Goal: Transaction & Acquisition: Purchase product/service

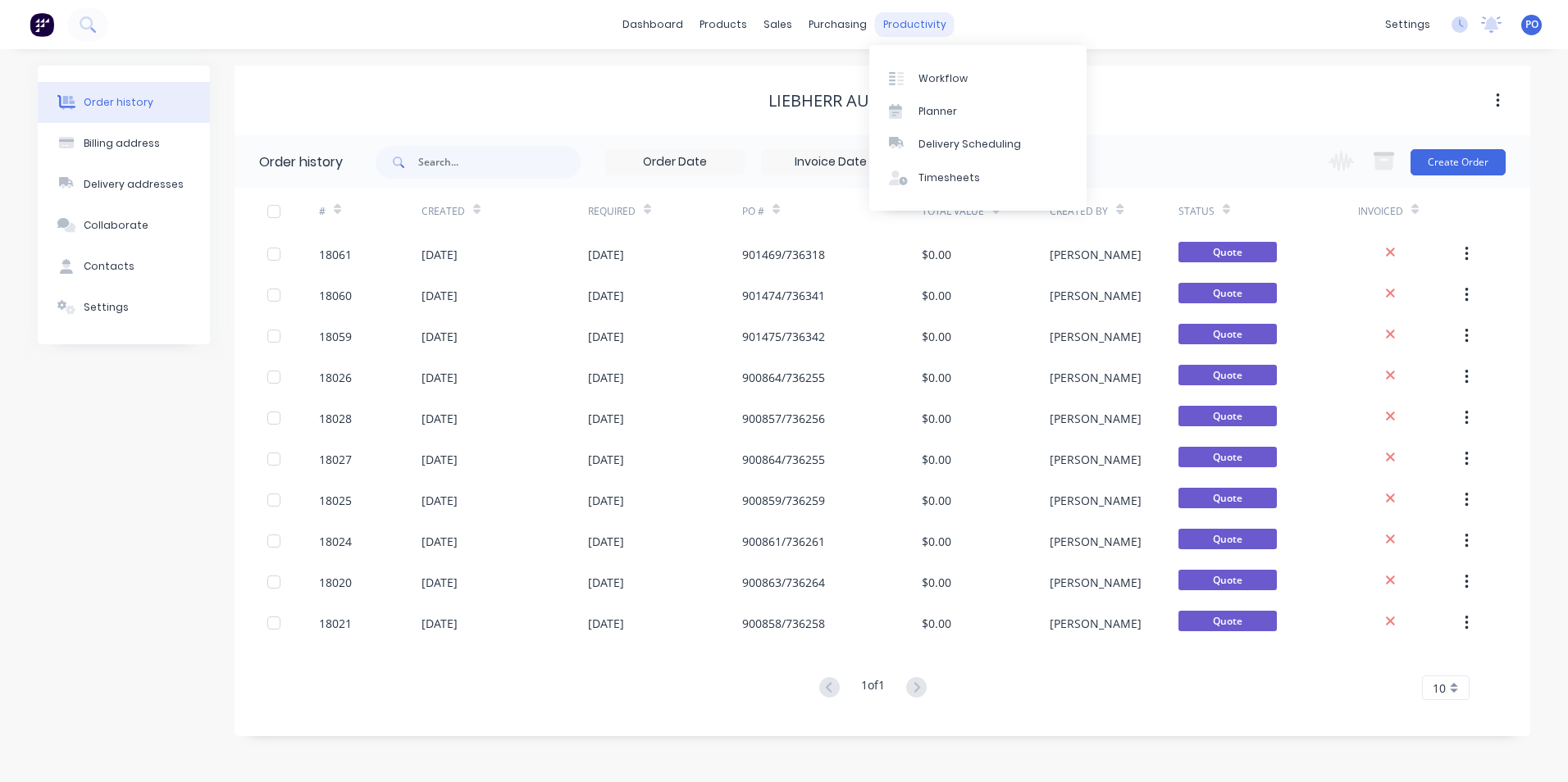
click at [909, 30] on div "productivity" at bounding box center [915, 24] width 80 height 24
click at [927, 84] on div "Workflow" at bounding box center [943, 79] width 49 height 15
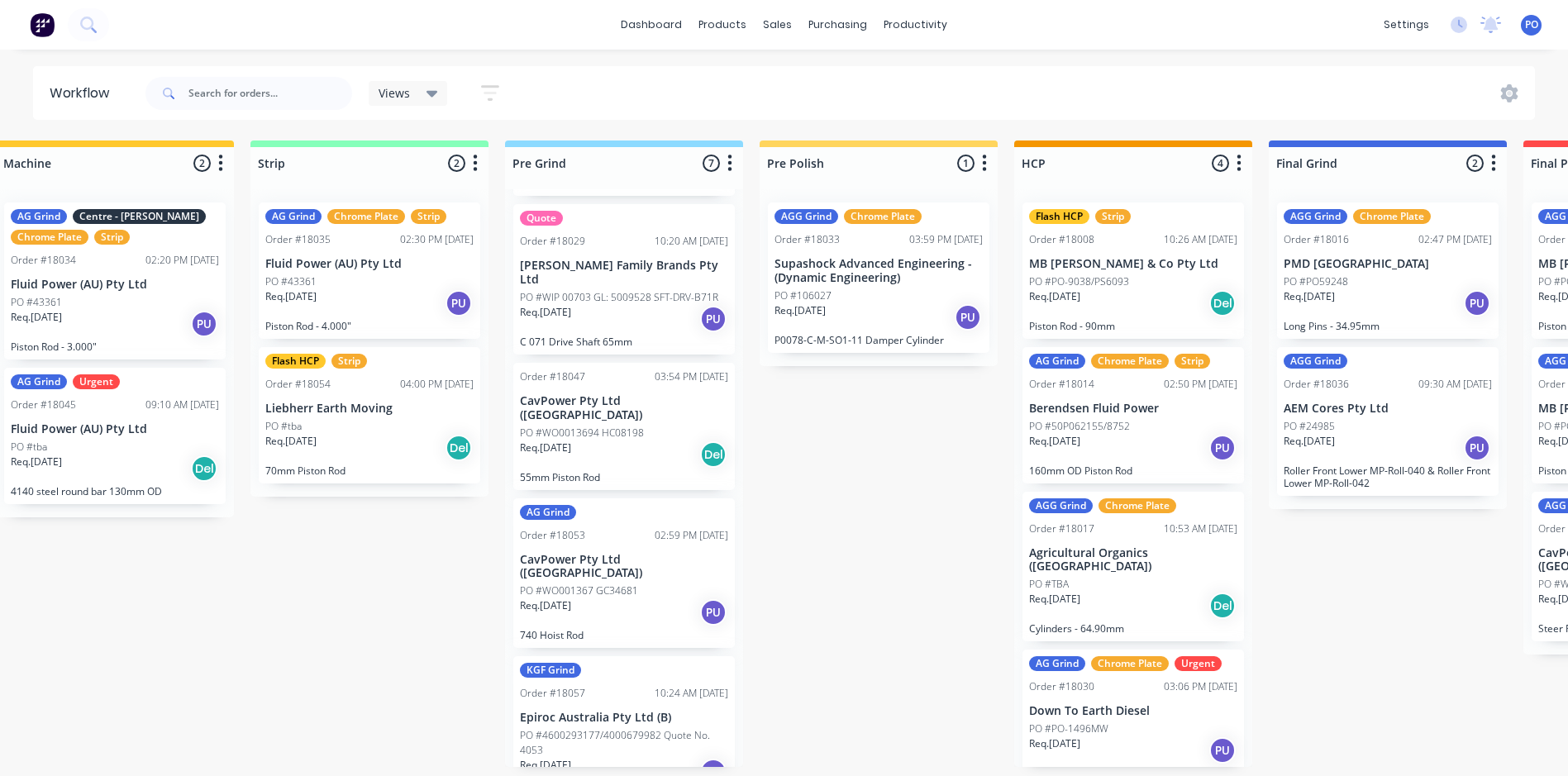
scroll to position [0, 1058]
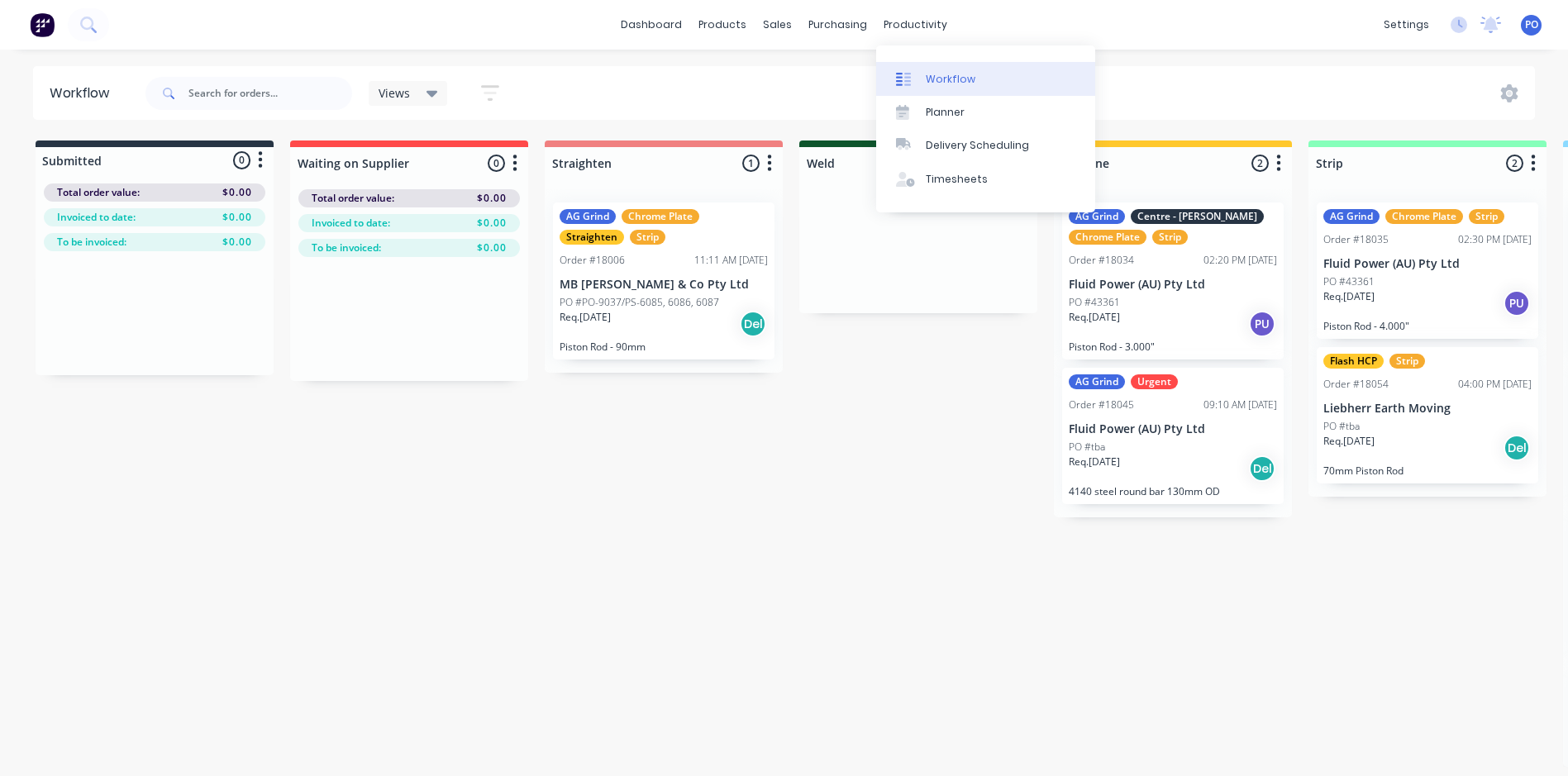
click at [959, 74] on div "Workflow" at bounding box center [950, 80] width 50 height 15
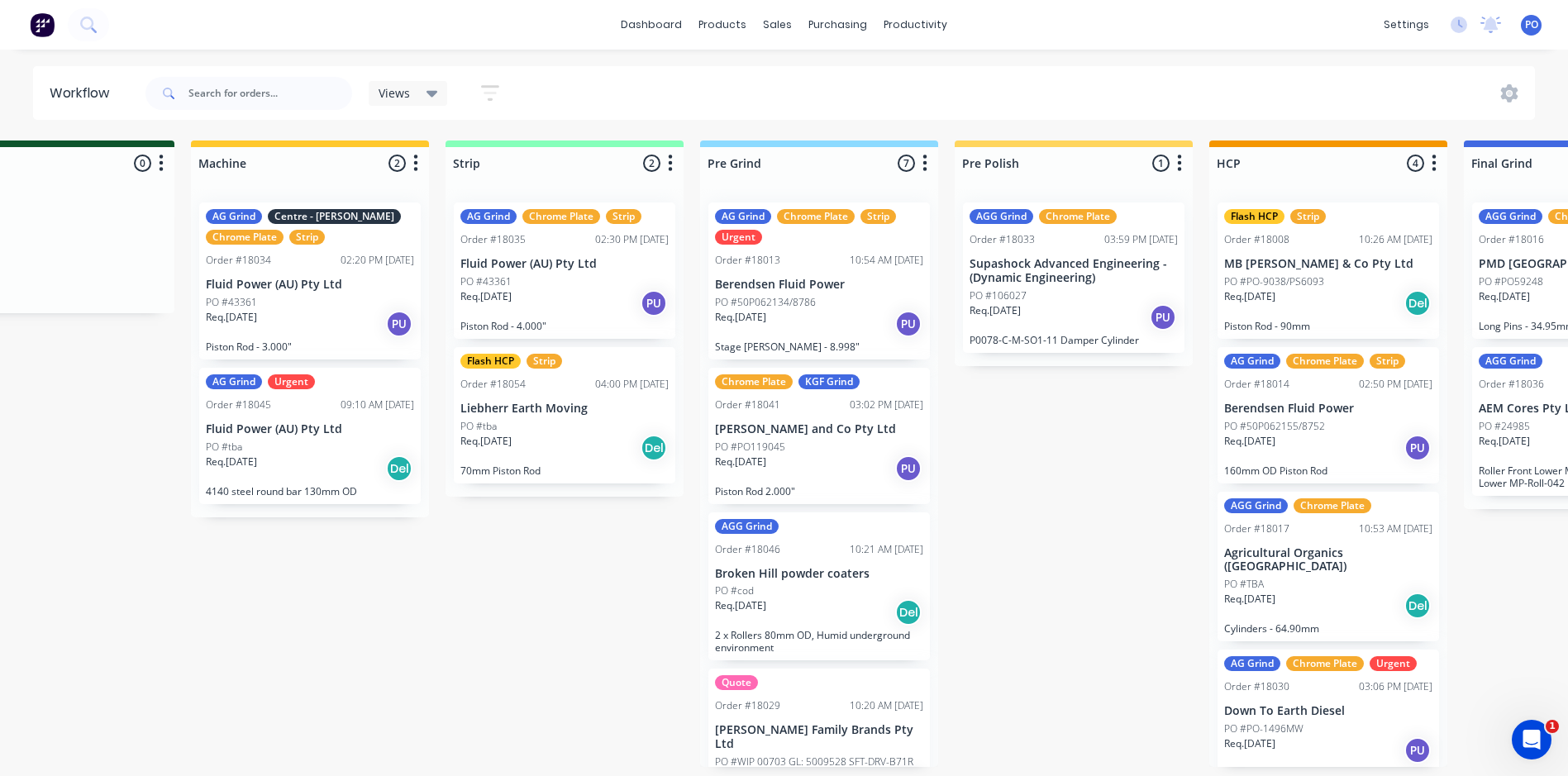
scroll to position [0, 864]
drag, startPoint x: 937, startPoint y: 423, endPoint x: 939, endPoint y: 444, distance: 21.1
click at [939, 444] on div "Submitted 0 Status colour #273444 hex #273444 Save Cancel Summaries Total order…" at bounding box center [980, 453] width 3715 height 626
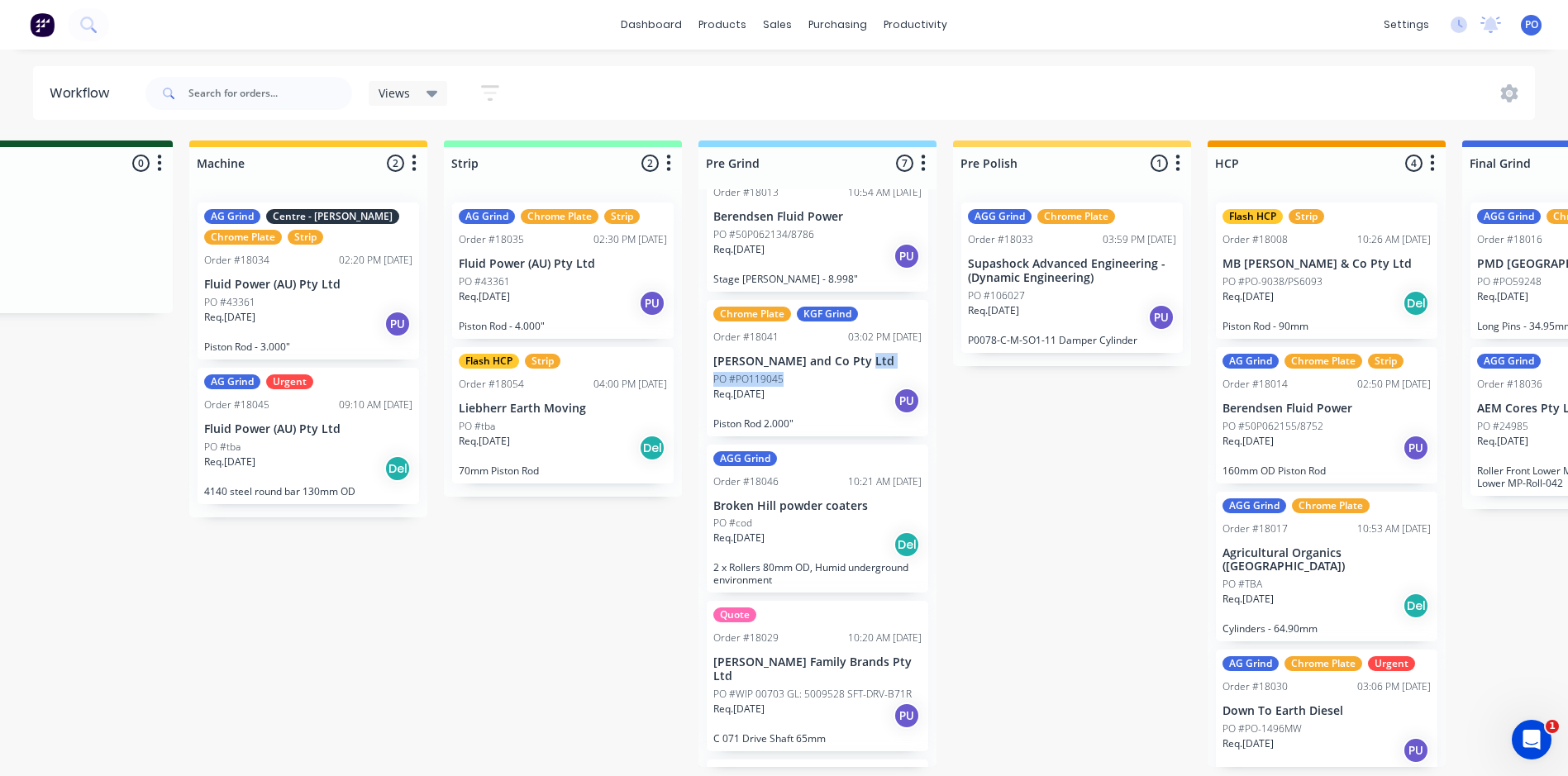
scroll to position [0, 0]
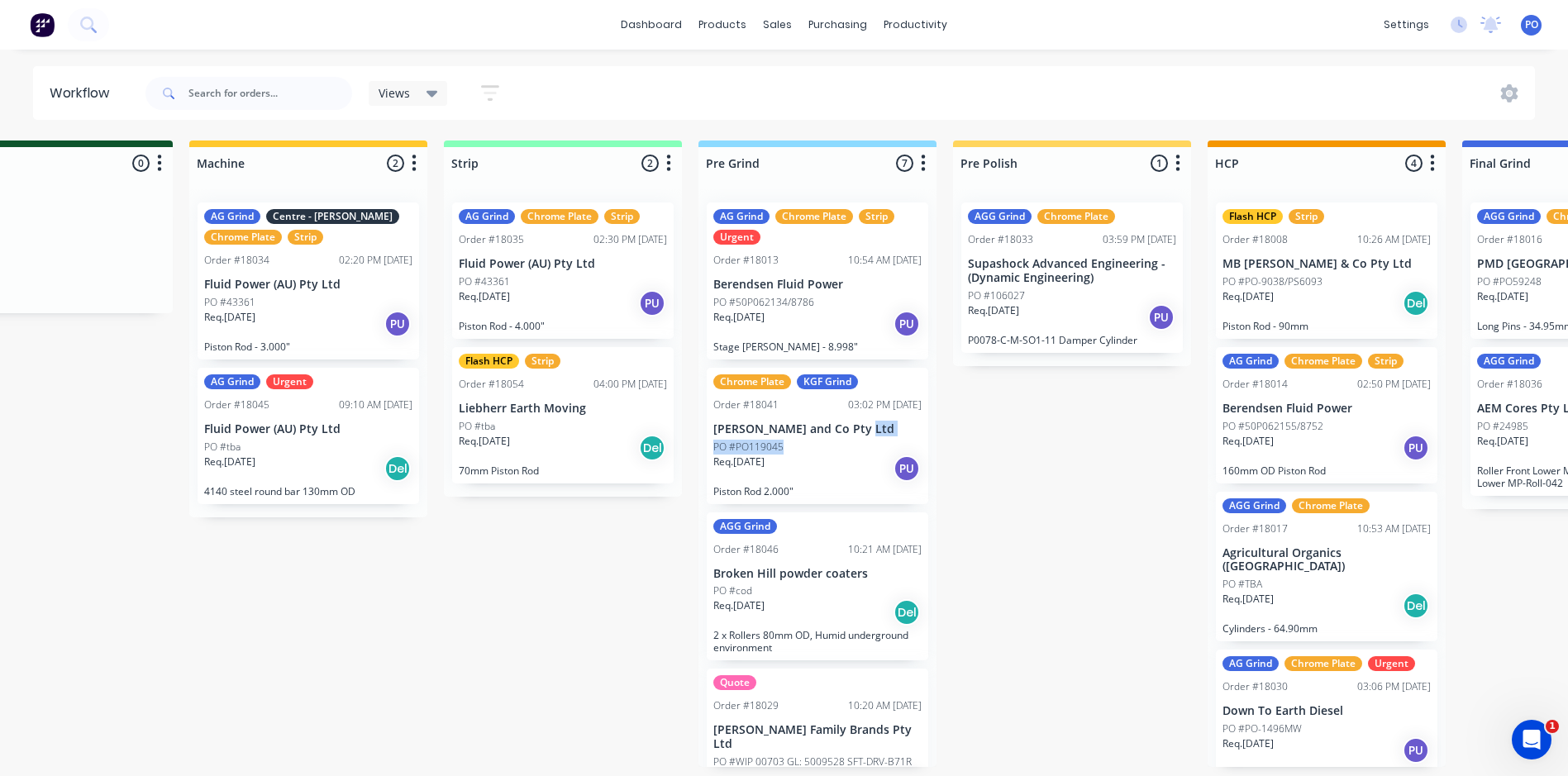
click at [938, 443] on div "Submitted 0 Status colour #273444 hex #273444 Save Cancel Summaries Total order…" at bounding box center [980, 453] width 3715 height 626
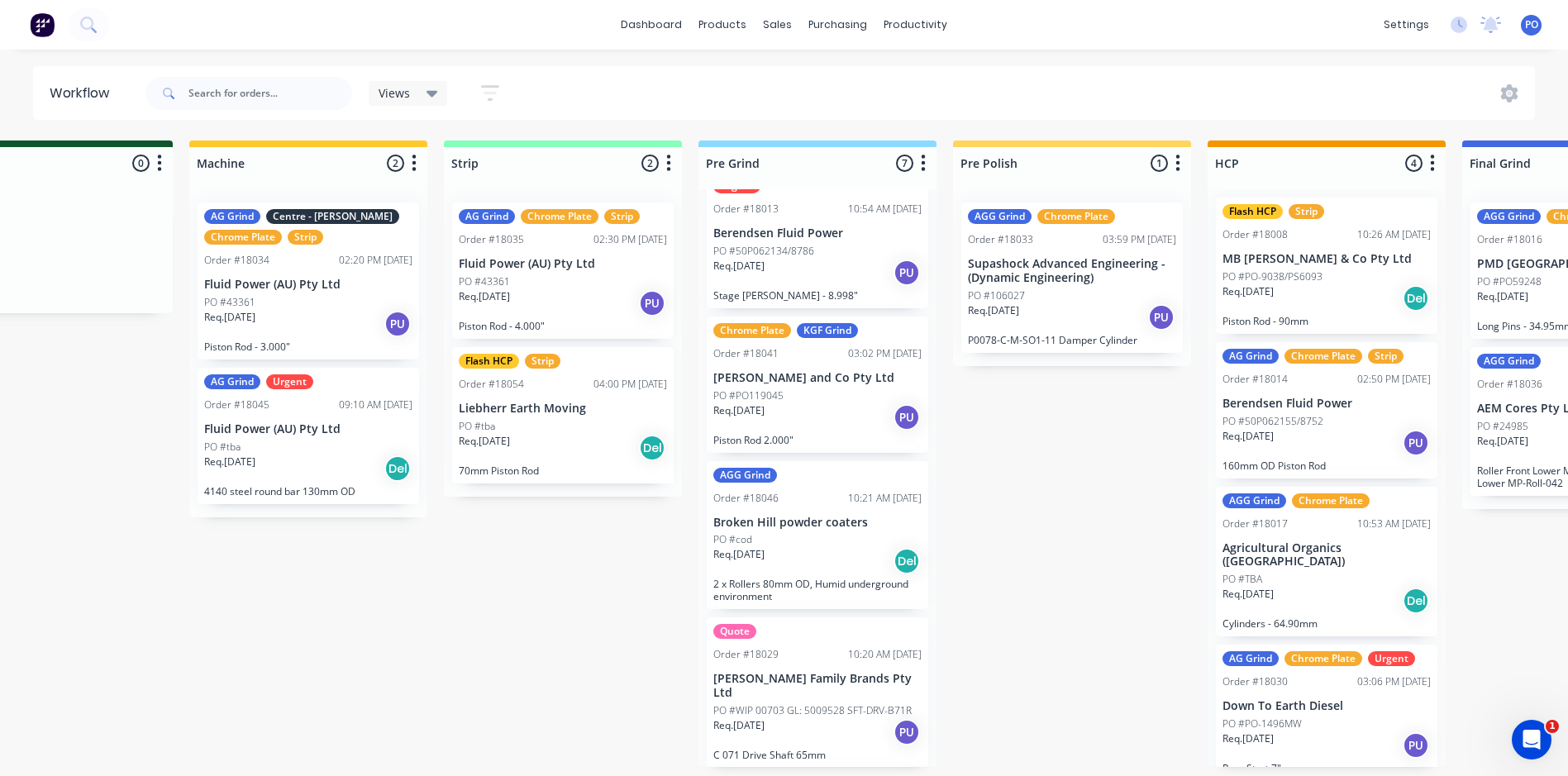
scroll to position [6, 0]
click at [1049, 283] on div "AGG Grind Chrome Plate Order #18033 03:59 PM 22/08/25 Supashock Advanced Engine…" at bounding box center [1072, 277] width 238 height 177
click at [418, 585] on div "Submitted 0 Status colour #273444 hex #273444 Save Cancel Summaries Total order…" at bounding box center [980, 453] width 3715 height 626
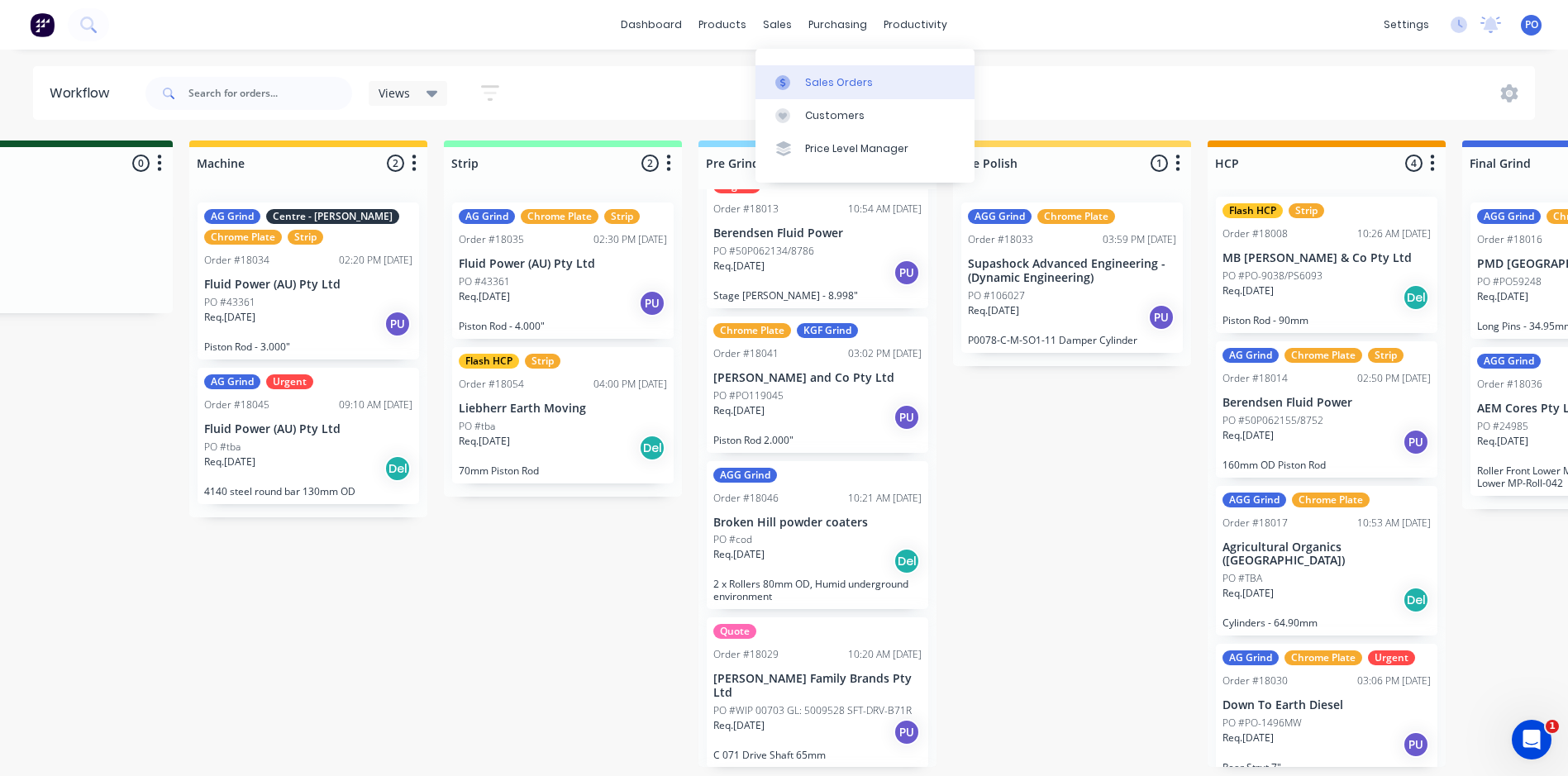
click at [816, 81] on div "Sales Orders" at bounding box center [839, 82] width 67 height 15
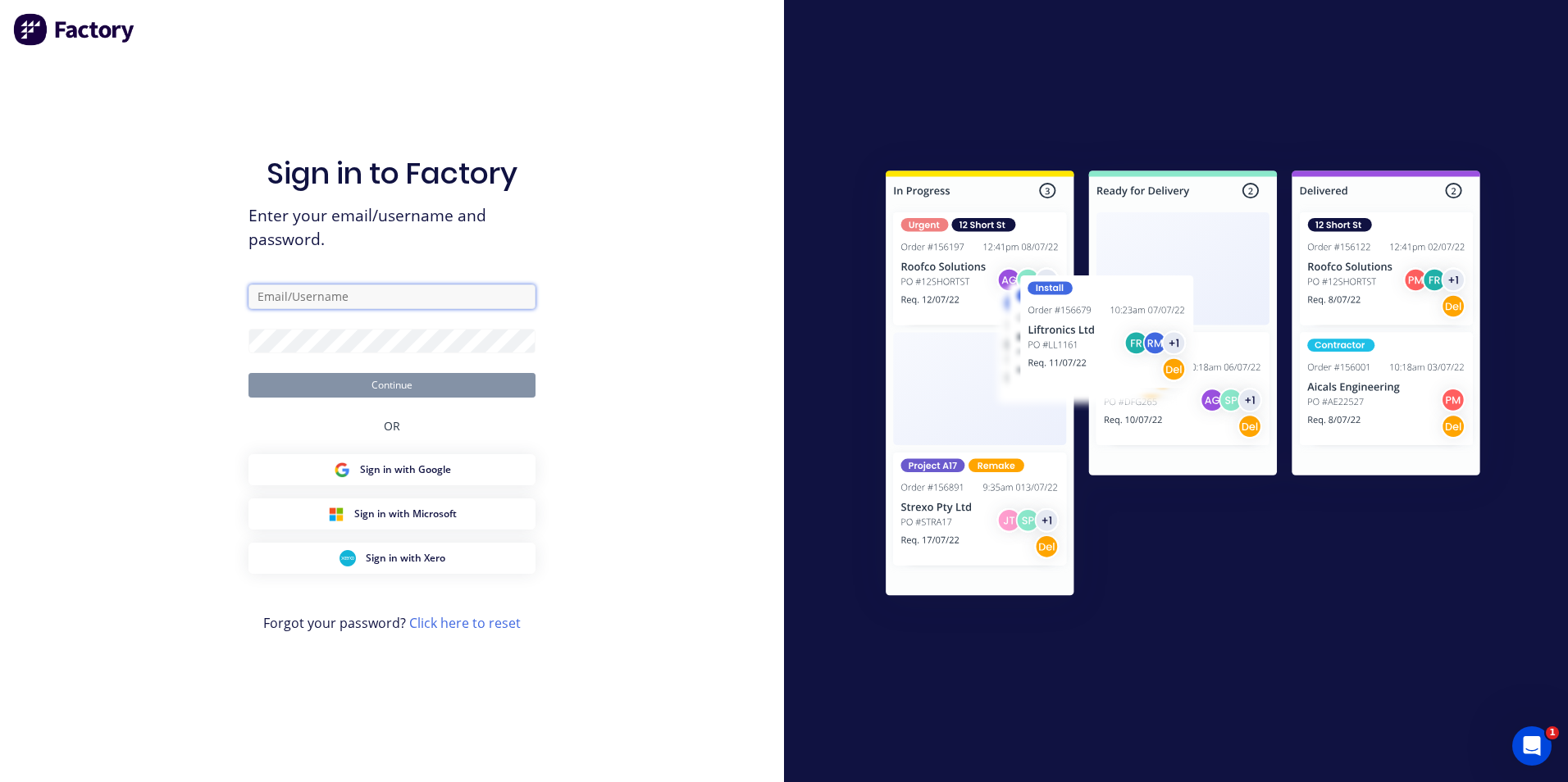
type input "paul@toolchromecompany.com.au"
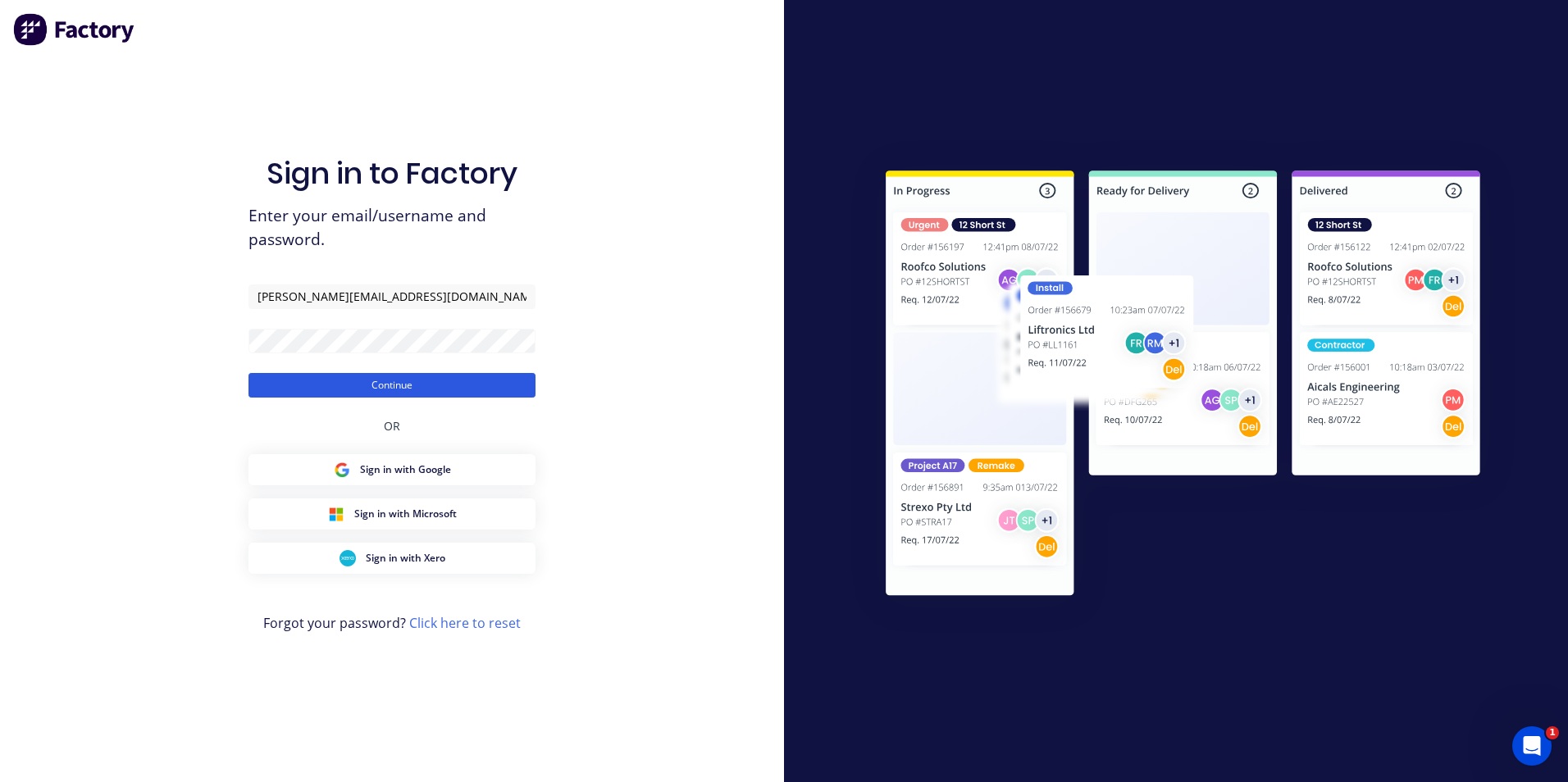
click at [455, 383] on button "Continue" at bounding box center [391, 385] width 287 height 24
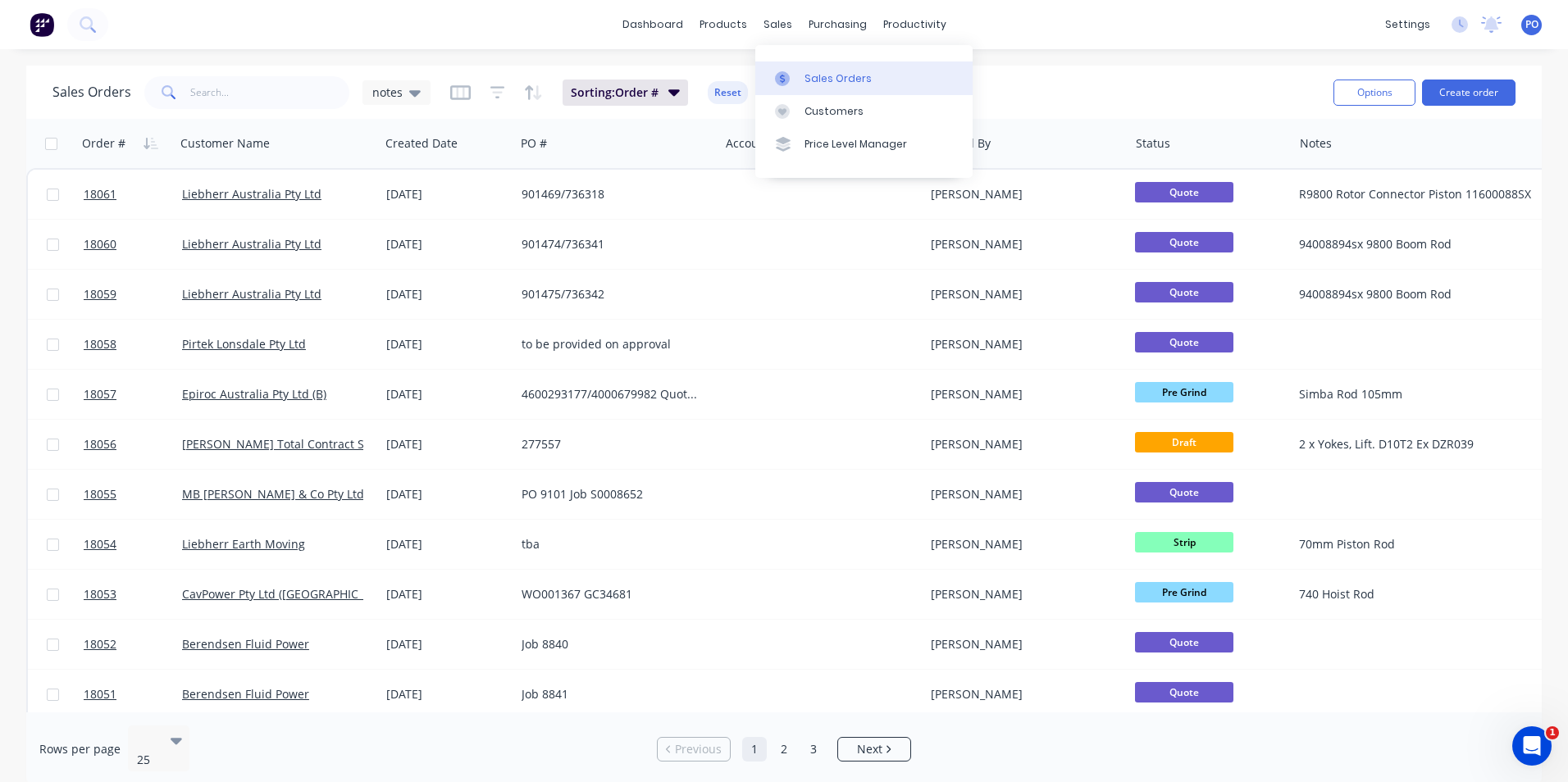
click at [813, 77] on div "Sales Orders" at bounding box center [838, 79] width 67 height 15
click at [1483, 97] on button "Create order" at bounding box center [1469, 93] width 94 height 26
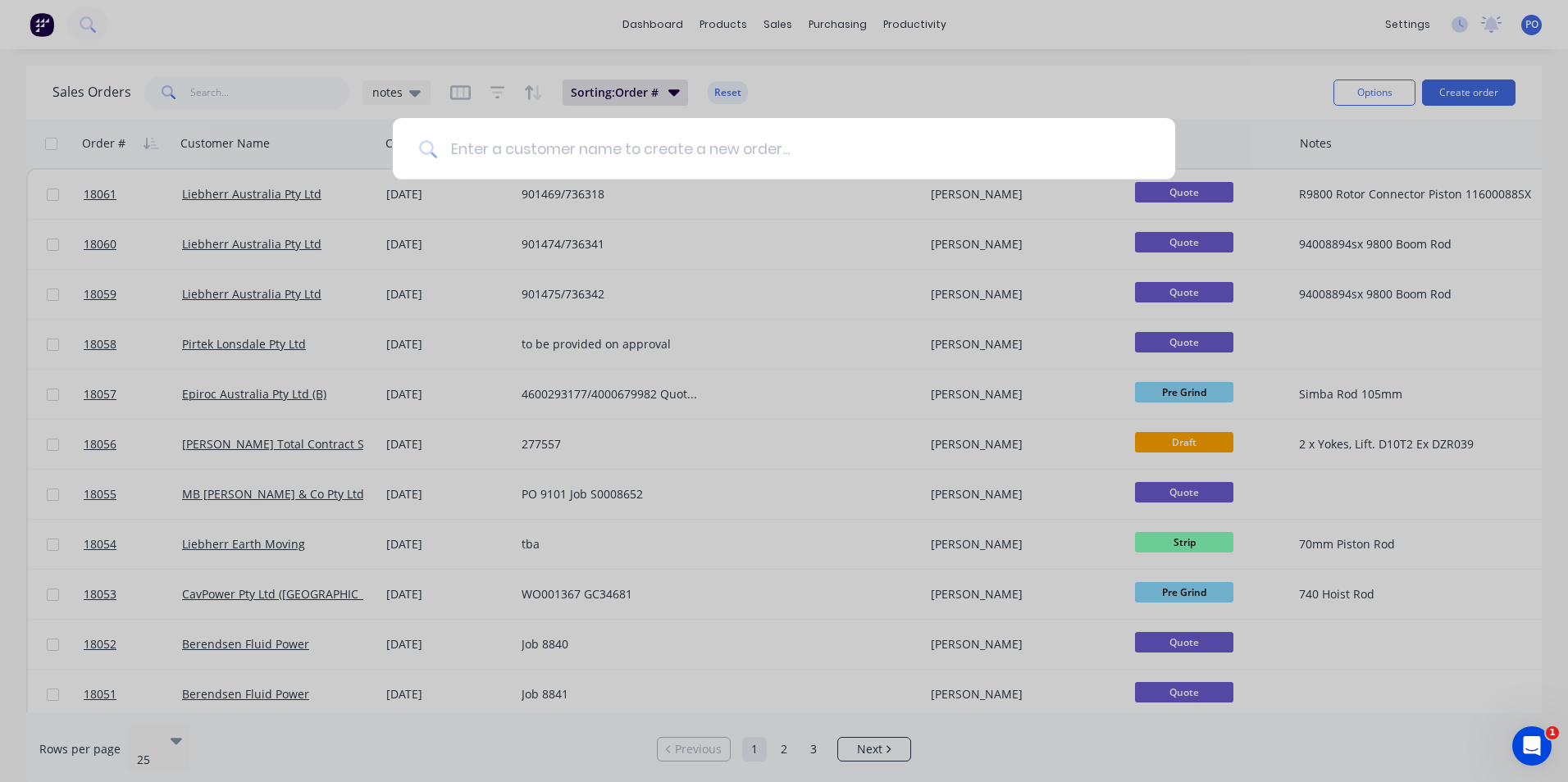
click at [640, 154] on input at bounding box center [793, 149] width 712 height 61
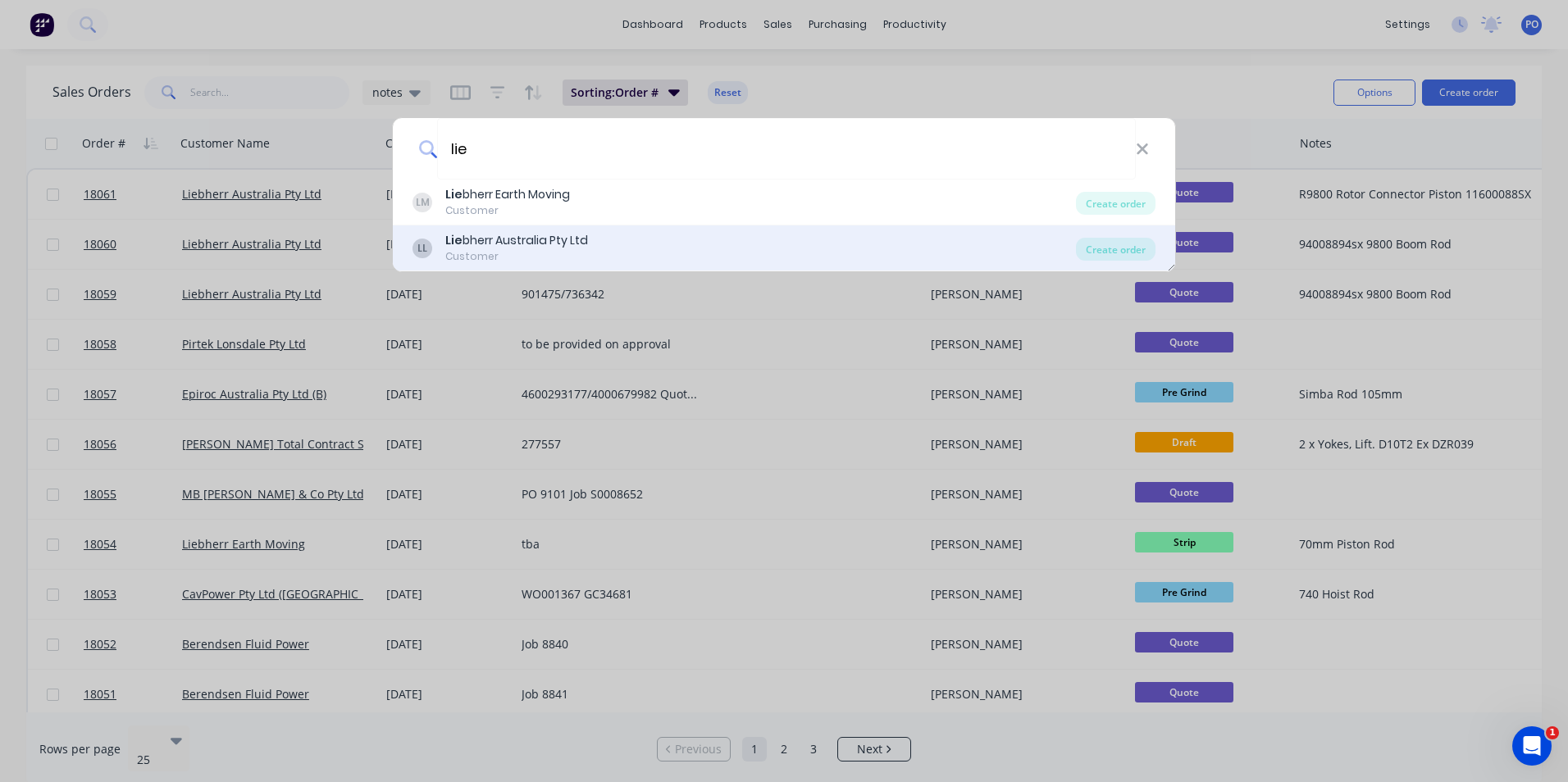
type input "lie"
click at [570, 240] on div "Lie bherr Australia Pty Ltd" at bounding box center [516, 241] width 143 height 18
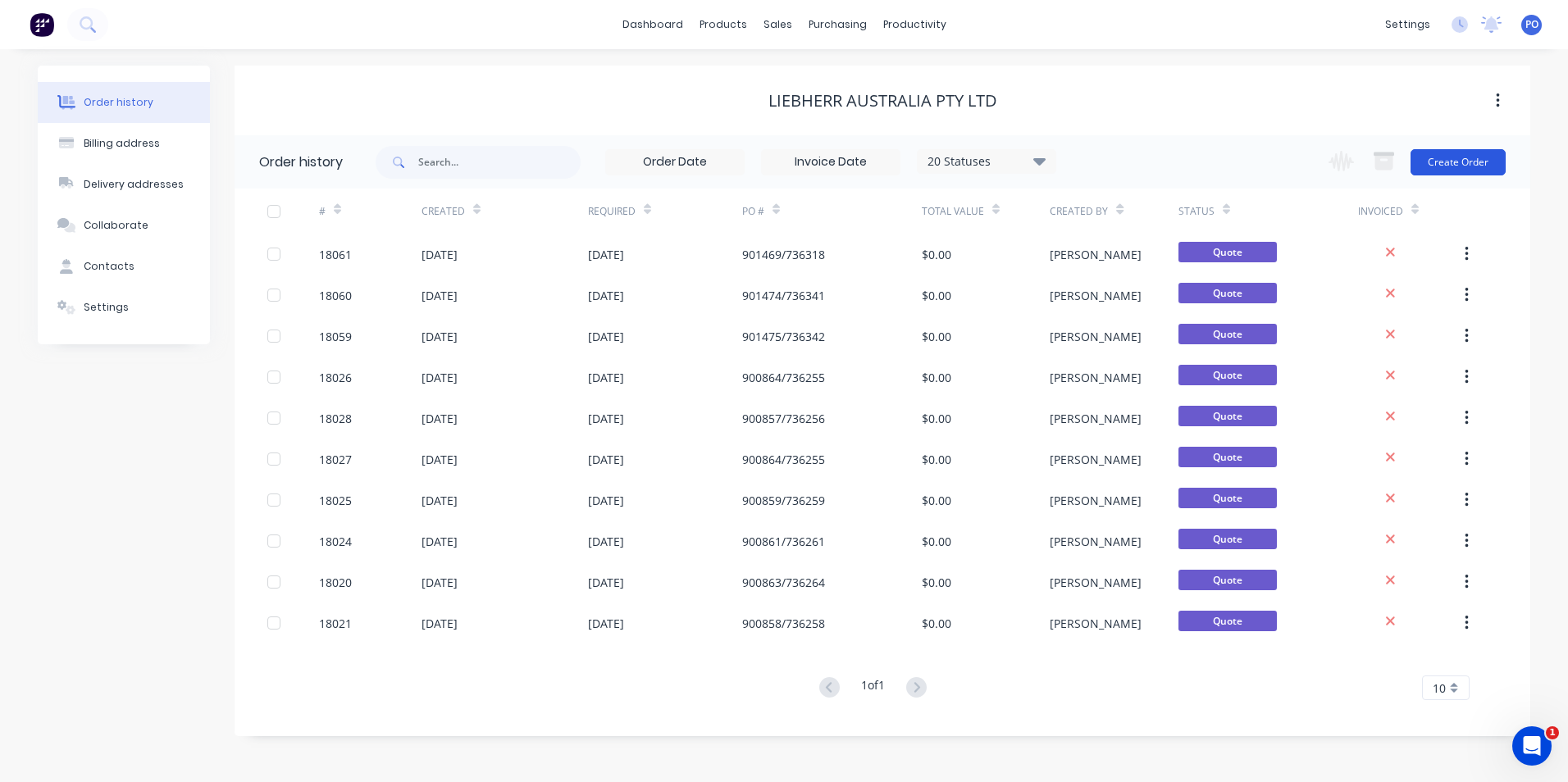
click at [1475, 167] on button "Create Order" at bounding box center [1457, 163] width 95 height 26
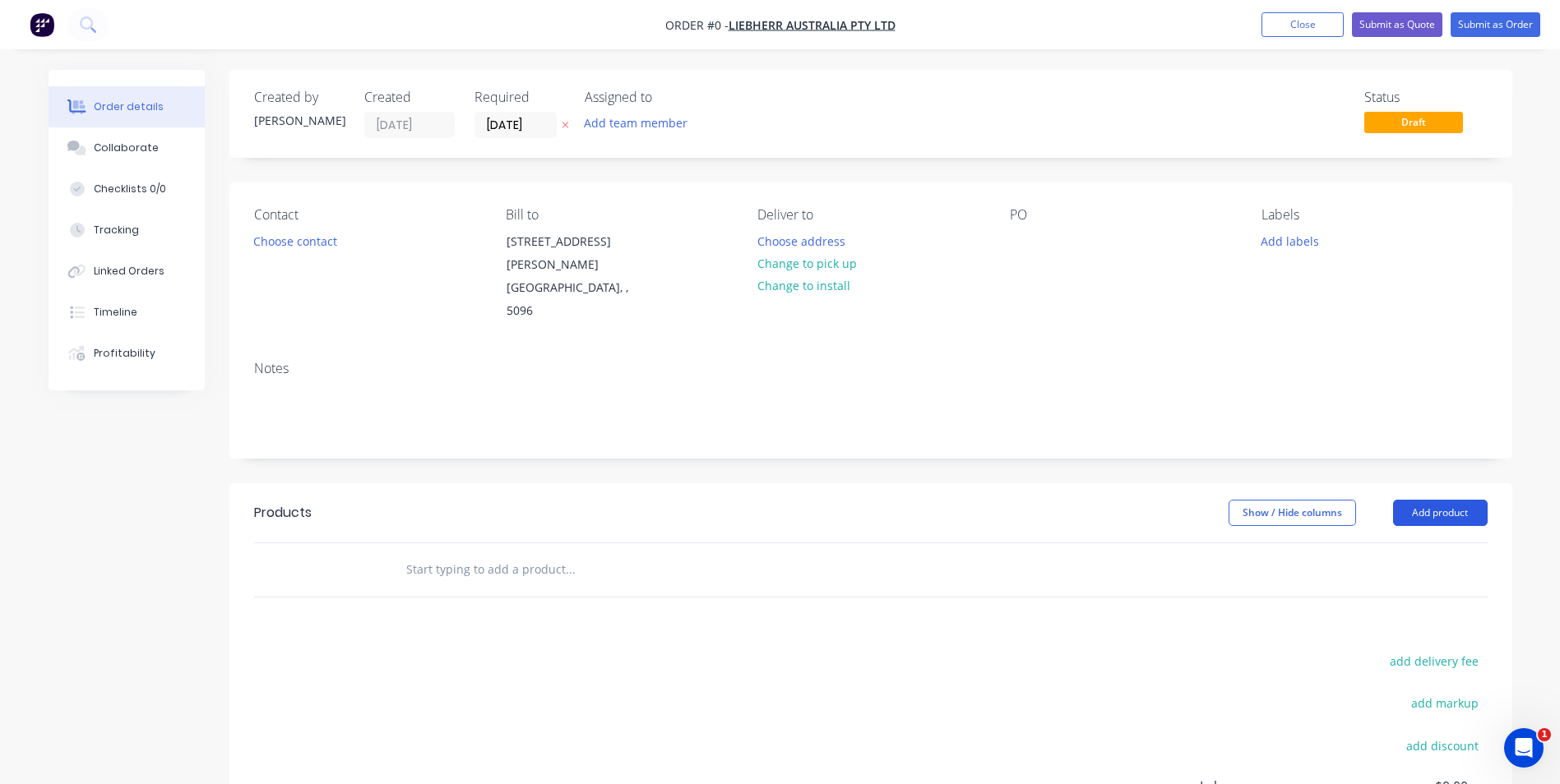
click at [1445, 500] on button "Add product" at bounding box center [1440, 513] width 95 height 26
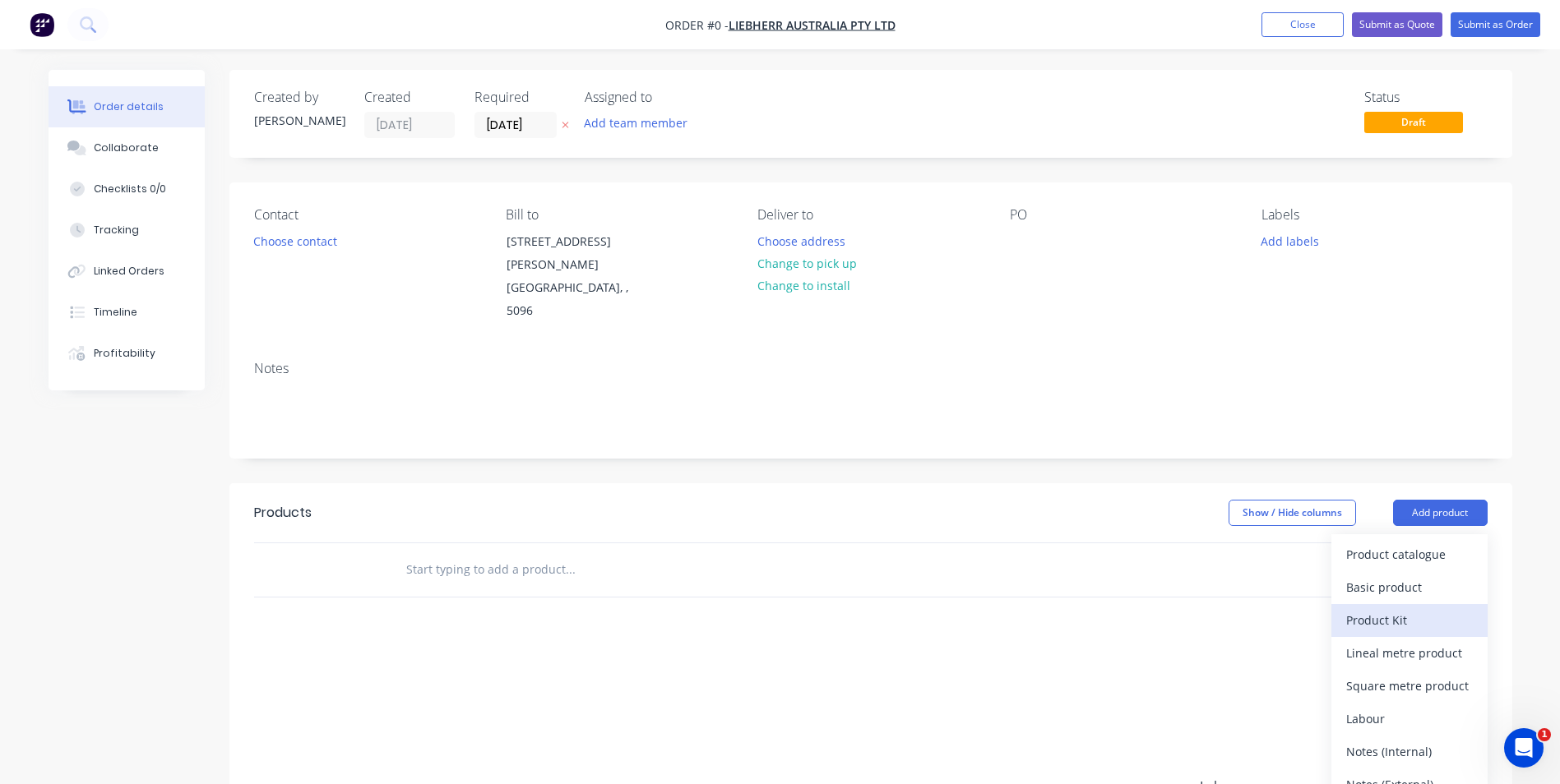
click at [1392, 608] on div "Product Kit" at bounding box center [1409, 620] width 127 height 24
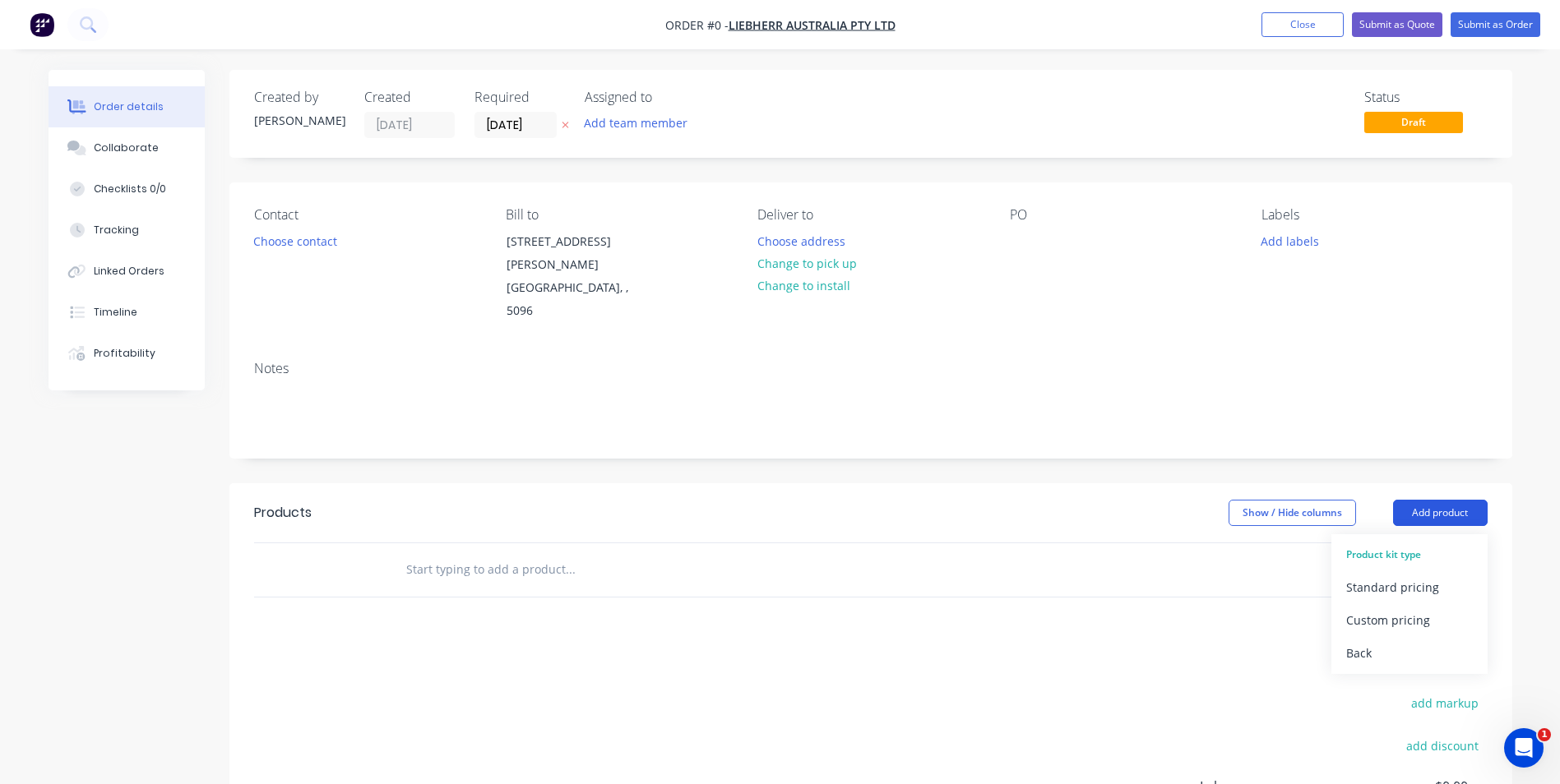
click at [1432, 500] on button "Add product" at bounding box center [1440, 513] width 95 height 26
click at [1378, 483] on header "Products Show / Hide columns Add product Product kit type Standard pricing Cust…" at bounding box center [870, 513] width 1282 height 60
click at [1298, 27] on button "Close" at bounding box center [1302, 24] width 82 height 24
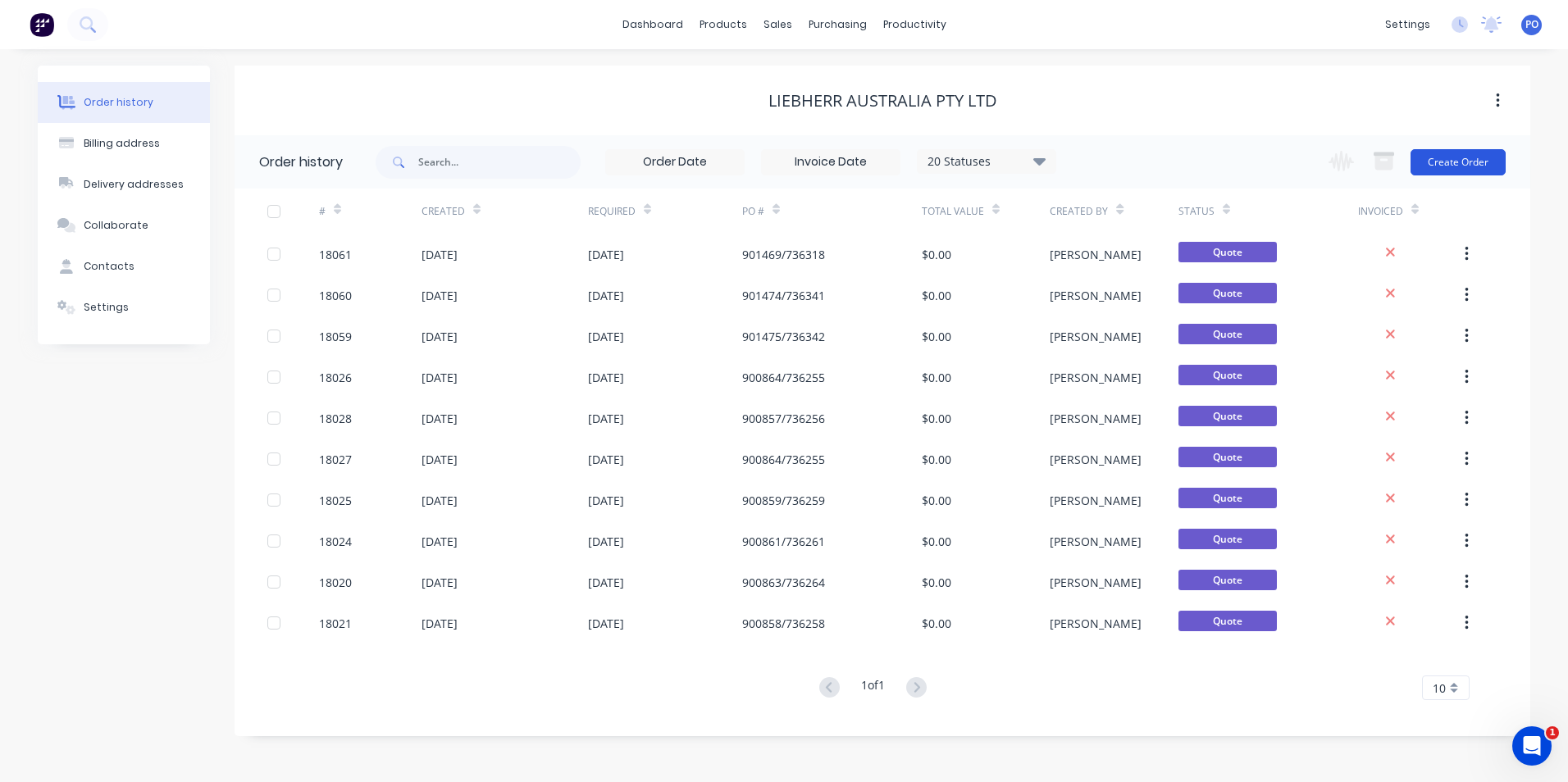
click at [1477, 164] on button "Create Order" at bounding box center [1457, 163] width 95 height 26
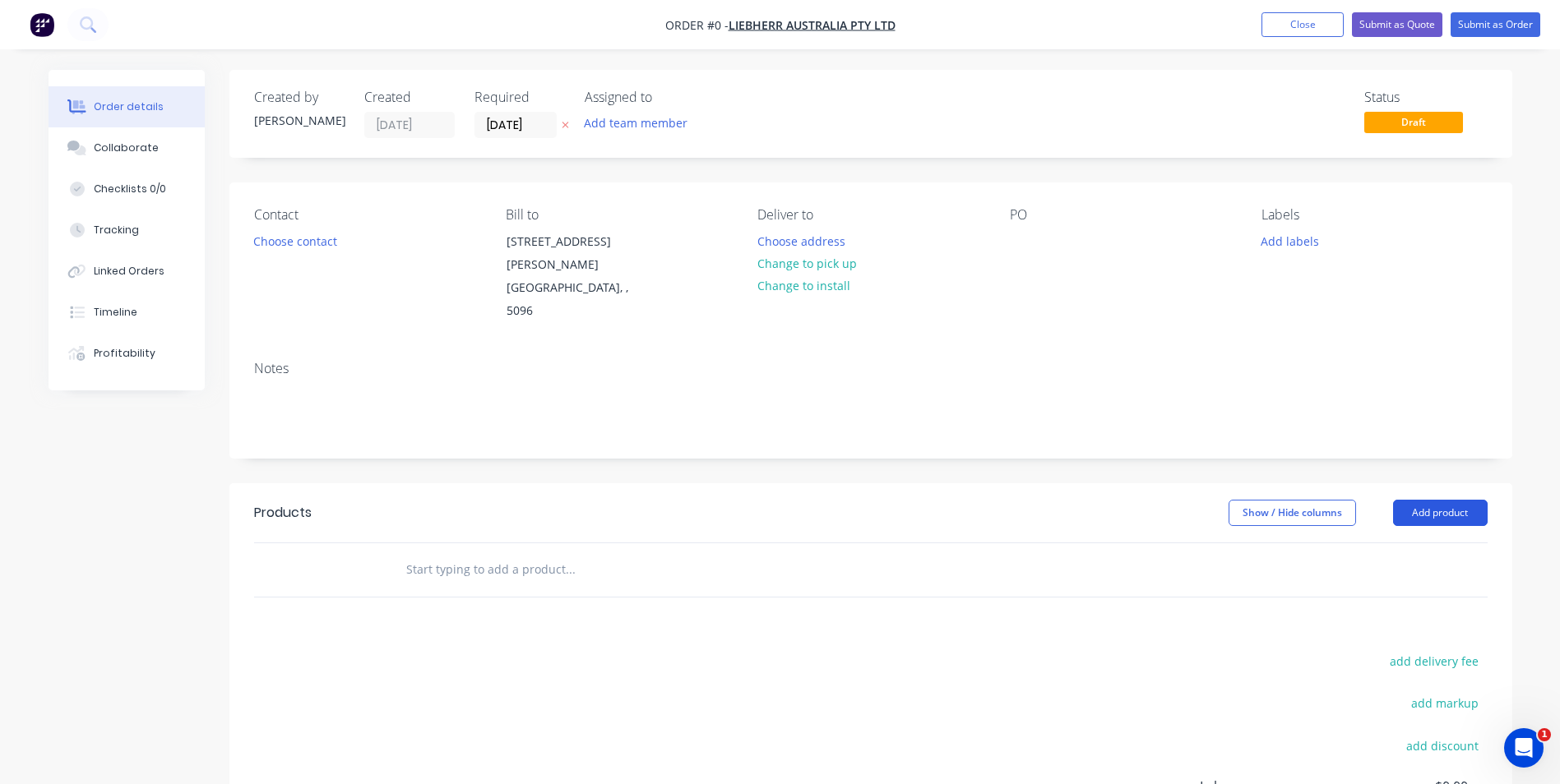
click at [1447, 500] on button "Add product" at bounding box center [1440, 513] width 95 height 26
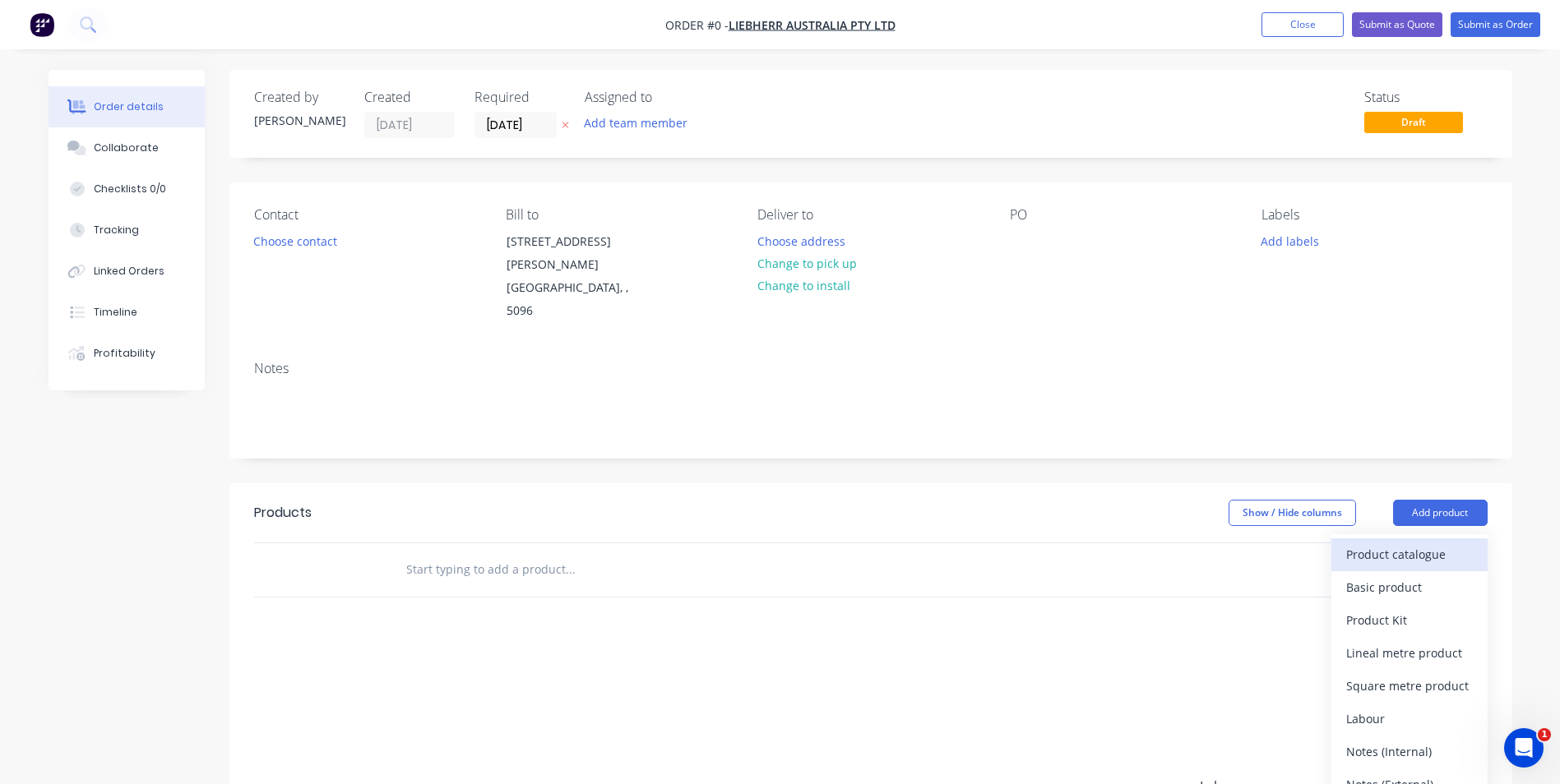
click at [1419, 543] on div "Product catalogue" at bounding box center [1409, 555] width 127 height 24
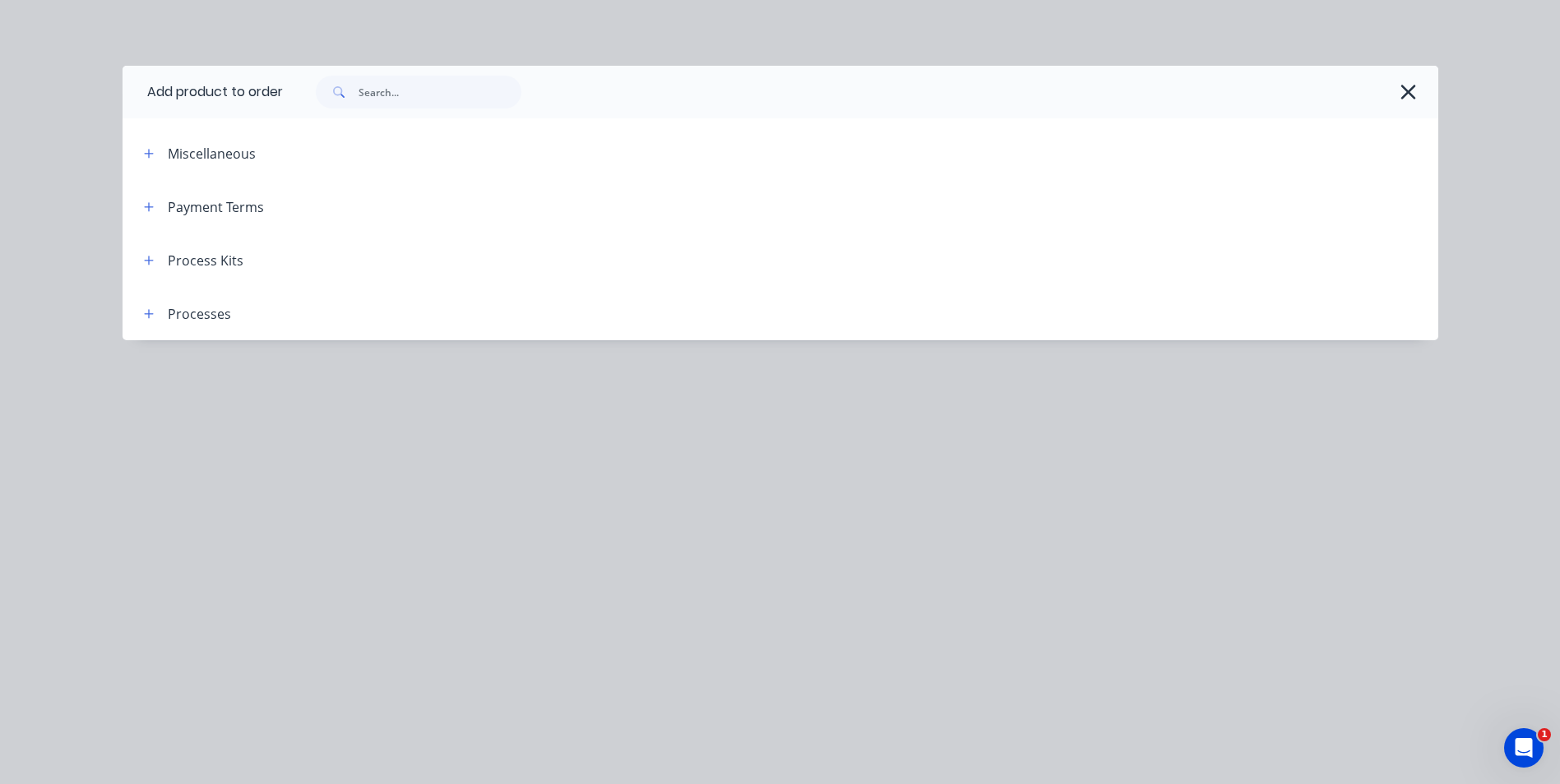
click at [174, 256] on div "Process Kits" at bounding box center [205, 260] width 75 height 20
click at [143, 257] on icon "button" at bounding box center [148, 261] width 10 height 11
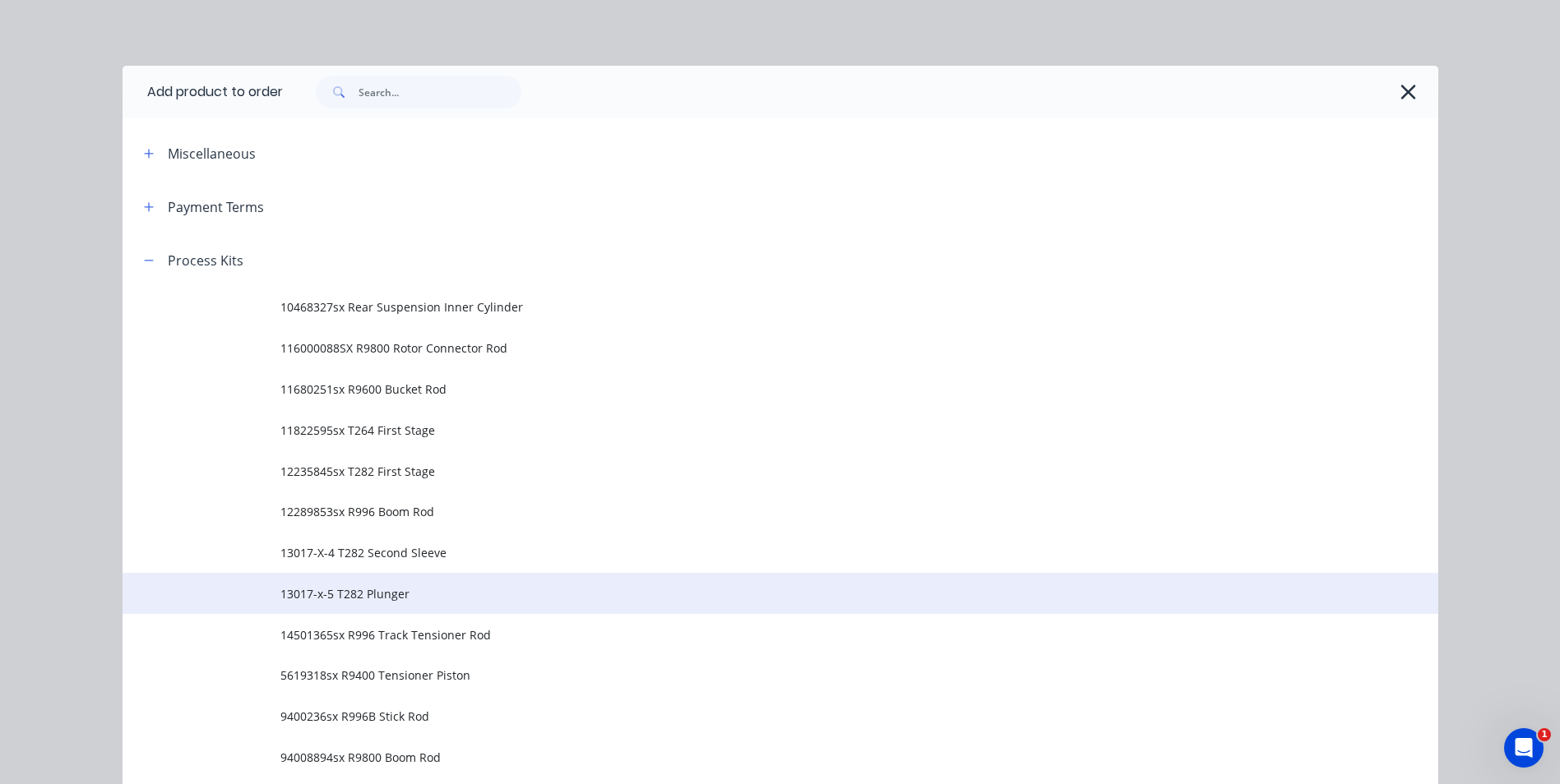
click at [358, 593] on span "13017-x-5 T282 Plunger" at bounding box center [743, 594] width 926 height 18
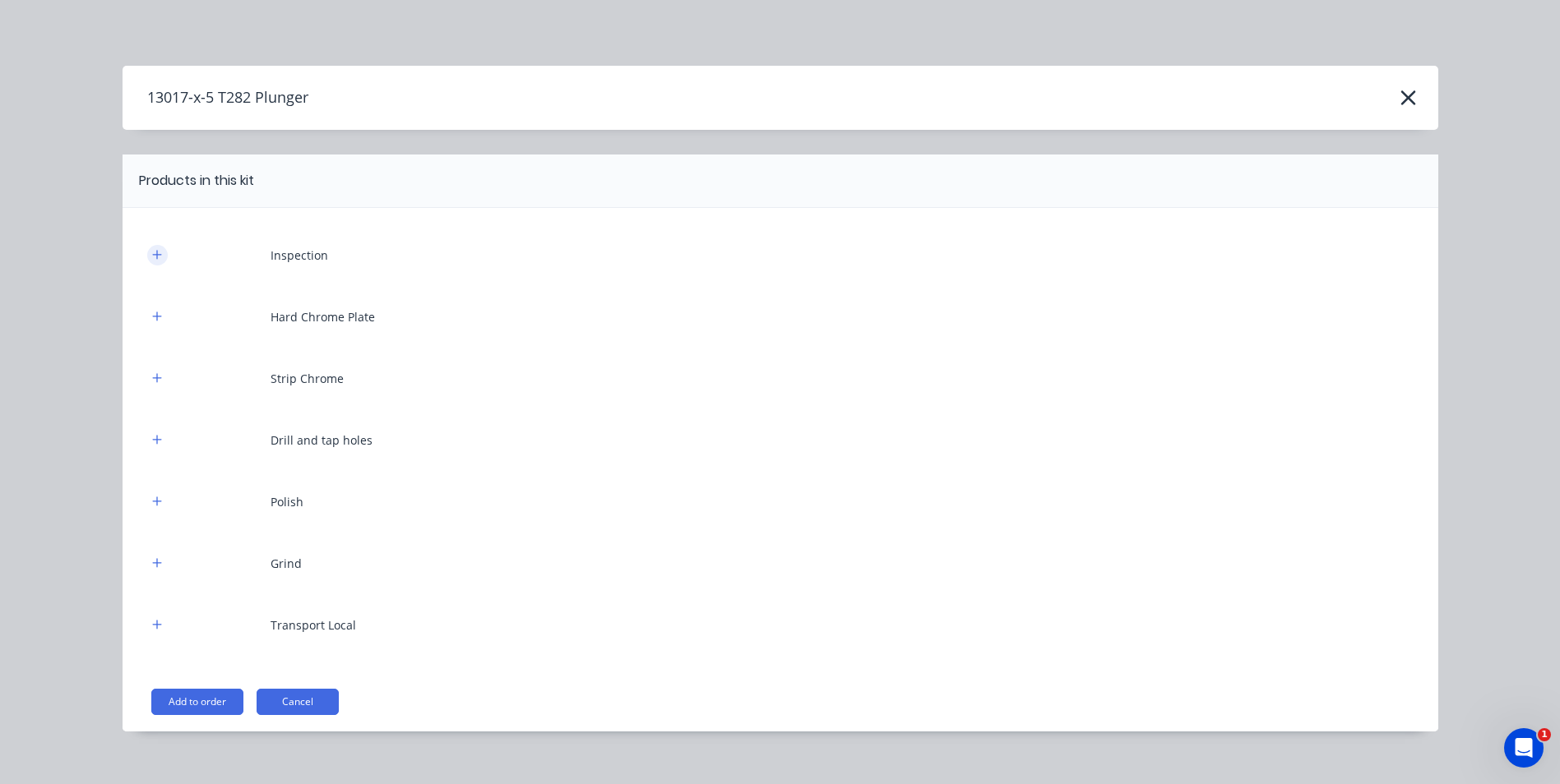
click at [155, 256] on icon "button" at bounding box center [156, 254] width 10 height 11
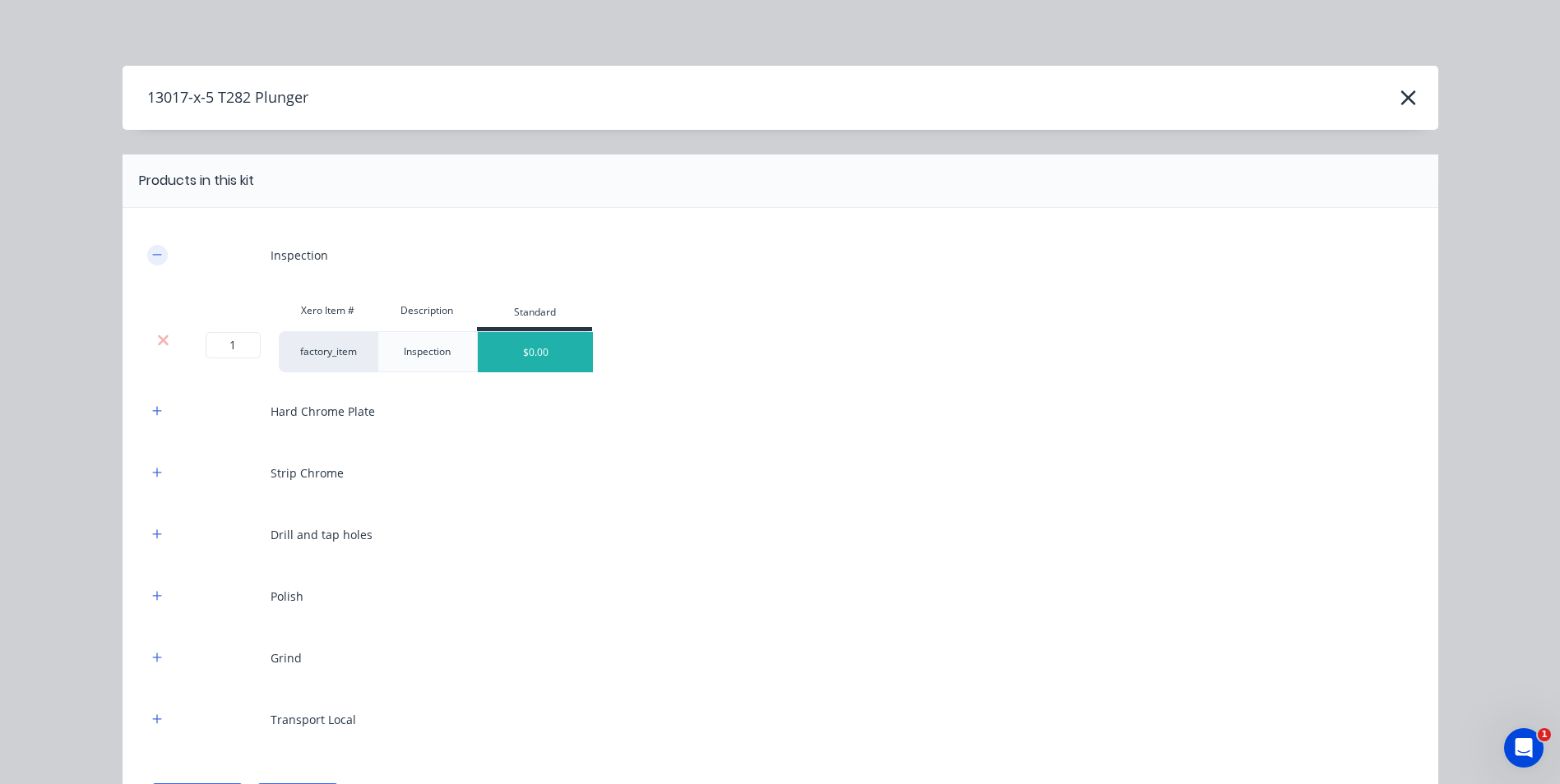
click at [152, 254] on icon "button" at bounding box center [156, 254] width 10 height 11
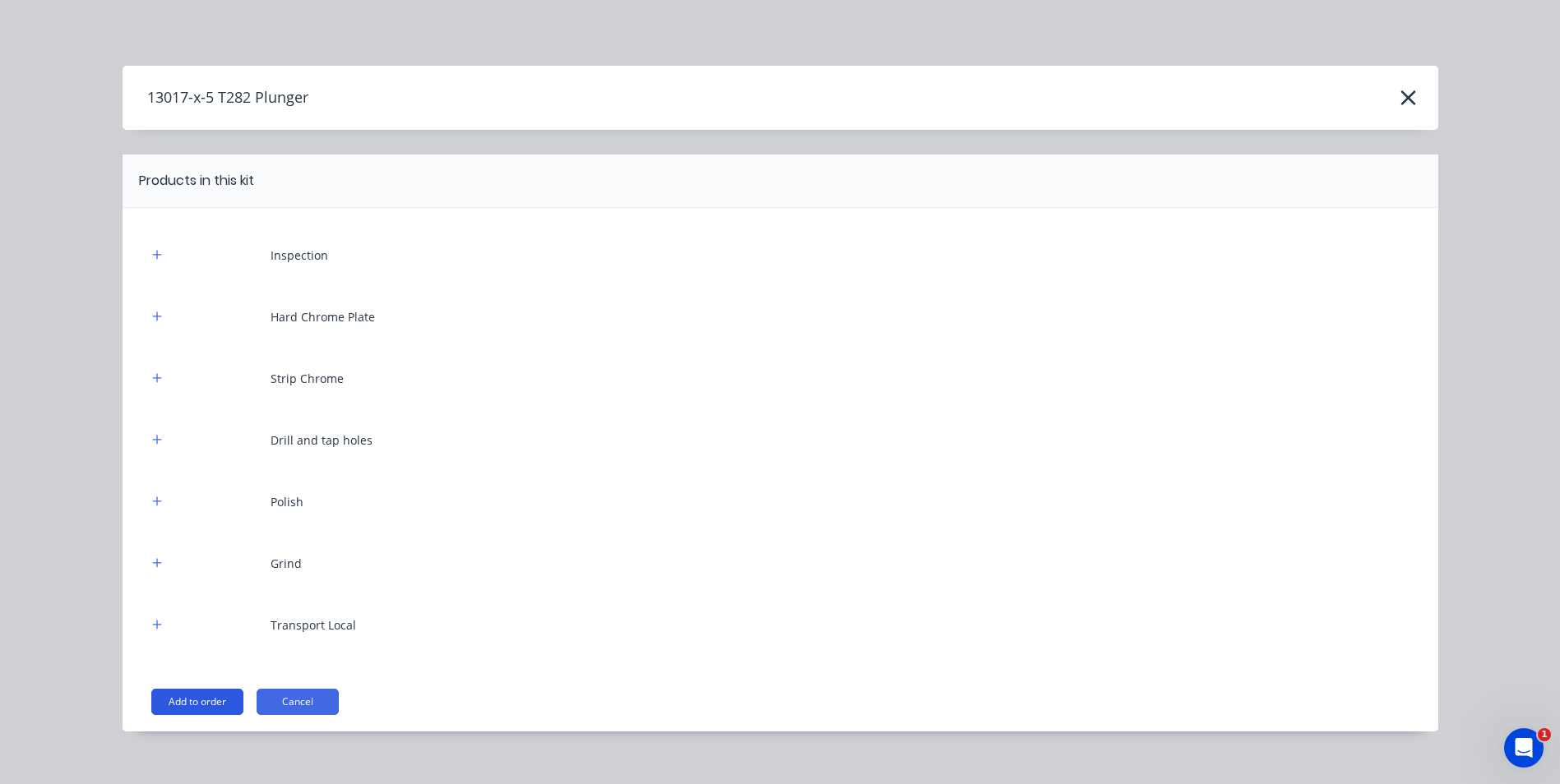
click at [196, 707] on button "Add to order" at bounding box center [197, 702] width 92 height 26
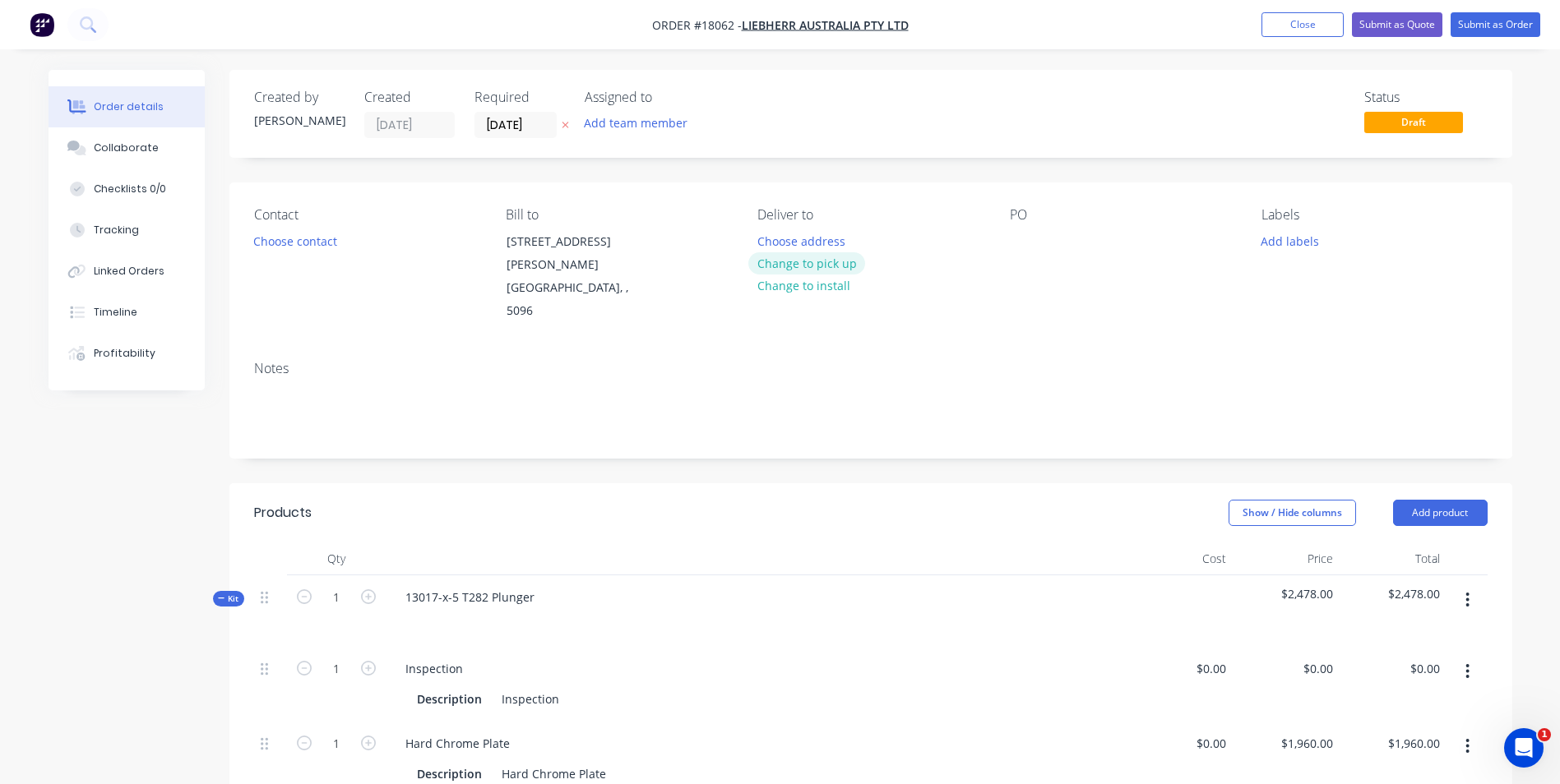
click at [836, 261] on button "Change to pick up" at bounding box center [806, 264] width 116 height 22
click at [1017, 245] on div at bounding box center [1023, 241] width 26 height 24
click at [1289, 237] on button "Add labels" at bounding box center [1290, 240] width 75 height 22
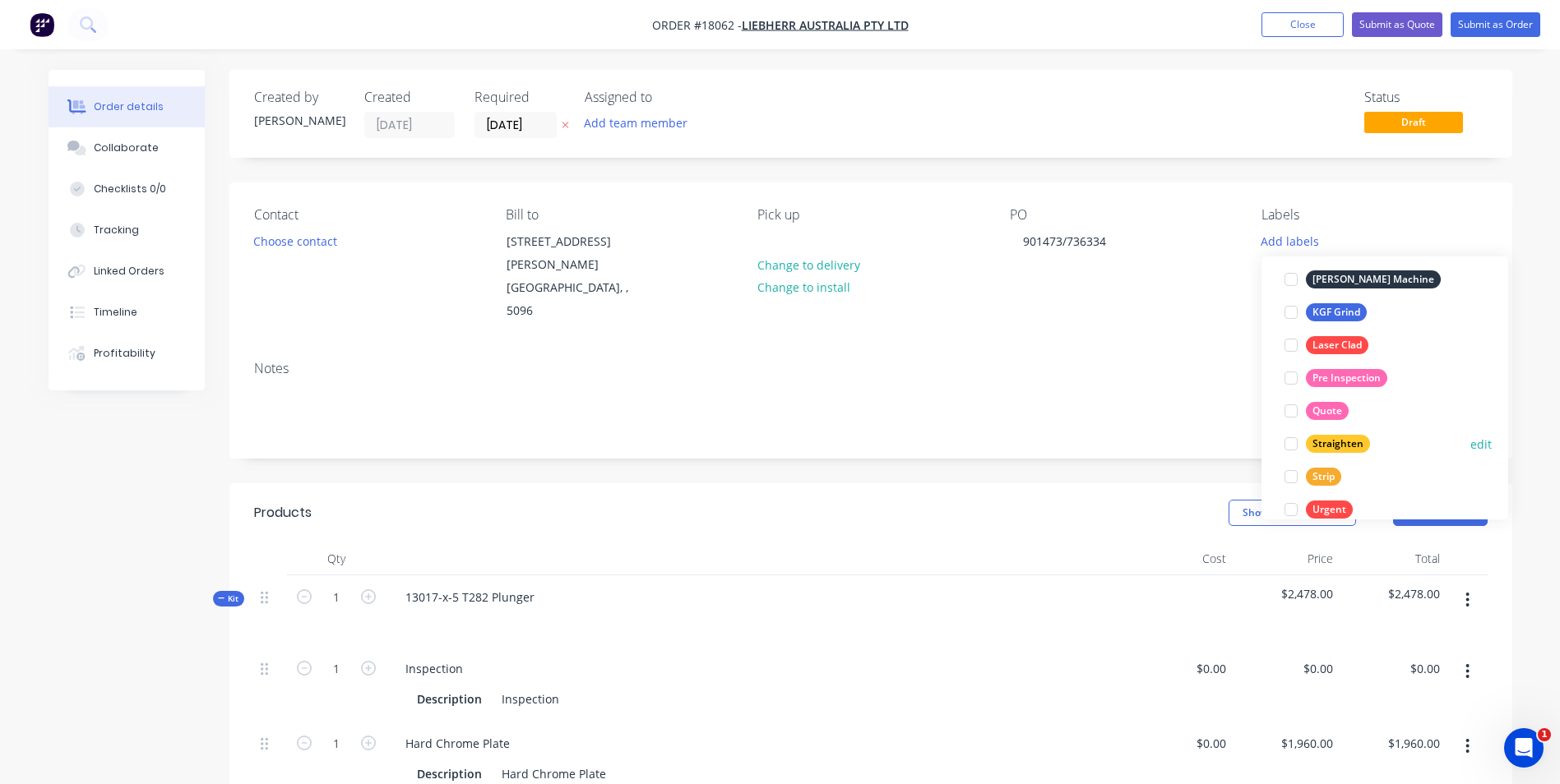
scroll to position [395, 0]
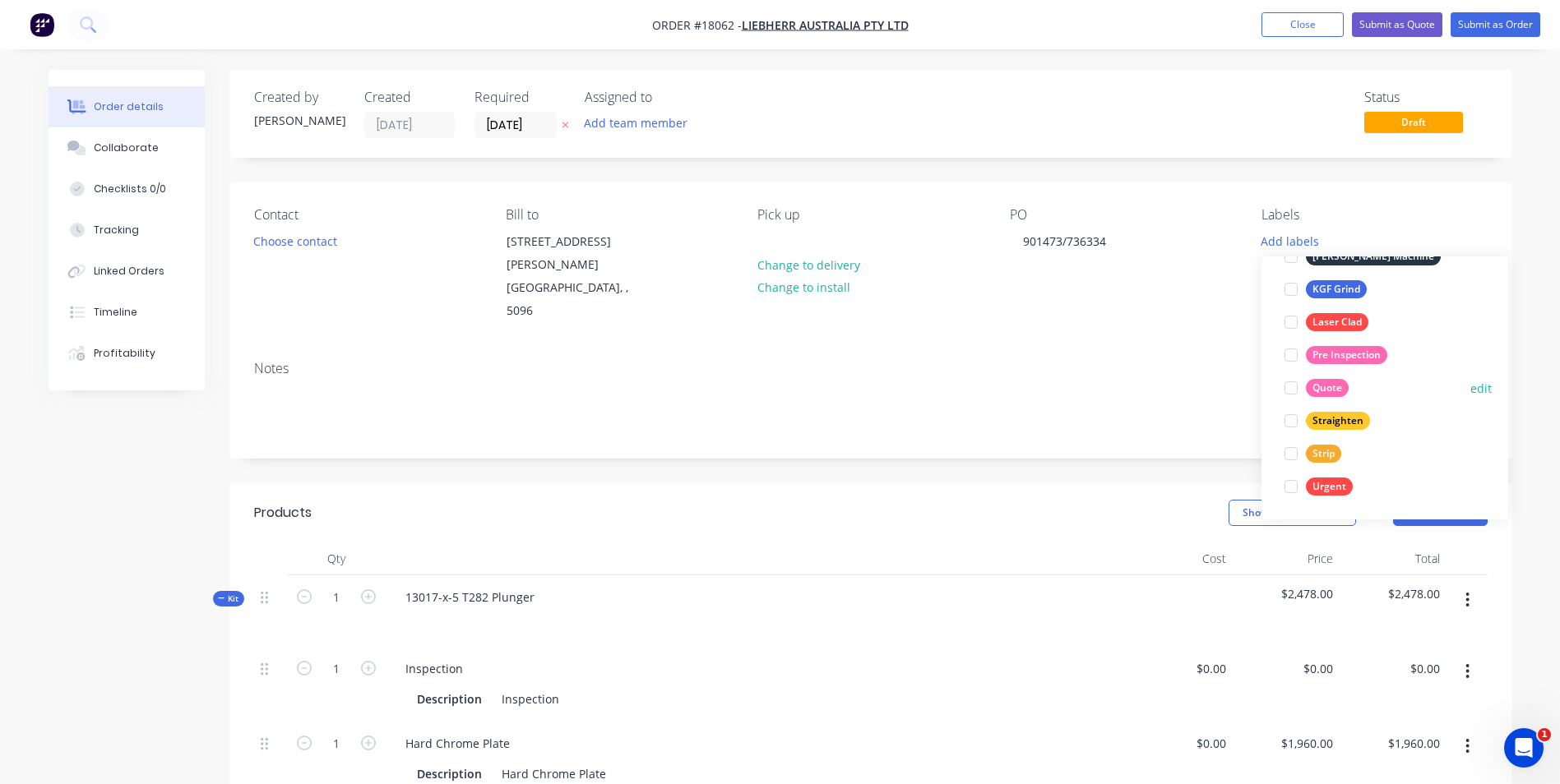
click at [1323, 389] on div "Quote" at bounding box center [1327, 387] width 43 height 18
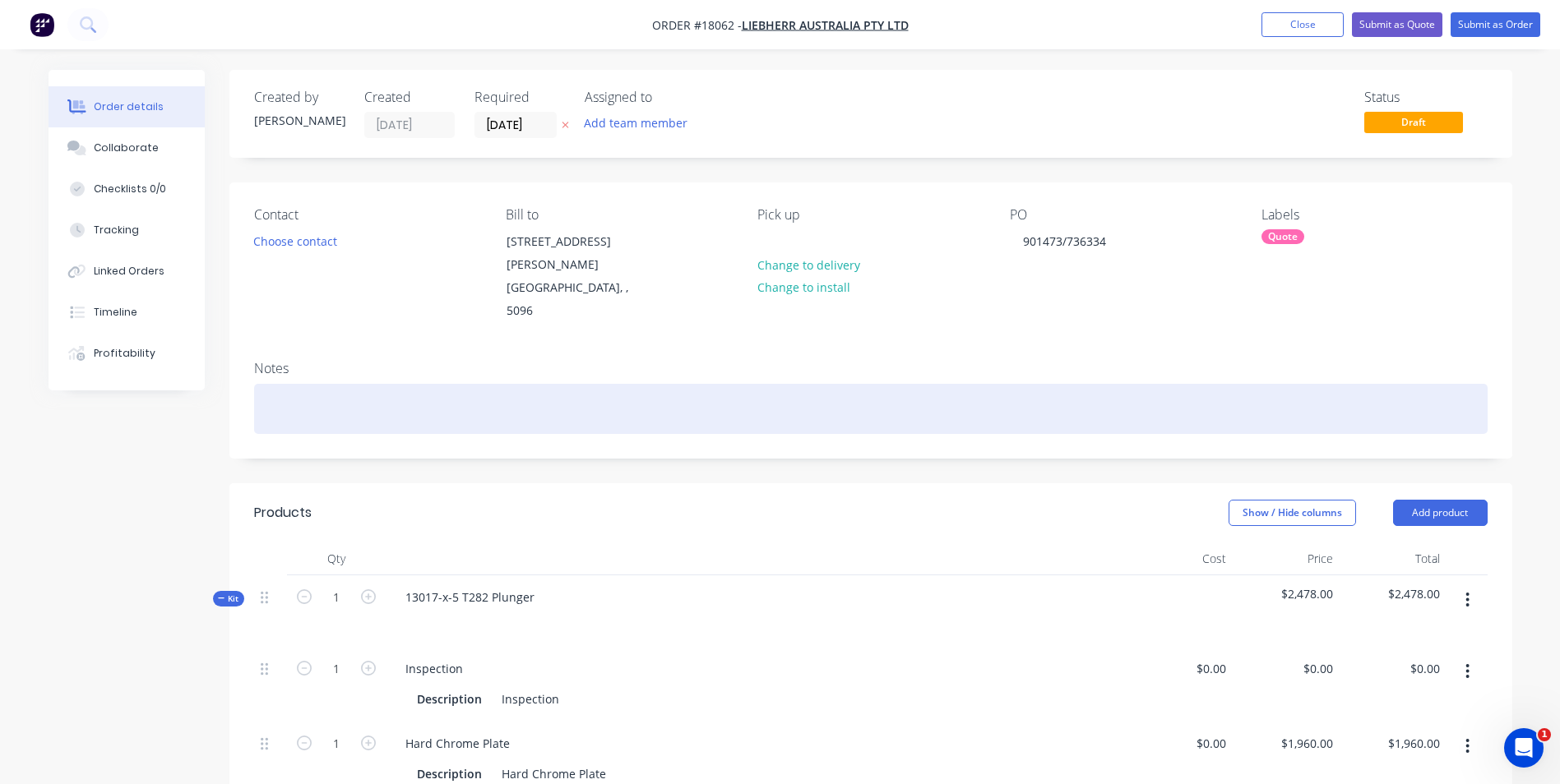
click at [282, 384] on div at bounding box center [871, 409] width 1233 height 50
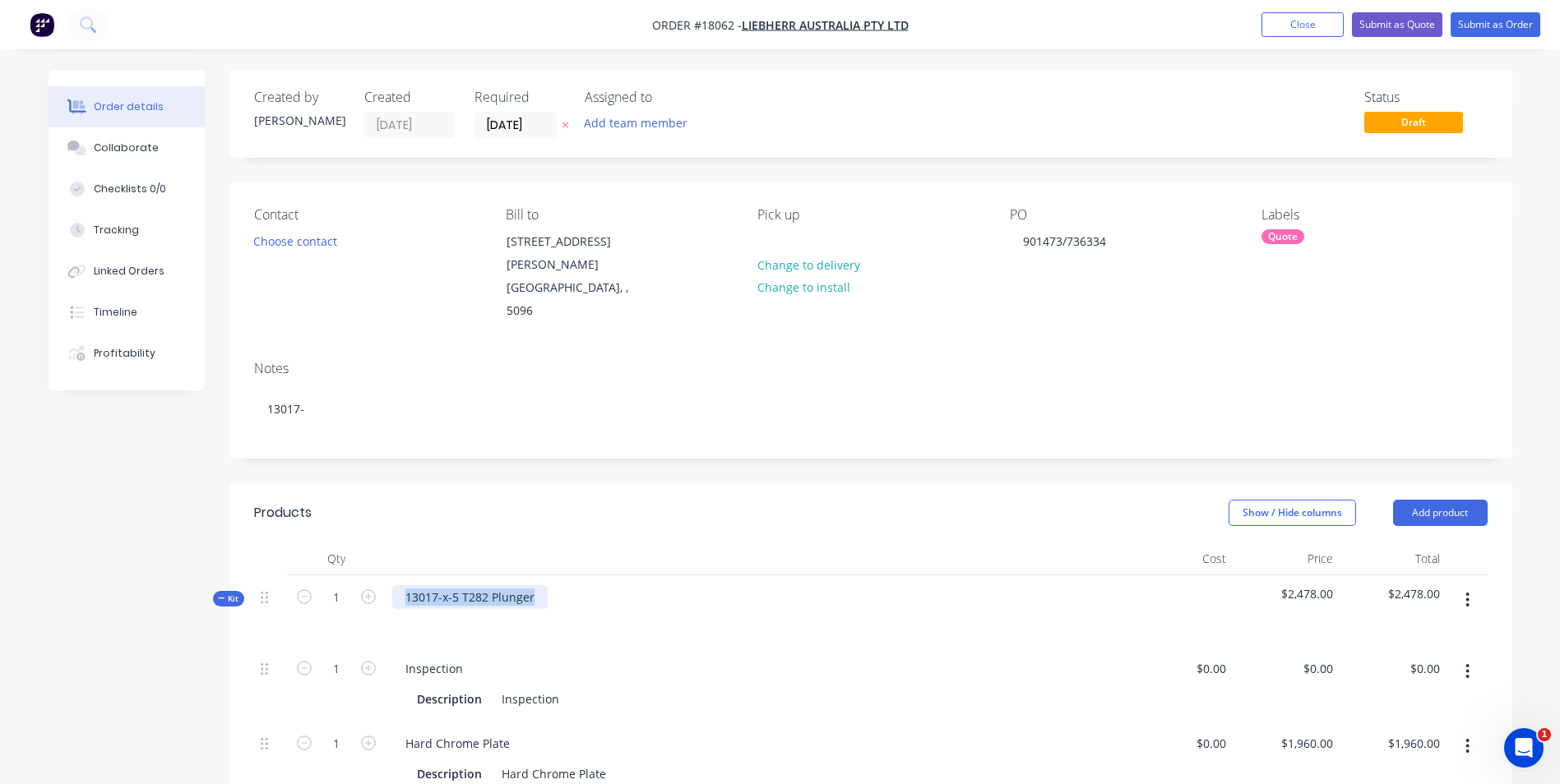
drag, startPoint x: 532, startPoint y: 559, endPoint x: 426, endPoint y: 549, distance: 106.5
click at [410, 586] on div "13017-x-5 T282 Plunger" at bounding box center [469, 598] width 156 height 24
drag, startPoint x: 424, startPoint y: 549, endPoint x: 531, endPoint y: 557, distance: 107.3
click at [531, 586] on div "13017-x-5 T282 Plunger" at bounding box center [469, 598] width 156 height 24
drag, startPoint x: 531, startPoint y: 557, endPoint x: 404, endPoint y: 564, distance: 127.2
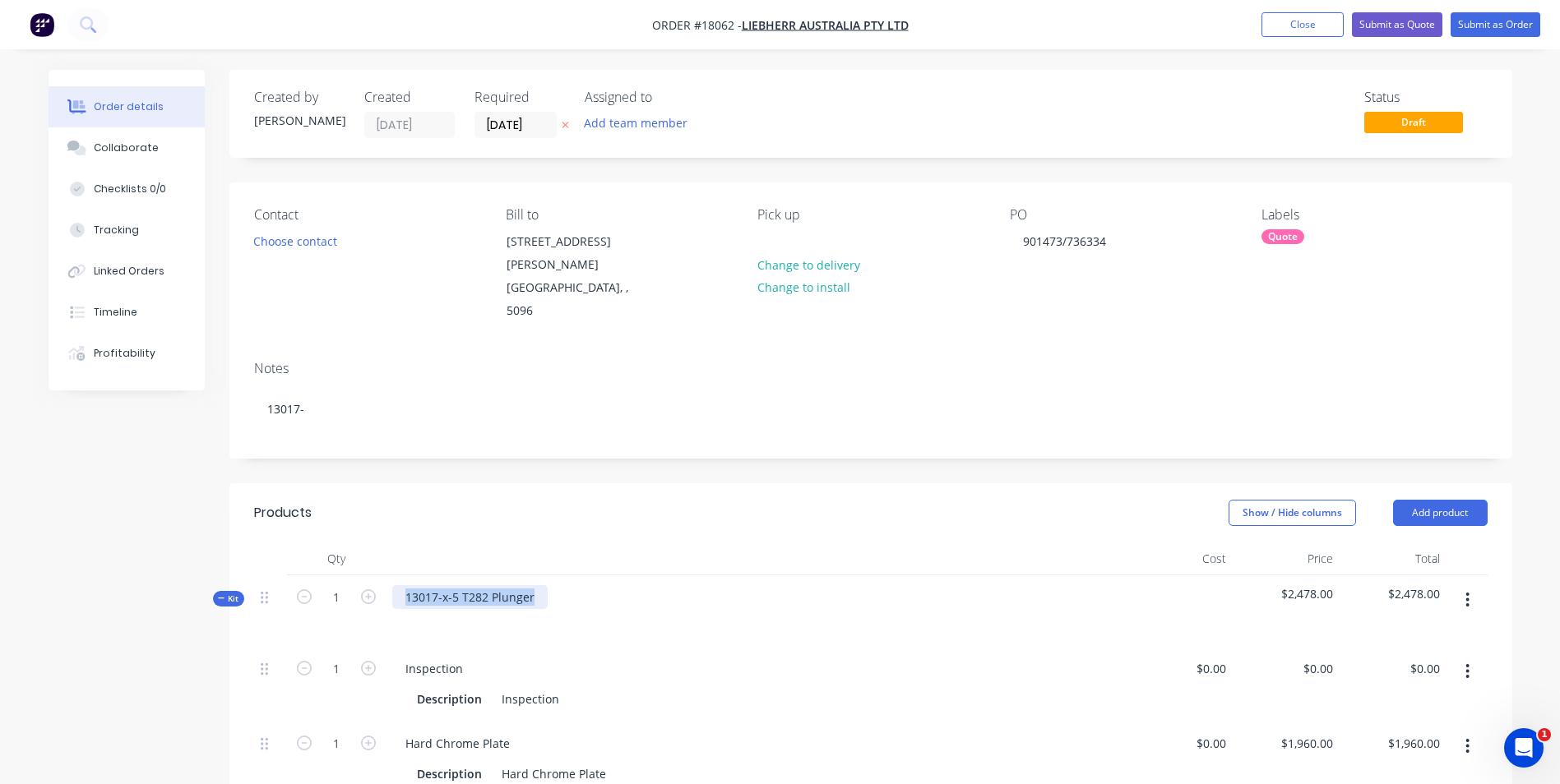
click at [404, 586] on div "13017-x-5 T282 Plunger" at bounding box center [469, 598] width 156 height 24
copy div "13017-x-5 T282 Plunger"
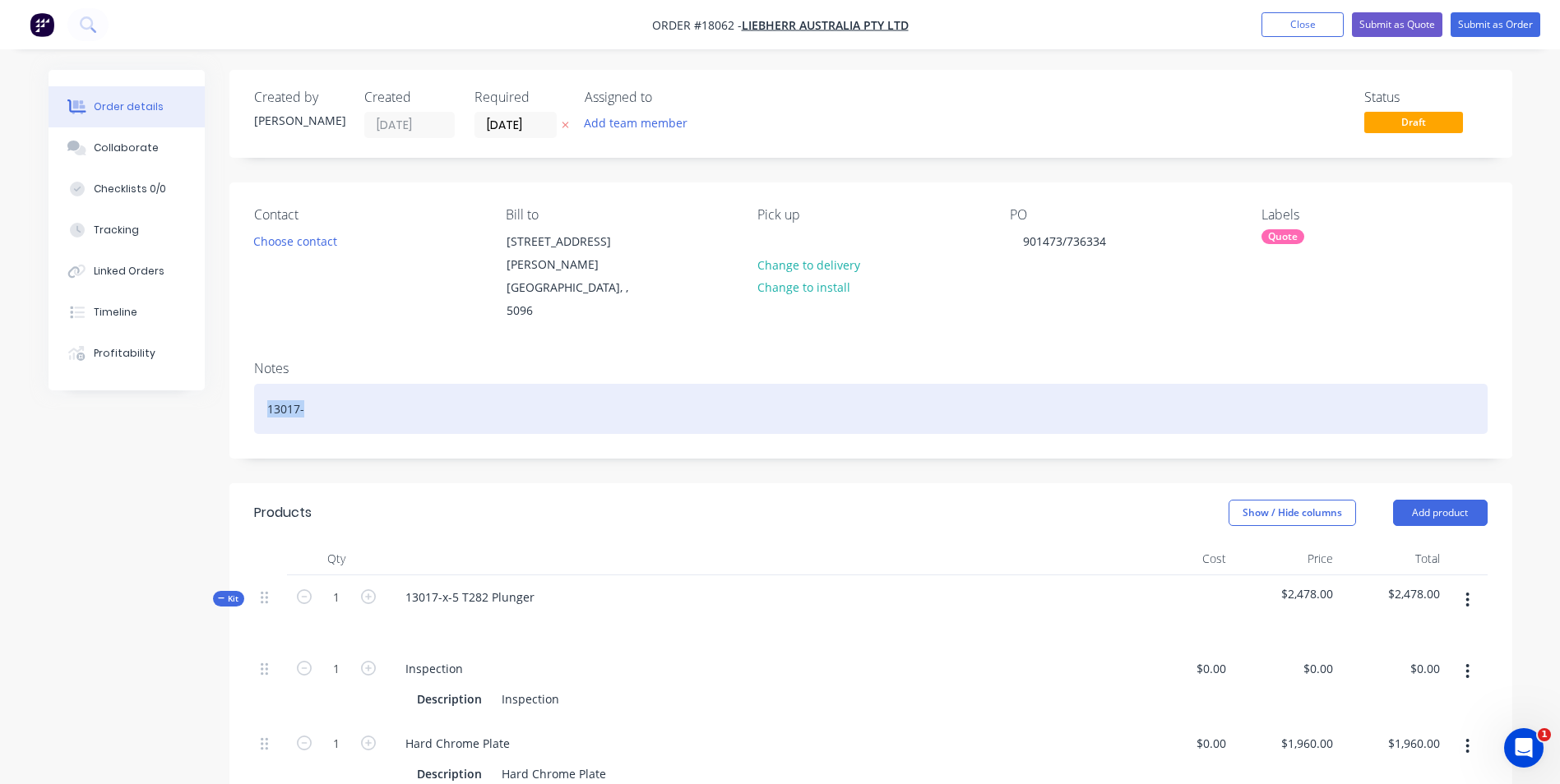
drag, startPoint x: 323, startPoint y: 372, endPoint x: 254, endPoint y: 372, distance: 69.0
click at [254, 384] on div "13017-" at bounding box center [871, 409] width 1233 height 50
click at [880, 384] on div "13017-x-5 T282 Plunger" at bounding box center [871, 409] width 1233 height 50
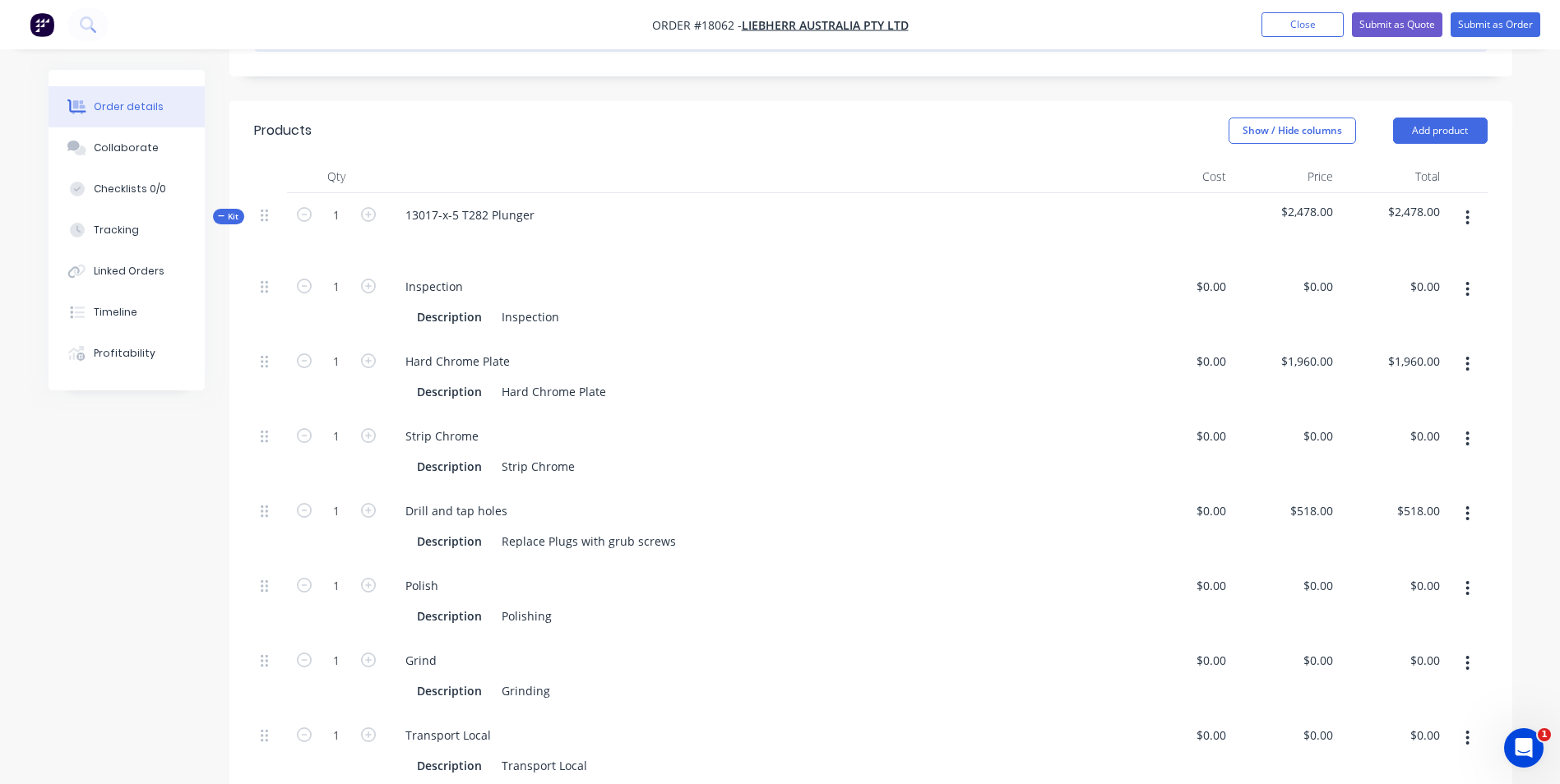
scroll to position [411, 0]
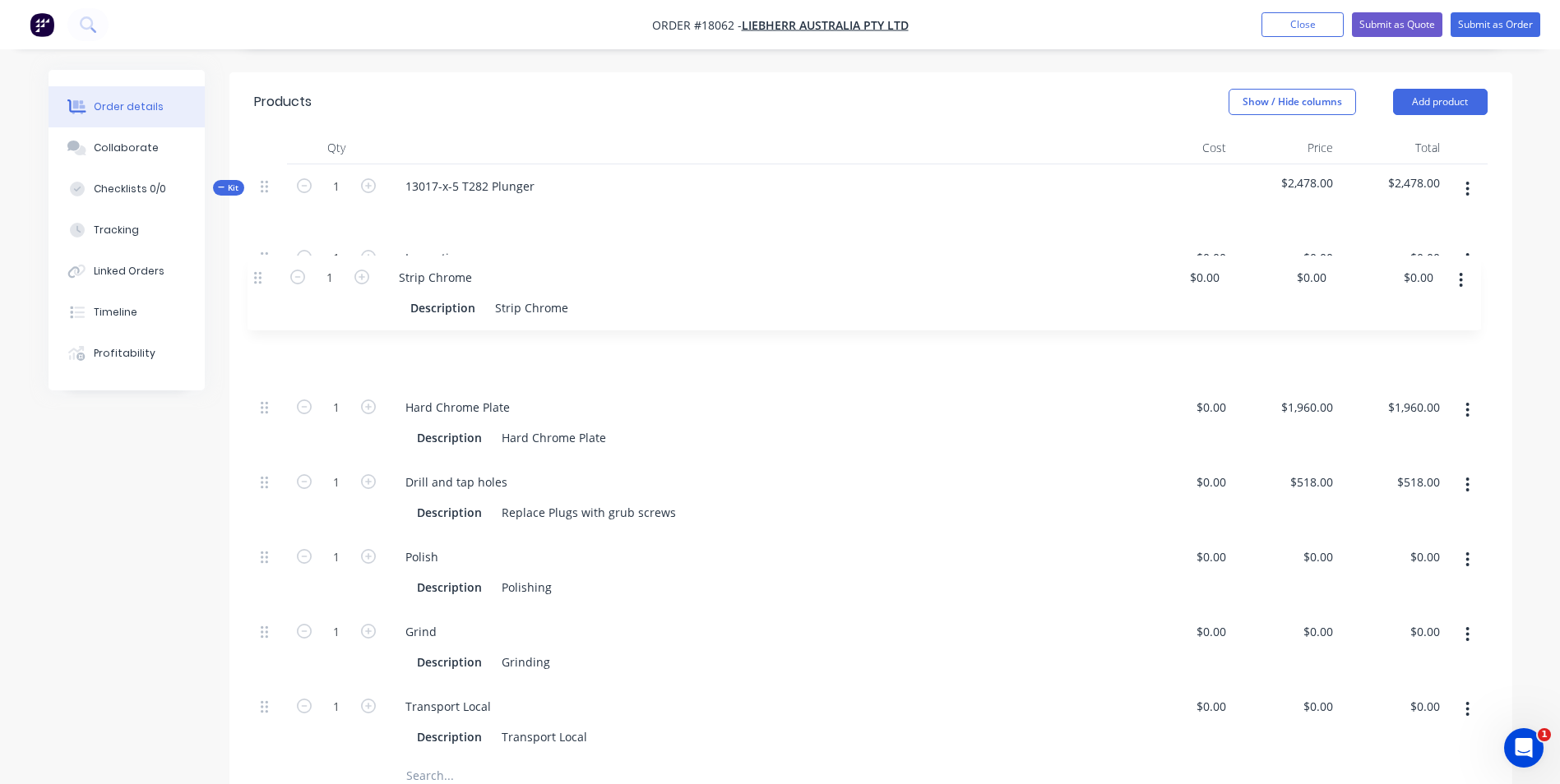
drag, startPoint x: 263, startPoint y: 369, endPoint x: 256, endPoint y: 277, distance: 92.3
click at [256, 277] on div "1 Inspection Description Inspection $0.00 $0.00 $0.00 $0.00 $0.00 $0.00 1 Hard …" at bounding box center [871, 497] width 1233 height 523
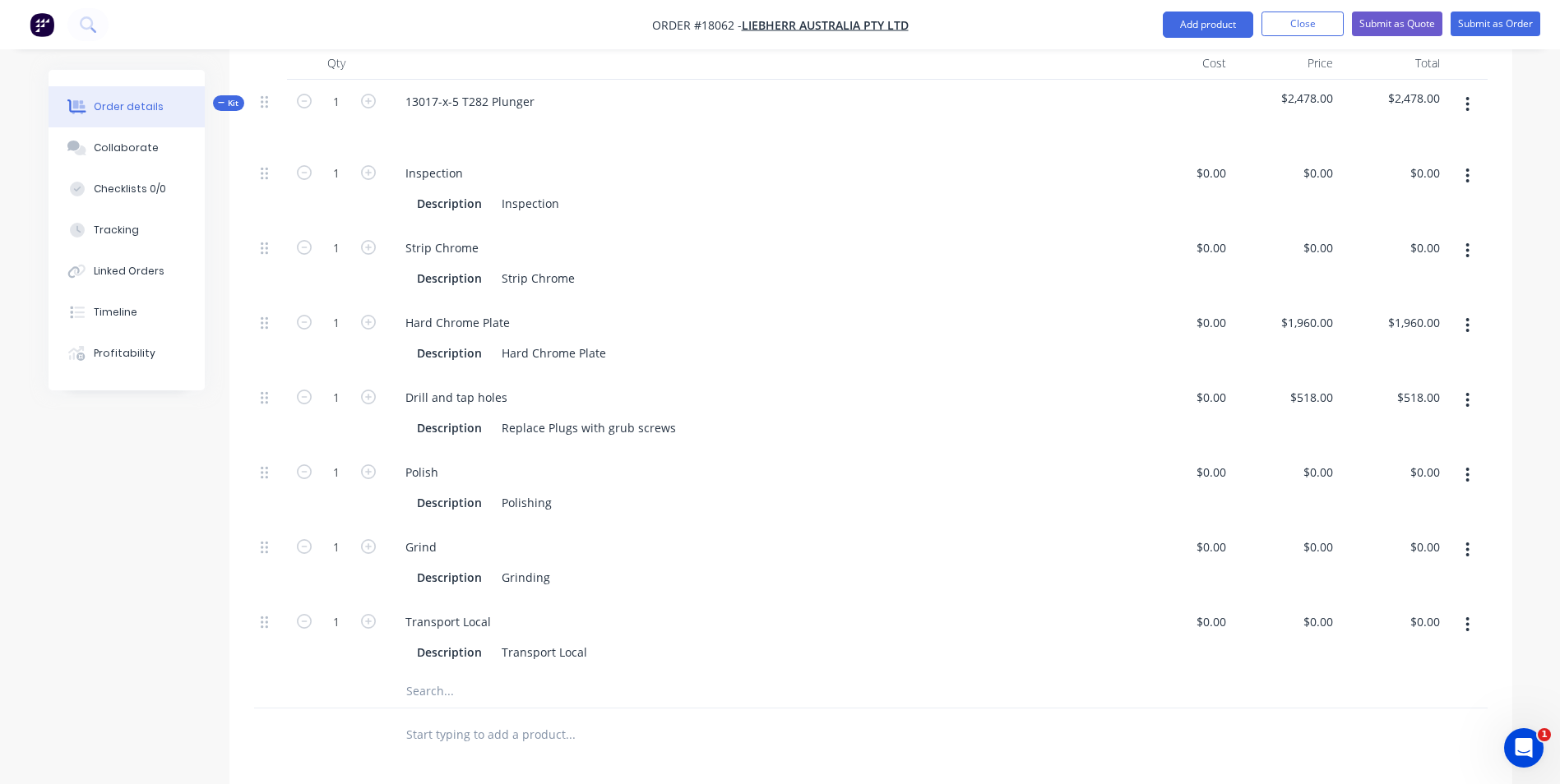
scroll to position [493, 0]
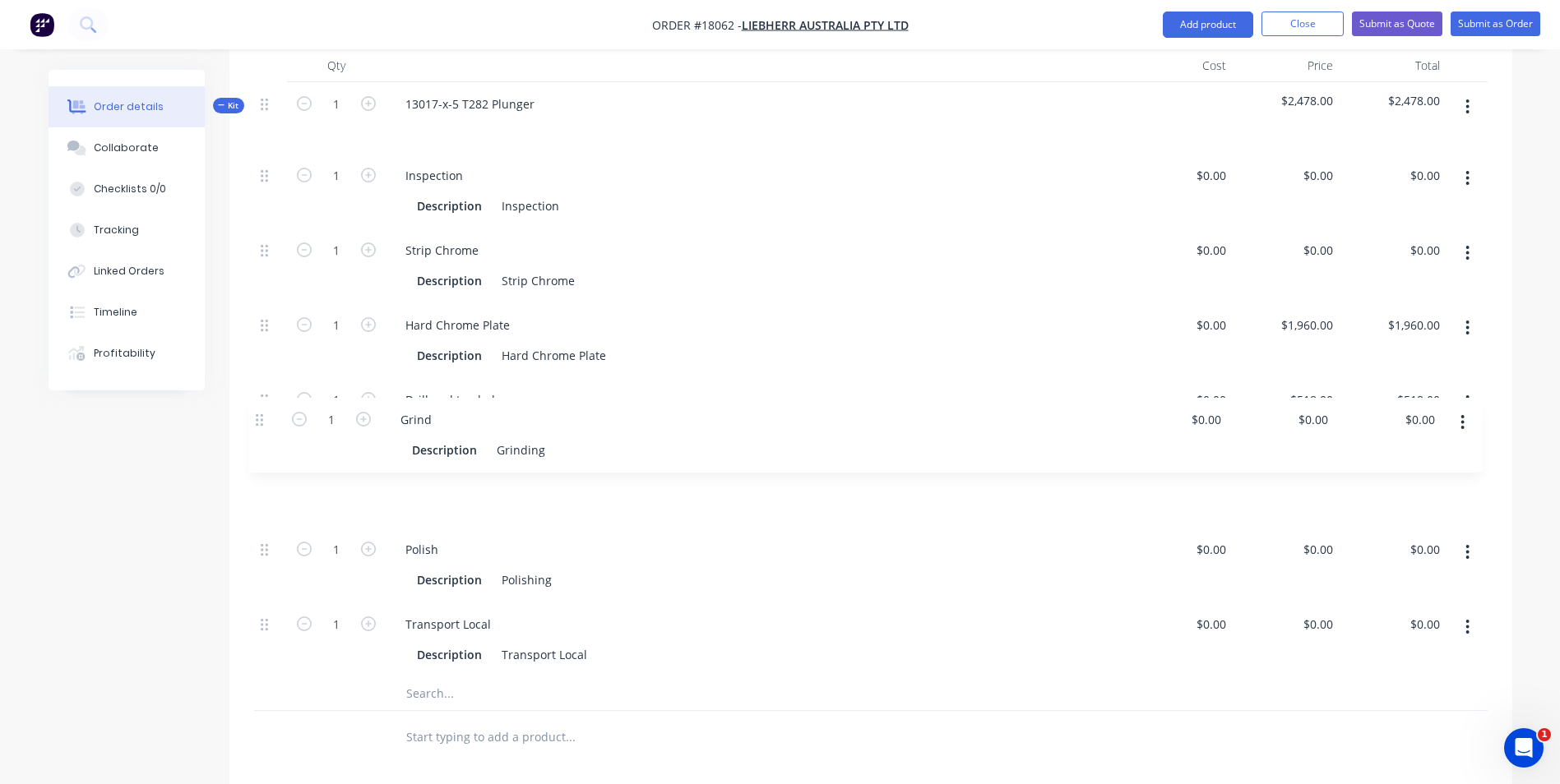
drag, startPoint x: 264, startPoint y: 513, endPoint x: 258, endPoint y: 420, distance: 93.2
click at [258, 420] on div "1 Inspection Description Inspection $0.00 $0.00 $0.00 $0.00 $0.00 $0.00 1 Strip…" at bounding box center [871, 415] width 1233 height 523
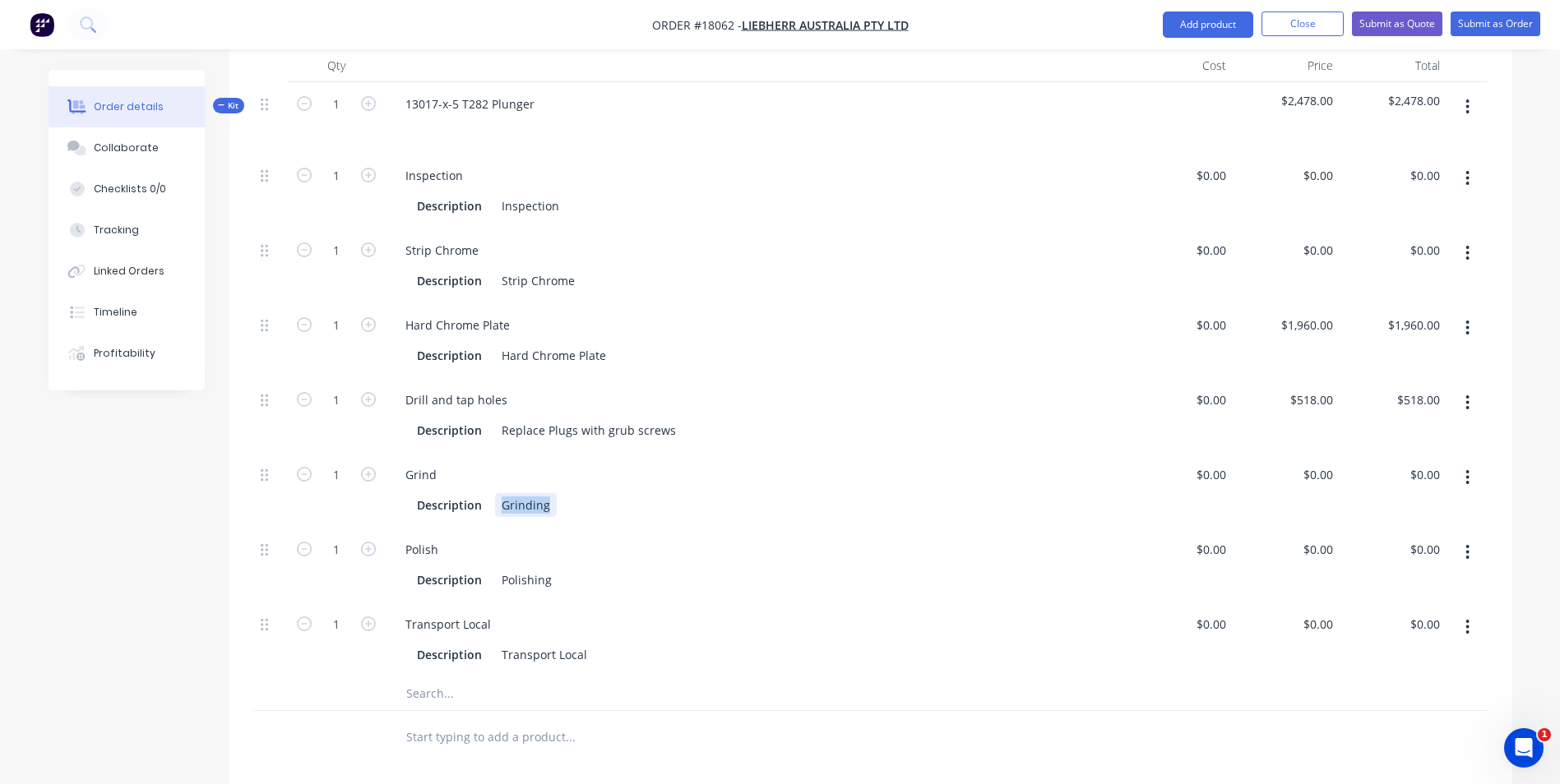
drag, startPoint x: 498, startPoint y: 464, endPoint x: 557, endPoint y: 461, distance: 59.1
click at [557, 493] on div "Description Grinding" at bounding box center [753, 506] width 685 height 24
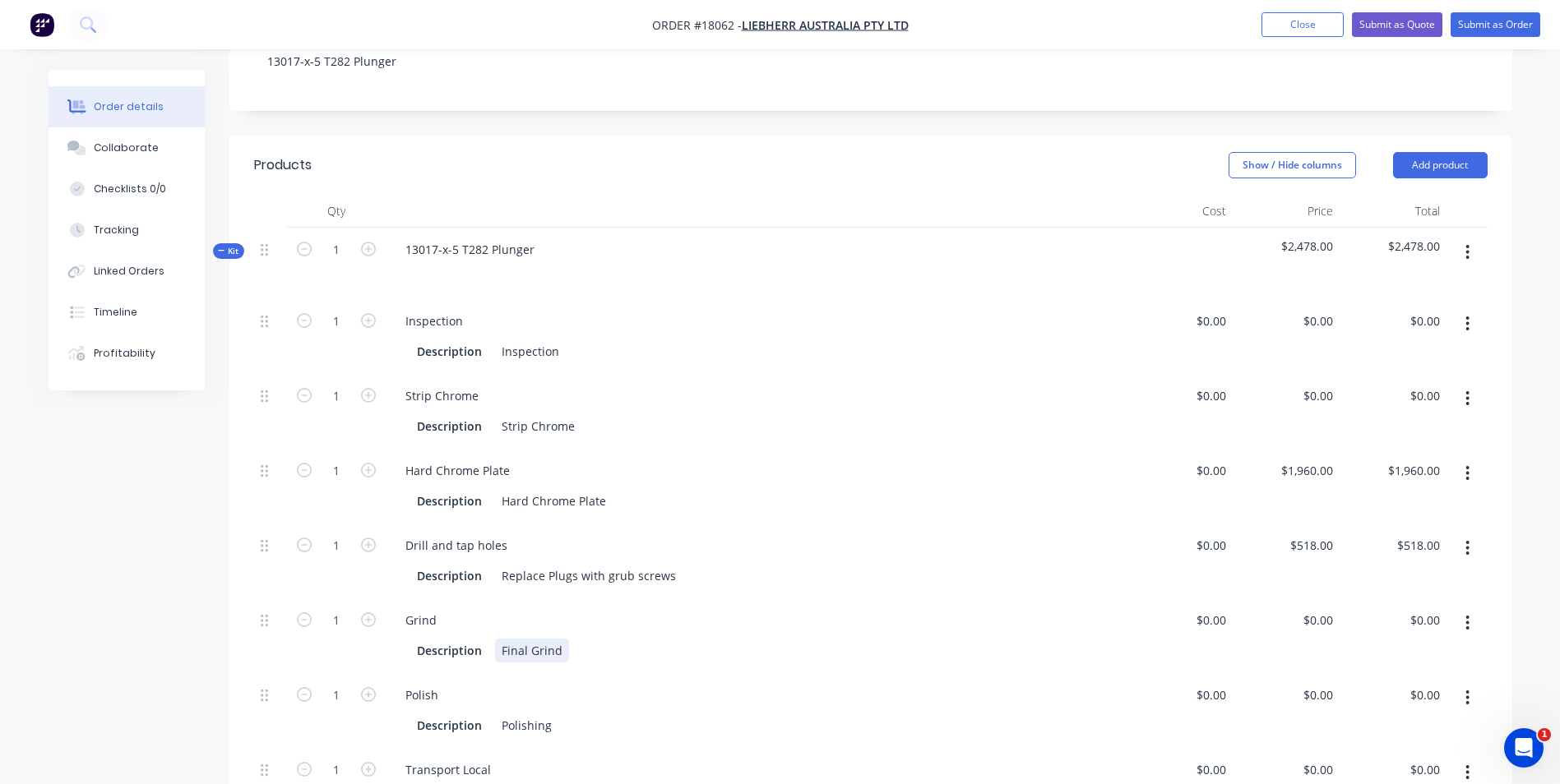
scroll to position [247, 0]
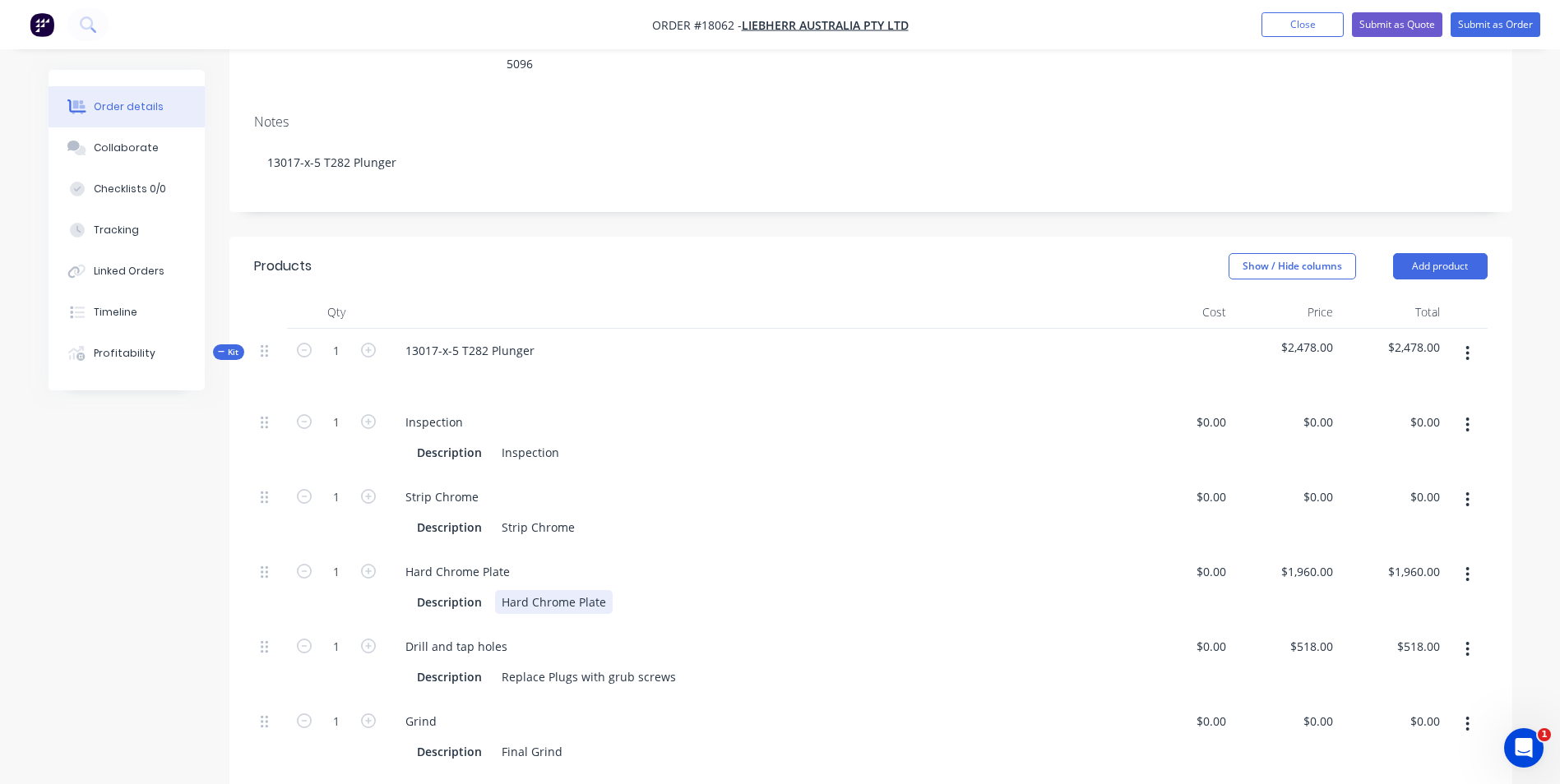
click at [606, 590] on div "Hard Chrome Plate" at bounding box center [553, 602] width 117 height 24
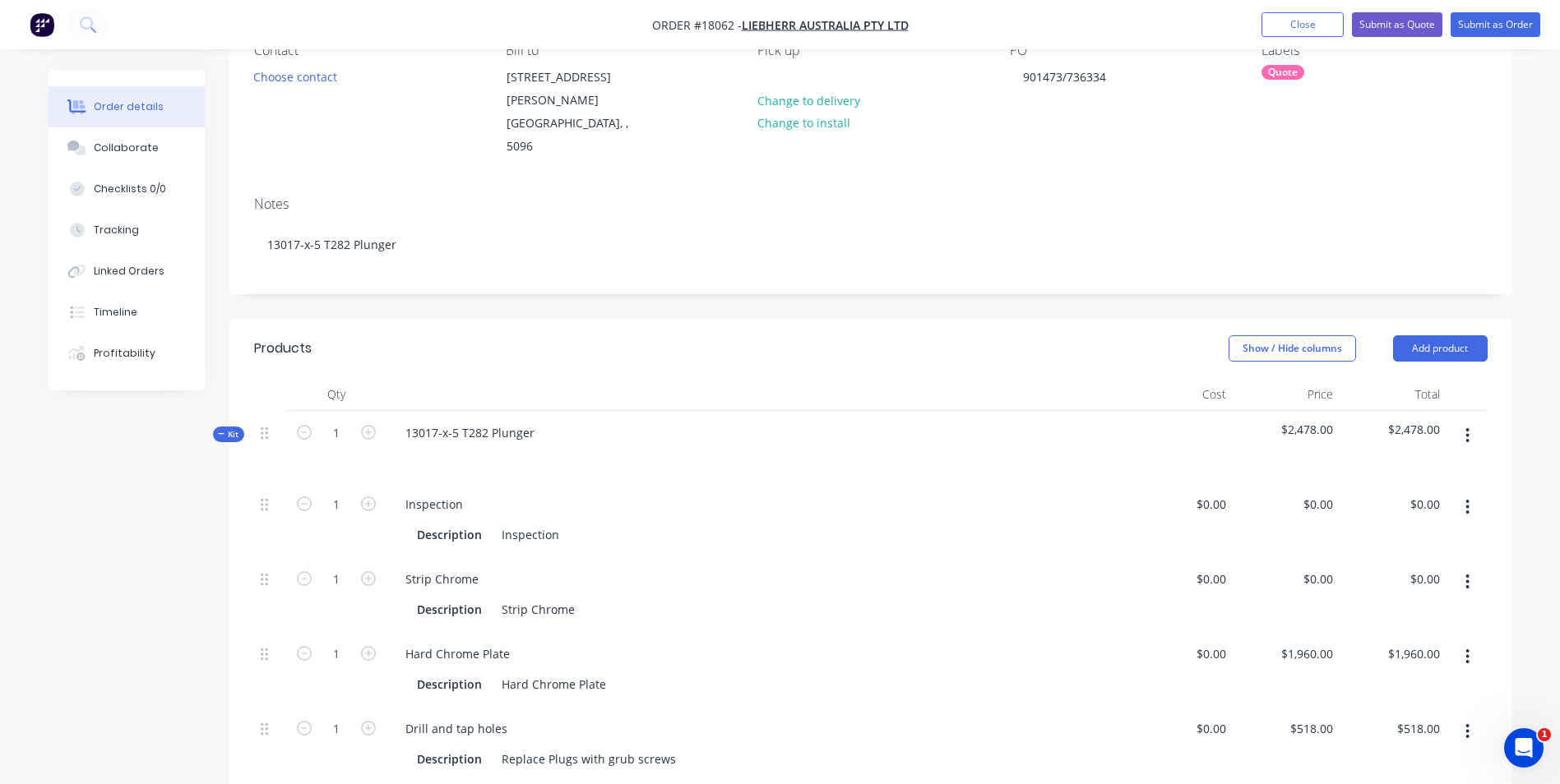
click at [549, 717] on div "Drill and tap holes" at bounding box center [755, 729] width 726 height 24
click at [499, 672] on div "Hard Chrome Plate" at bounding box center [553, 684] width 117 height 24
click at [498, 522] on div "Inspection" at bounding box center [530, 534] width 71 height 24
click at [574, 598] on div "Strip Chrome" at bounding box center [537, 610] width 87 height 24
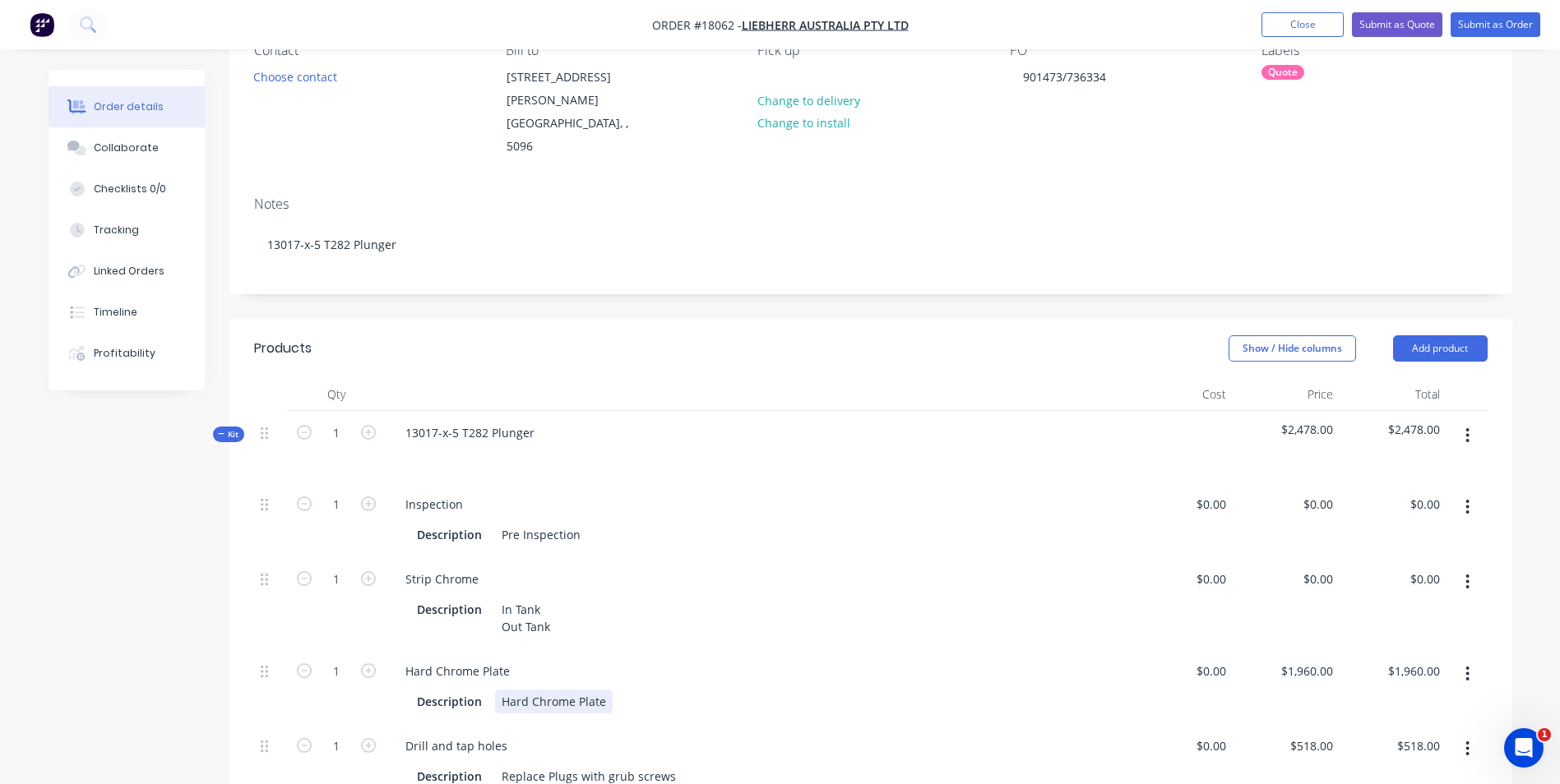
click at [501, 690] on div "Hard Chrome Plate" at bounding box center [553, 702] width 117 height 24
click at [601, 711] on div "Set Up In Tank Sanding Hard Chrome Plate" at bounding box center [553, 727] width 117 height 75
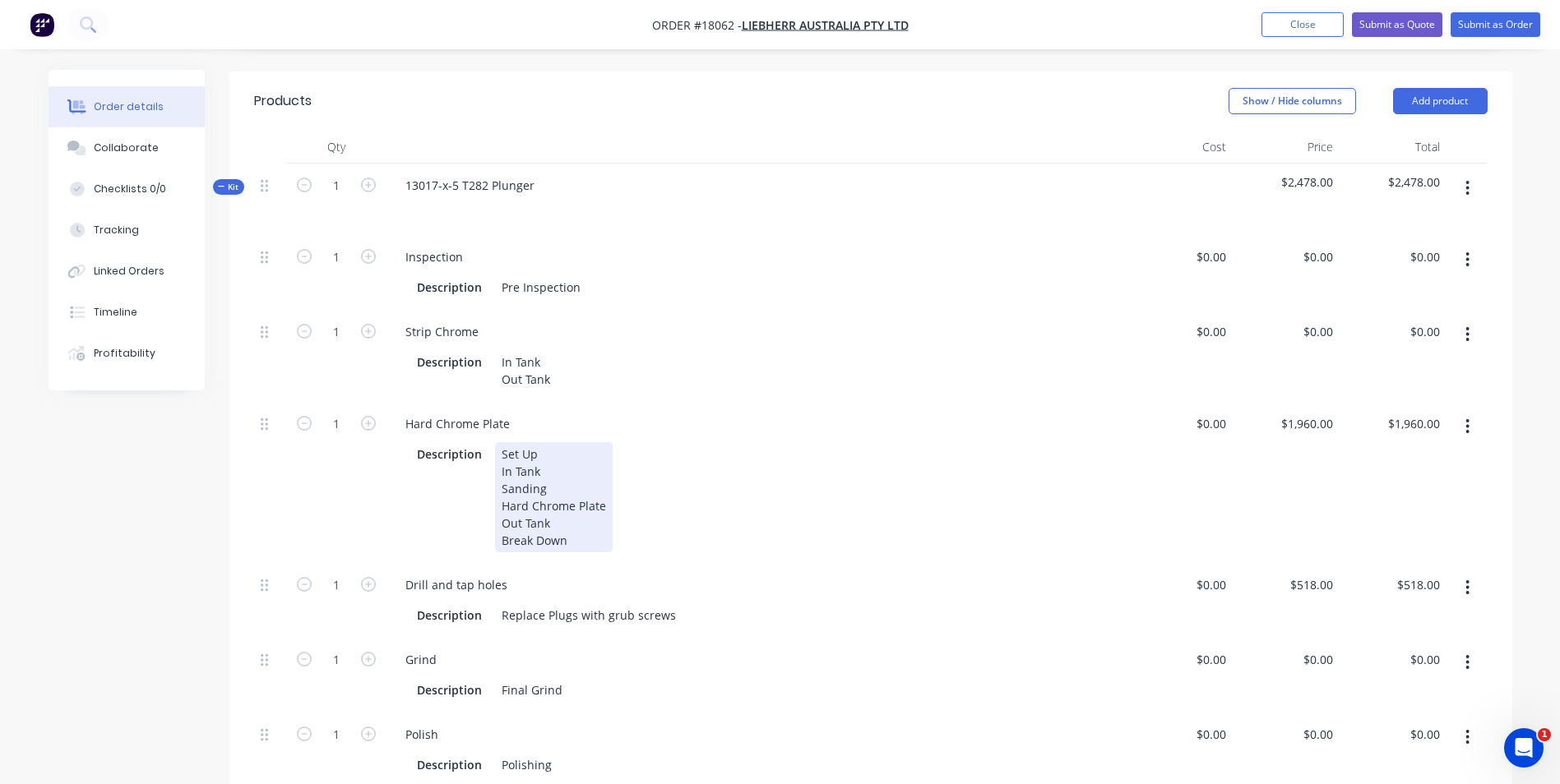
scroll to position [493, 0]
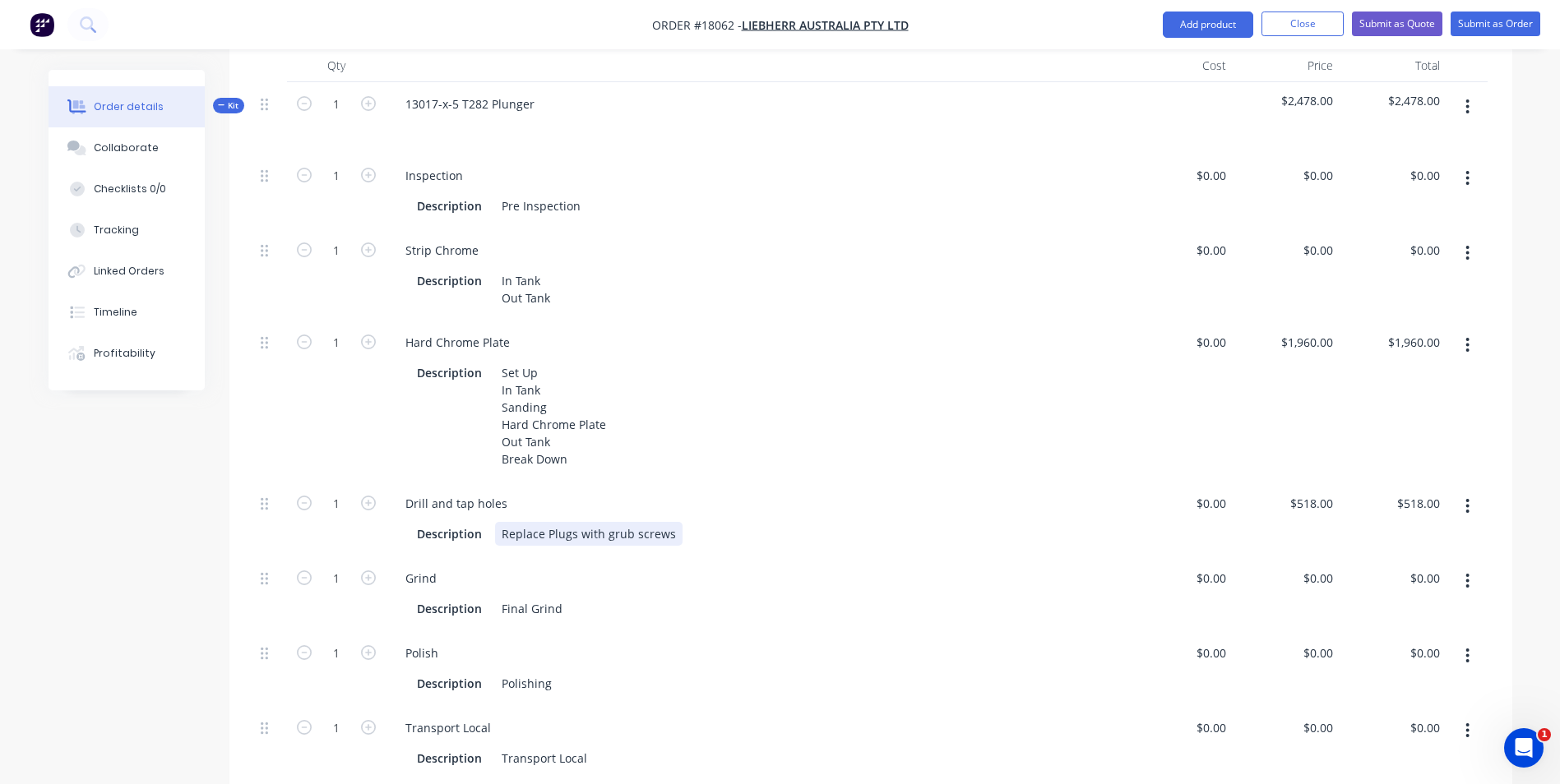
click at [683, 522] on div "Description Replace Plugs with grub screws" at bounding box center [753, 534] width 685 height 24
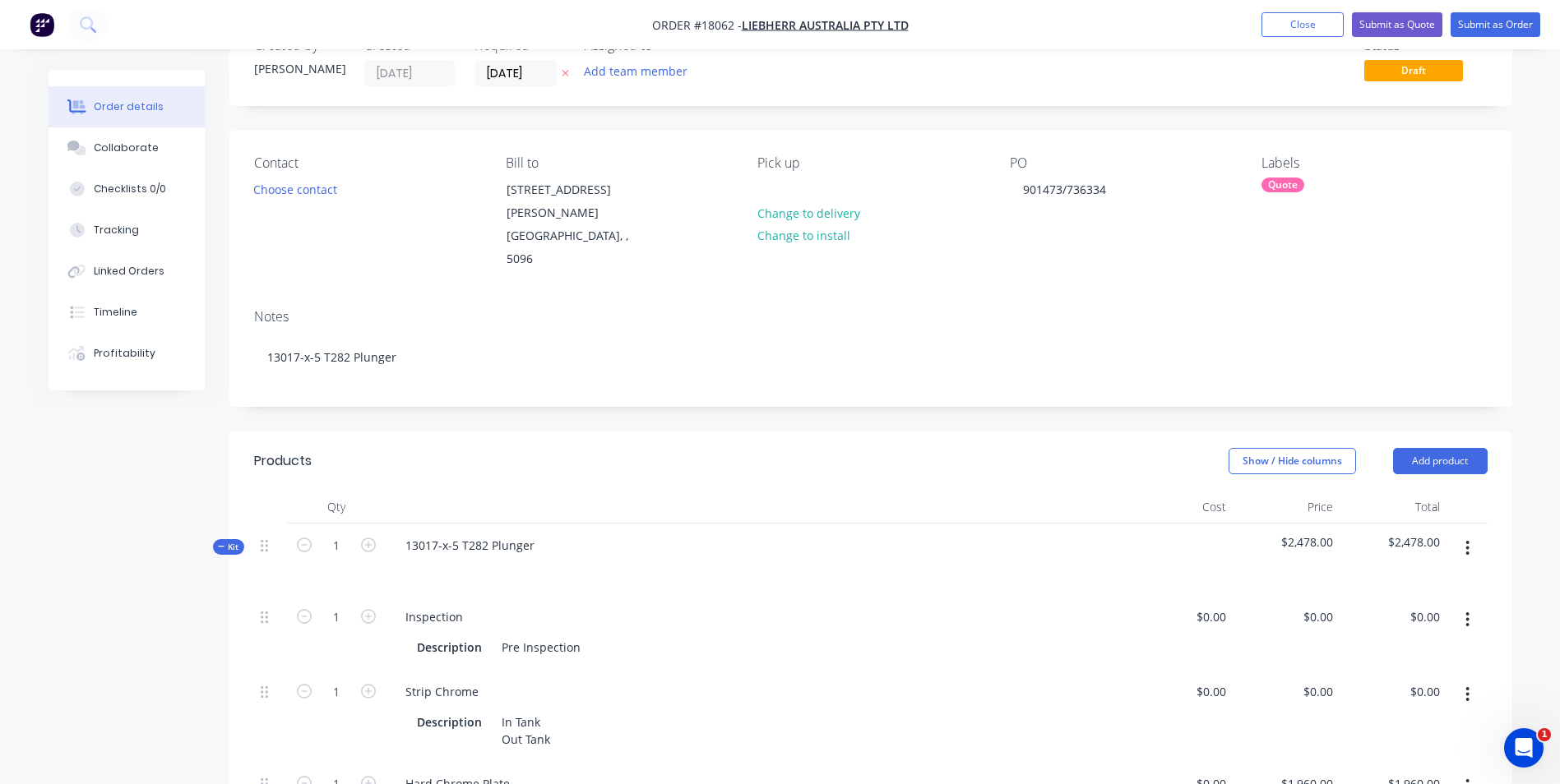
scroll to position [0, 0]
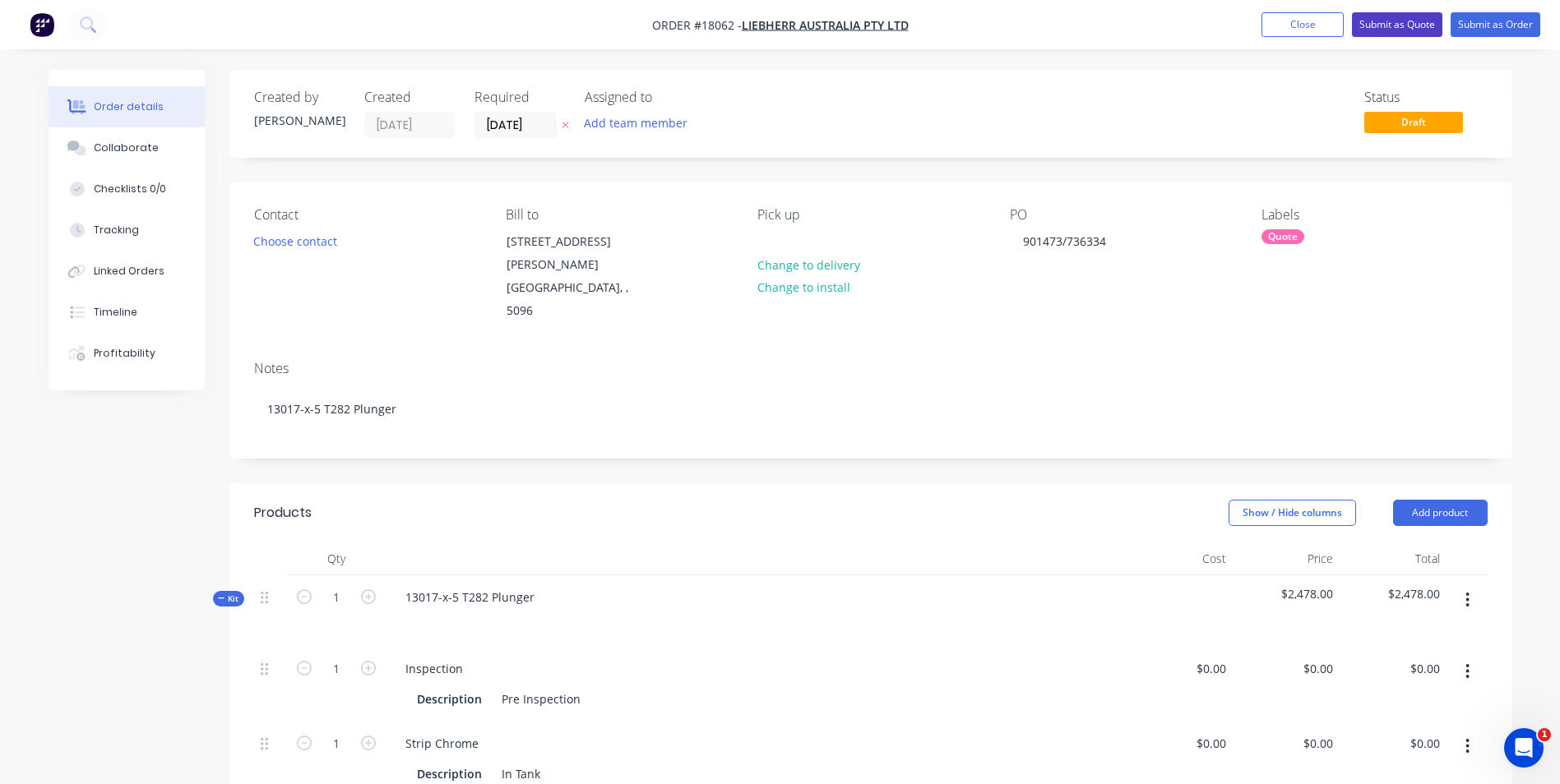
click at [1405, 28] on button "Submit as Quote" at bounding box center [1396, 24] width 90 height 24
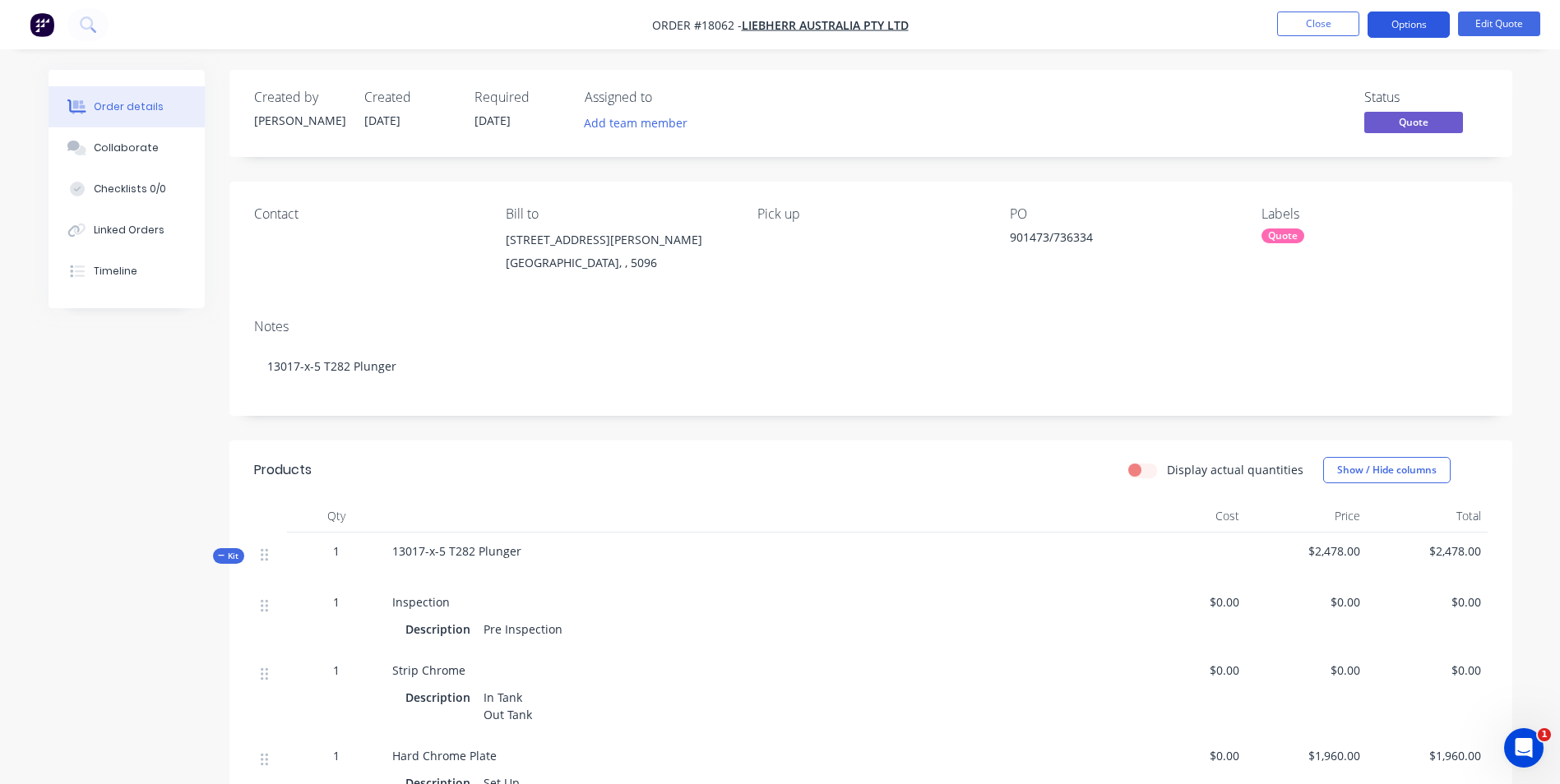
click at [1420, 19] on button "Options" at bounding box center [1408, 24] width 82 height 26
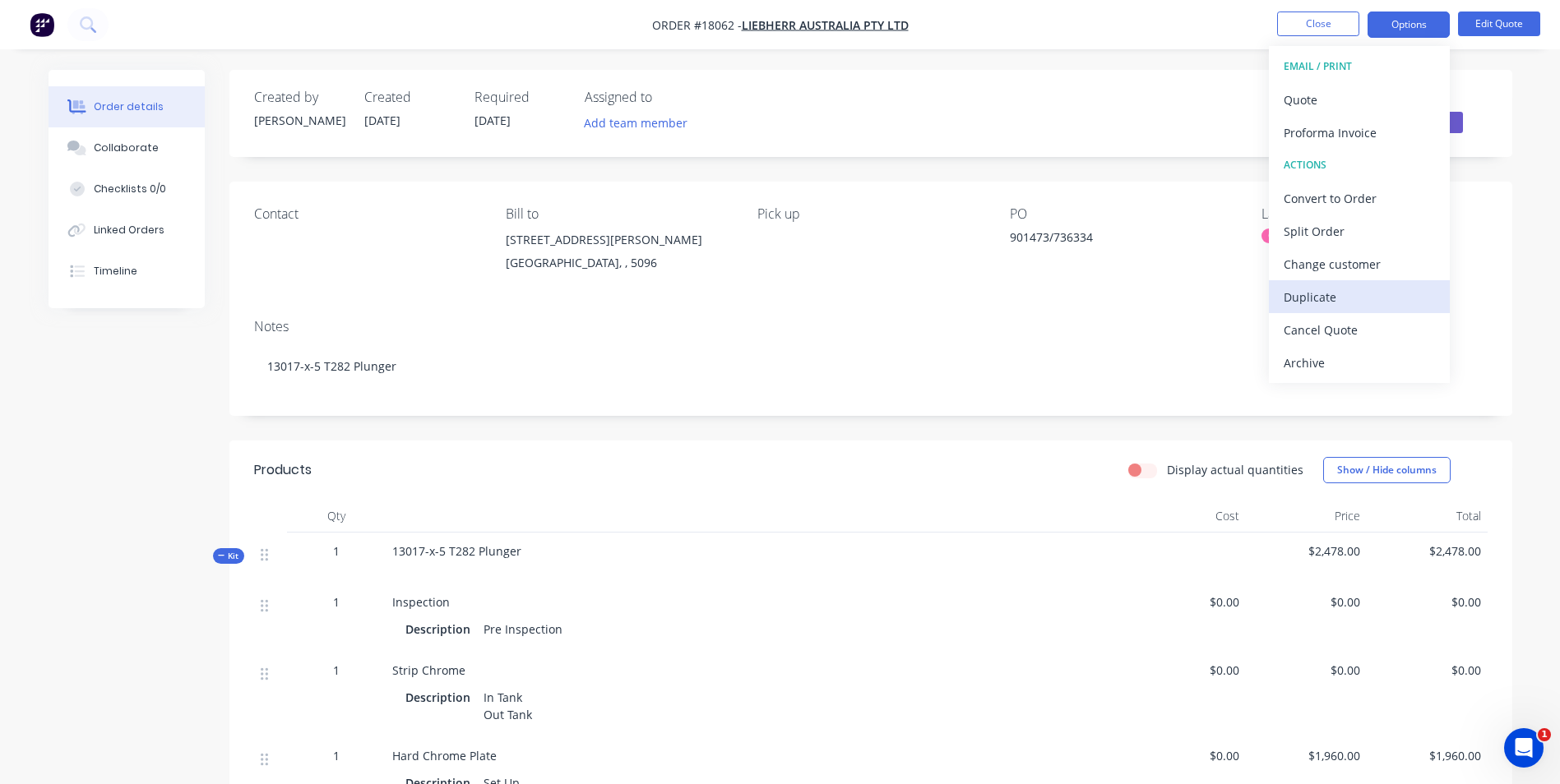
click at [1334, 294] on div "Duplicate" at bounding box center [1359, 297] width 151 height 24
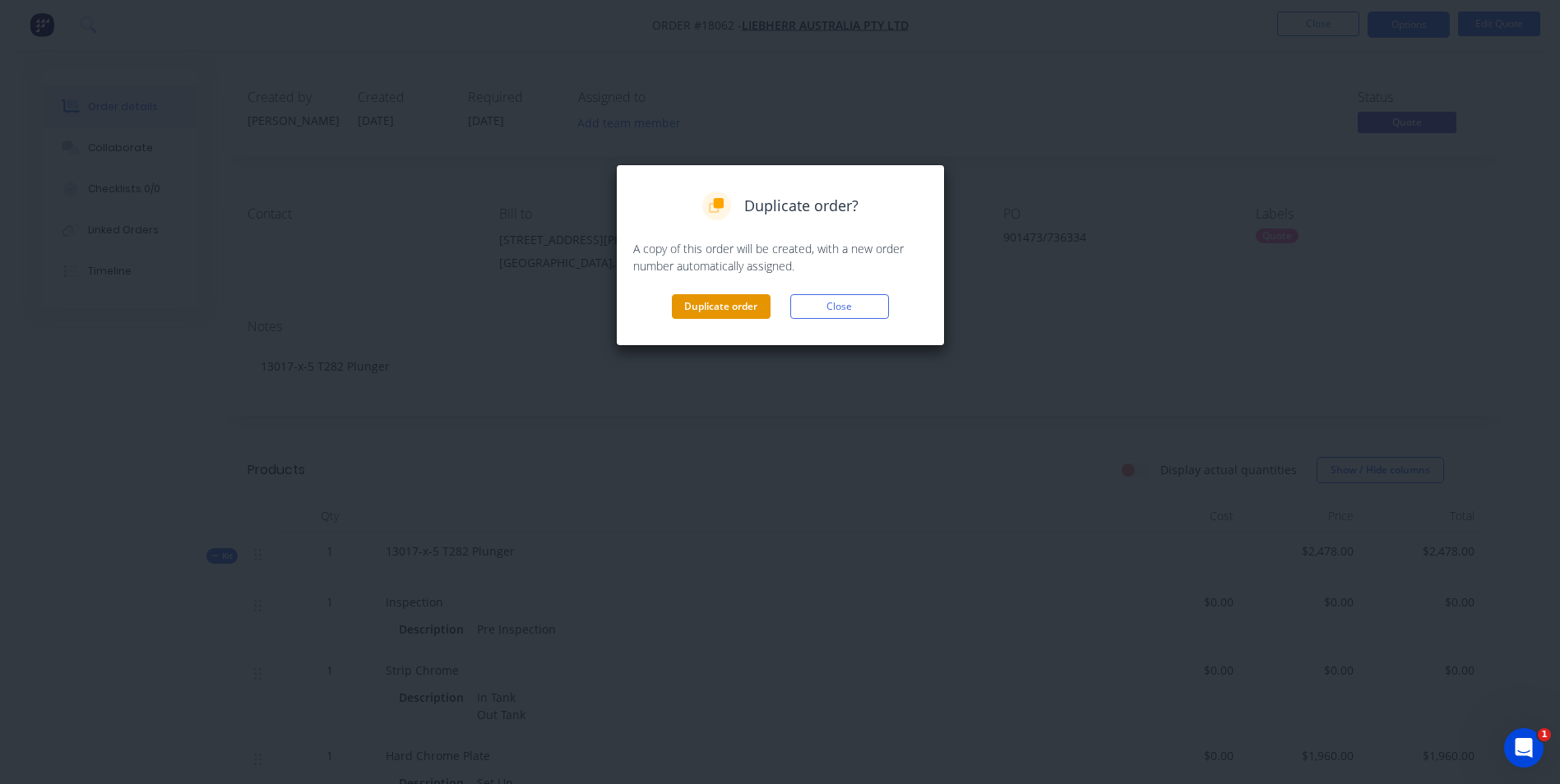
click at [688, 307] on button "Duplicate order" at bounding box center [721, 306] width 99 height 24
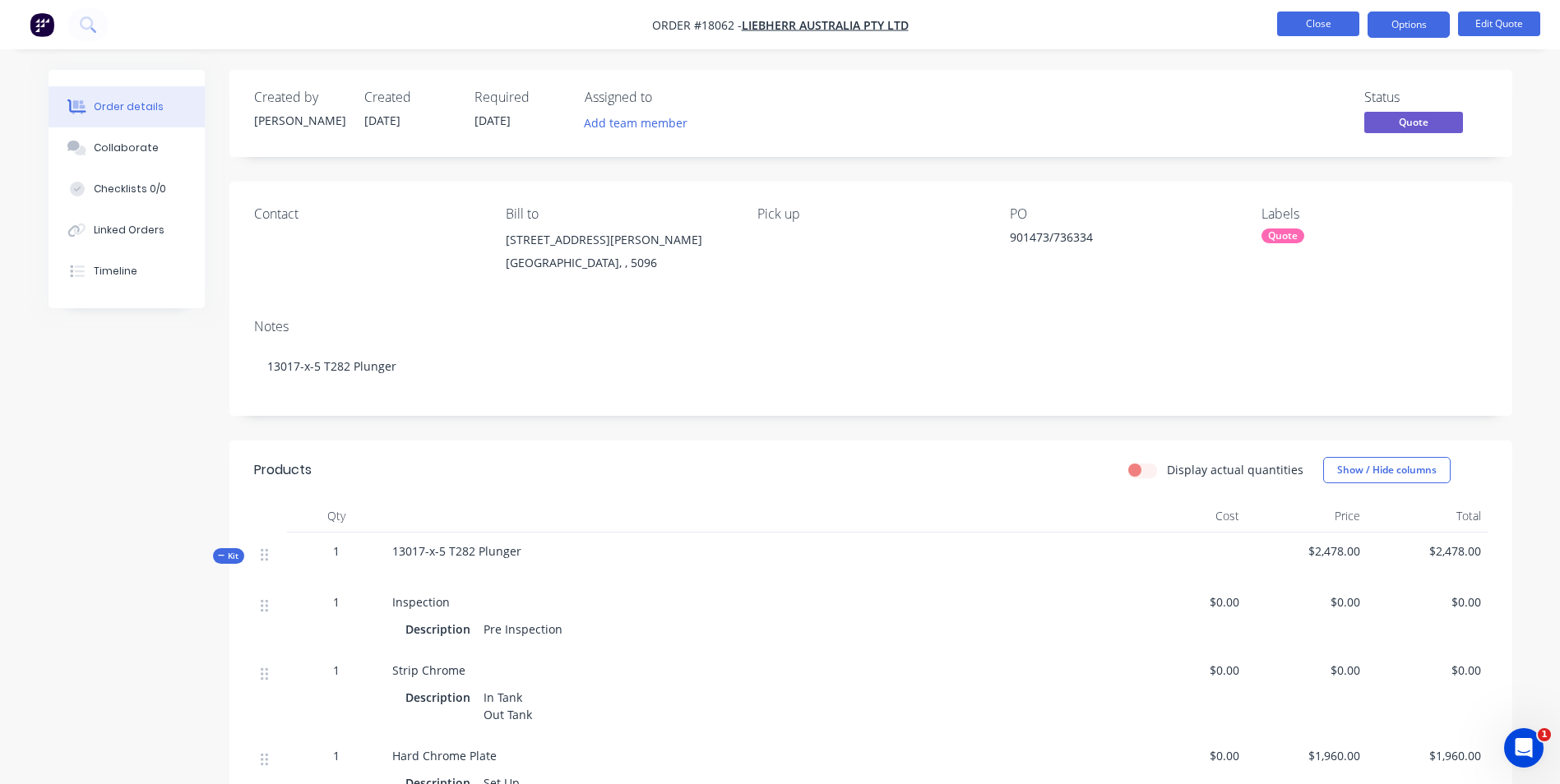
click at [1318, 26] on button "Close" at bounding box center [1318, 23] width 82 height 24
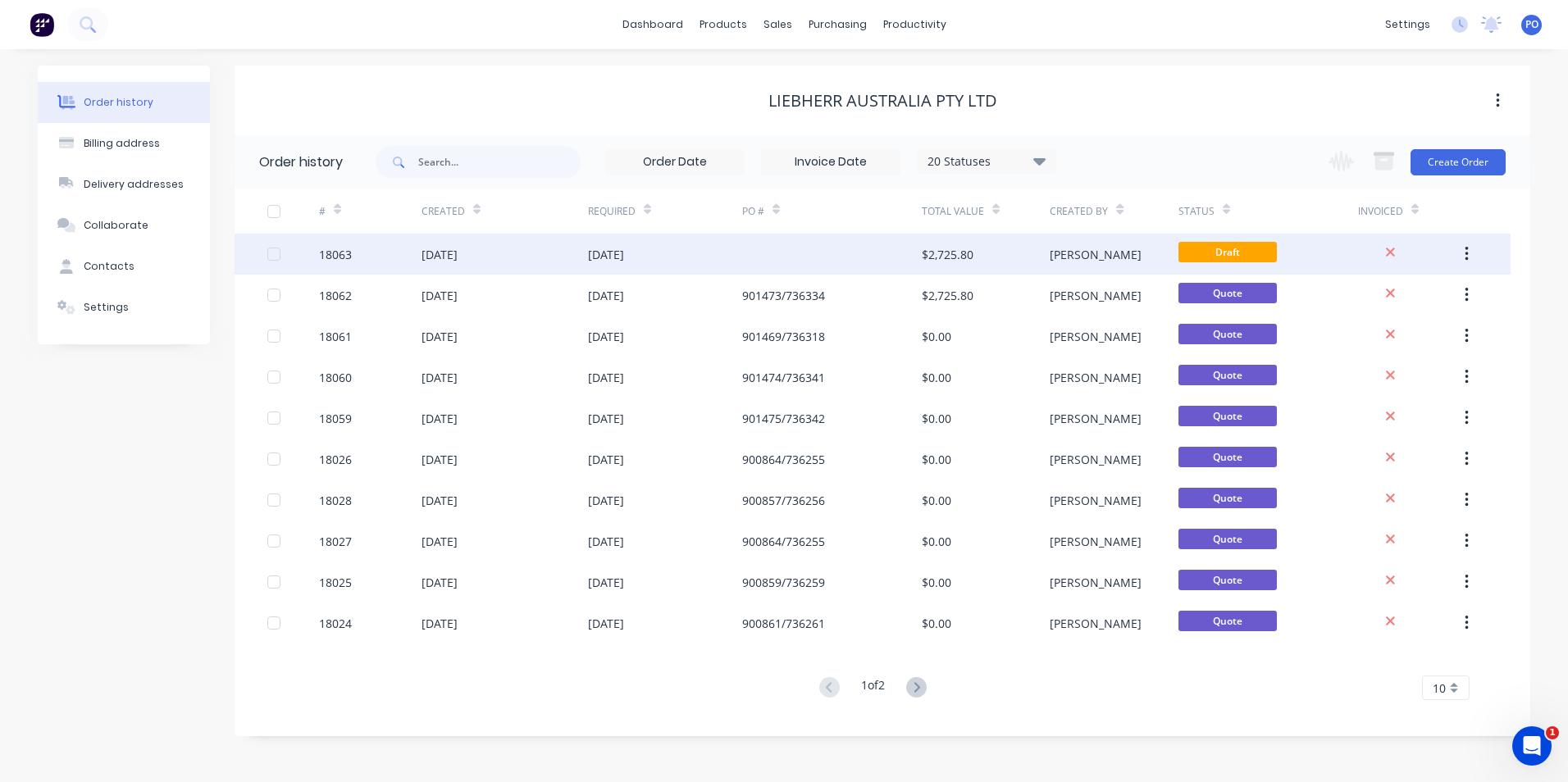
click at [489, 245] on div "28 Aug 2025" at bounding box center [504, 254] width 166 height 41
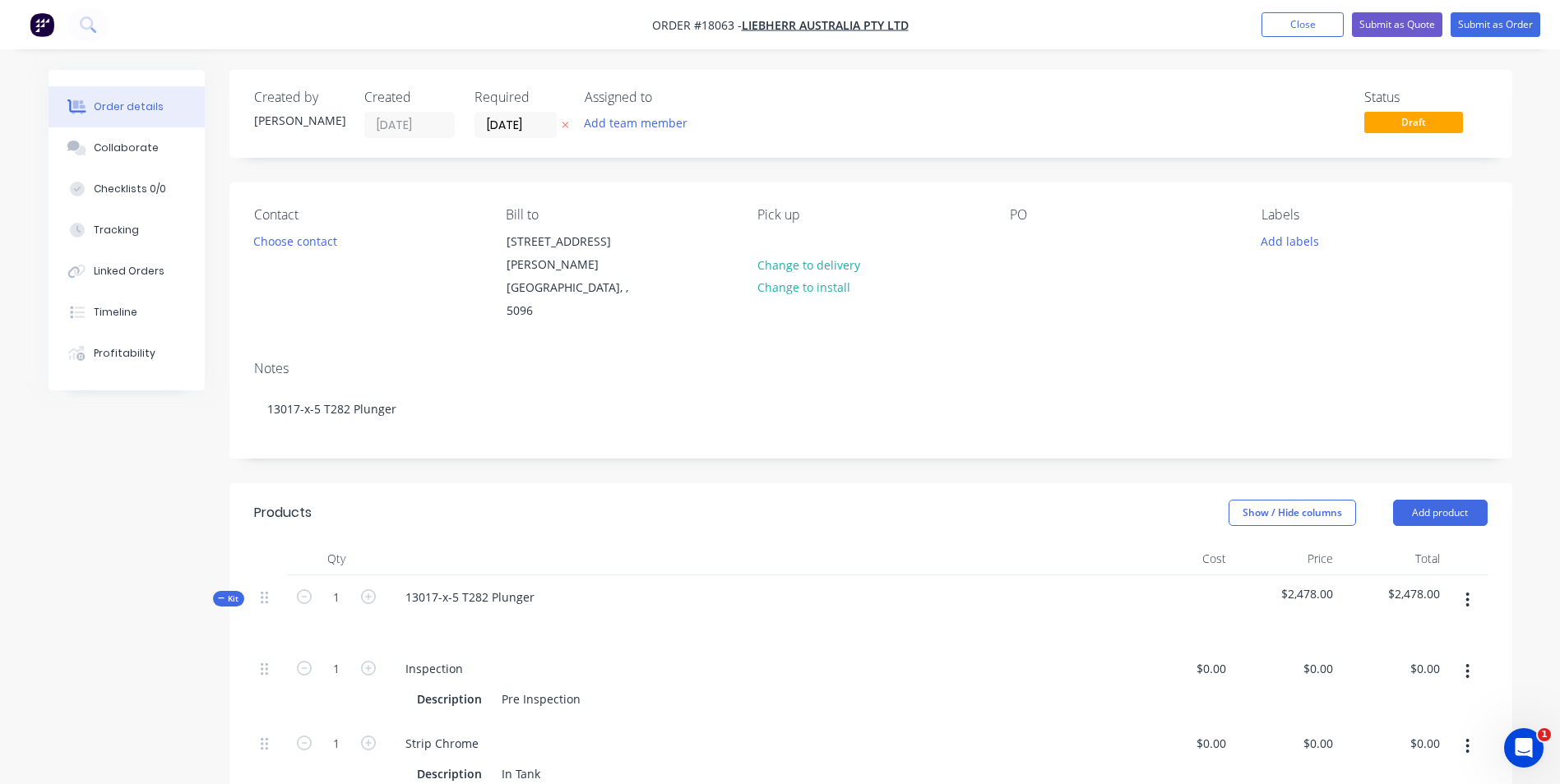
click at [1043, 243] on div "PO" at bounding box center [1122, 264] width 225 height 115
click at [1030, 247] on div at bounding box center [1023, 241] width 26 height 24
click at [1296, 243] on button "Add labels" at bounding box center [1290, 240] width 75 height 22
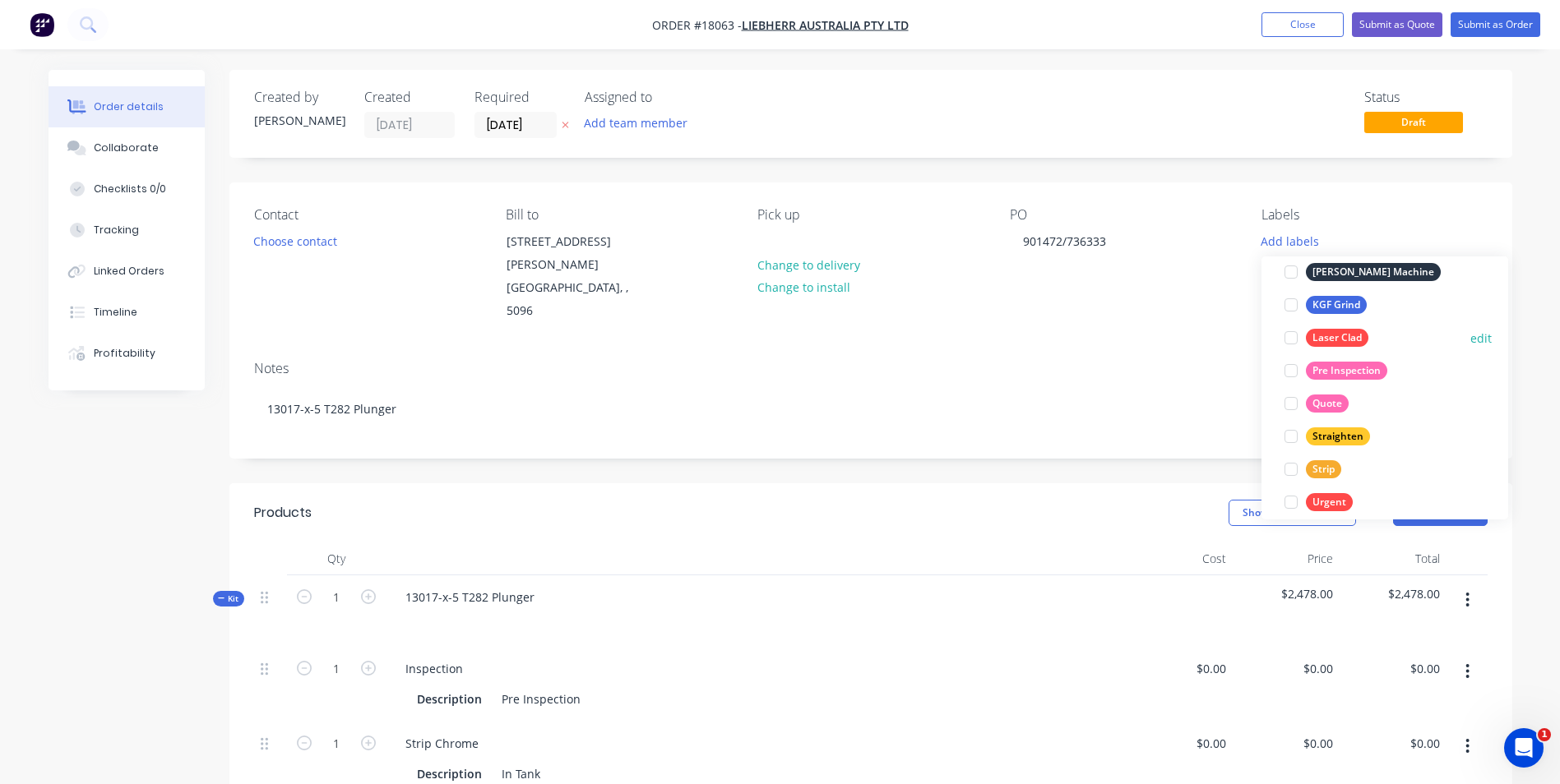
scroll to position [395, 0]
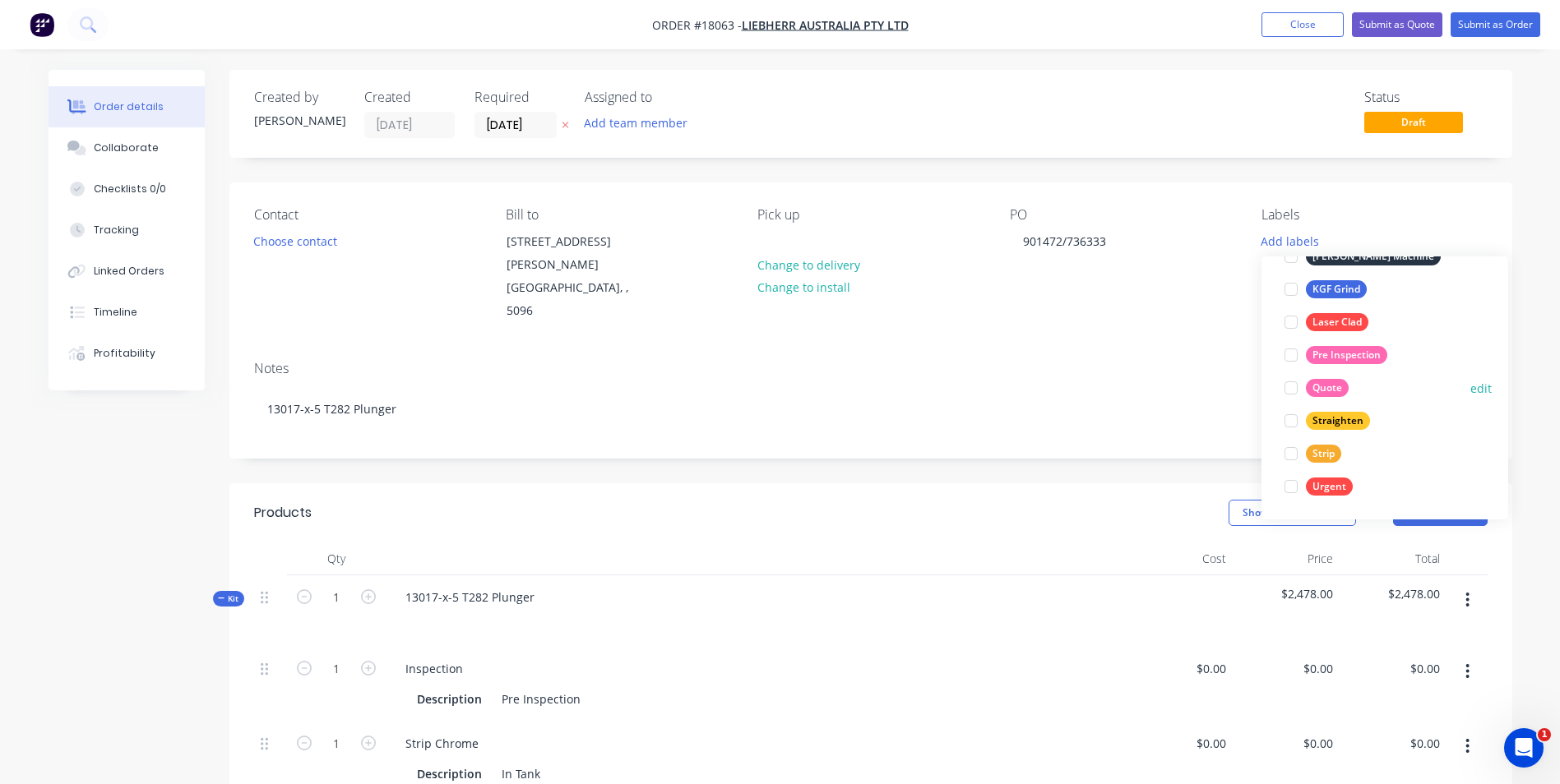
click at [1323, 389] on div "Quote" at bounding box center [1327, 387] width 43 height 18
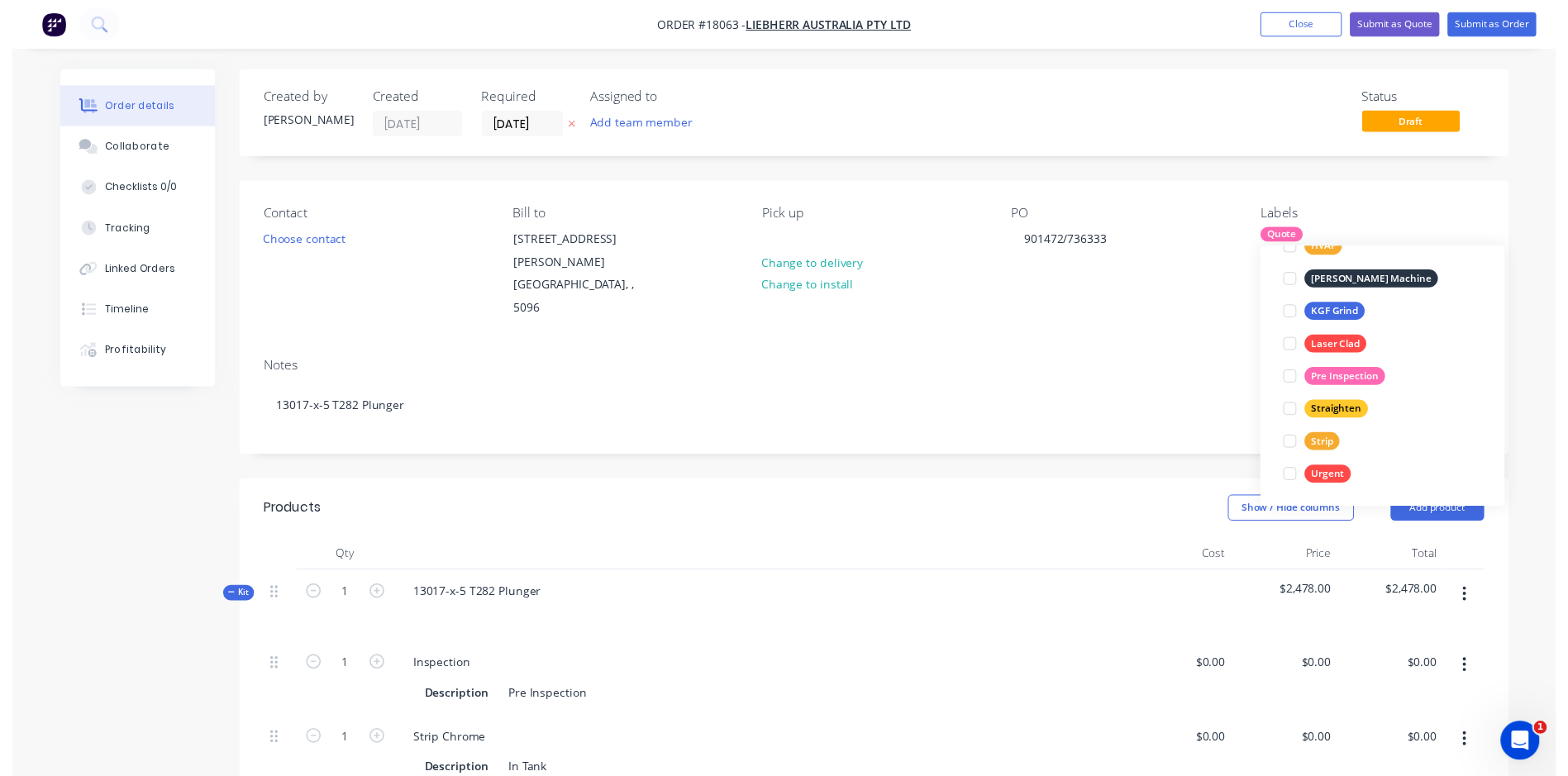
scroll to position [0, 0]
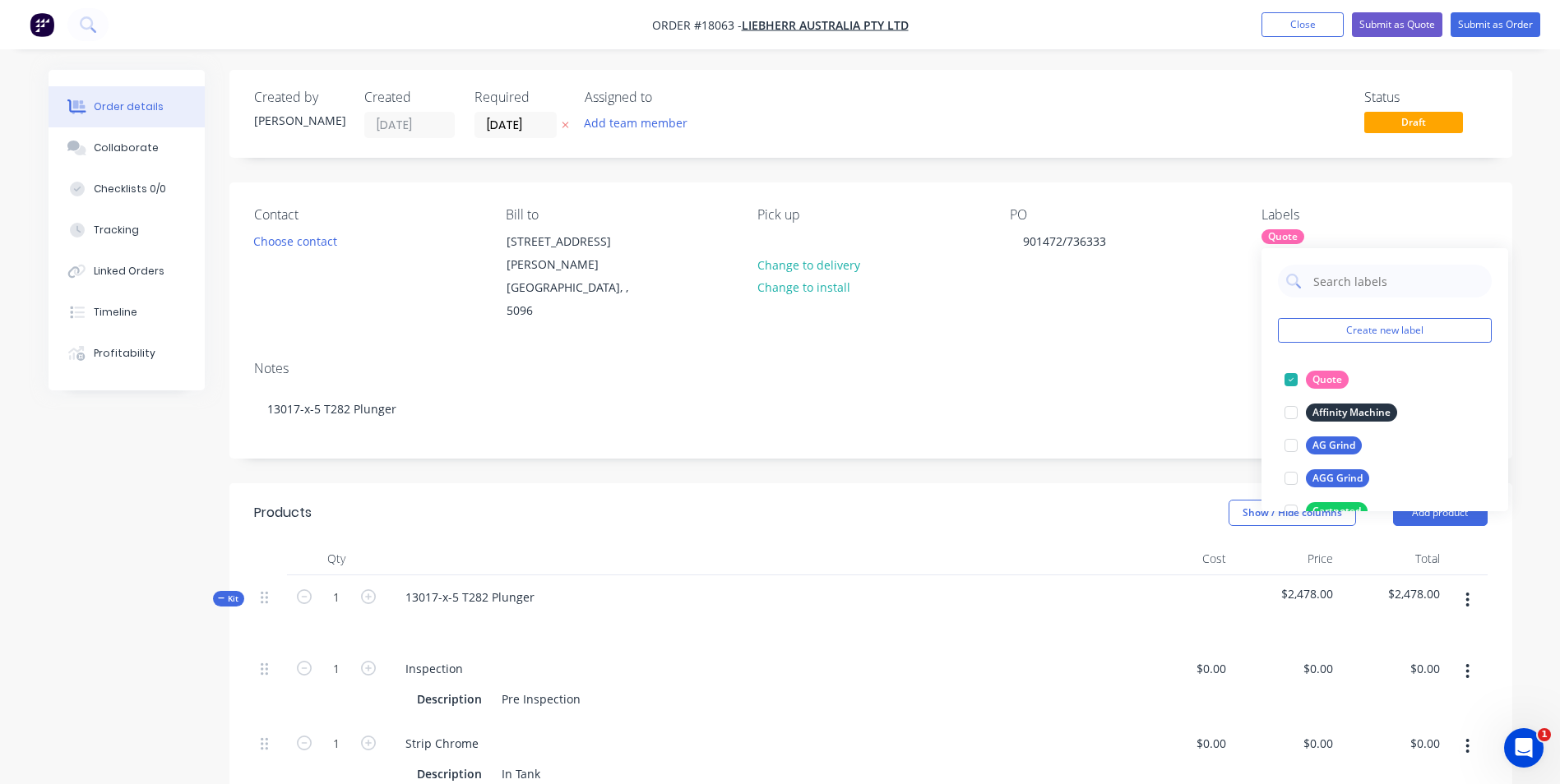
click at [1405, 225] on div "Labels Quote" at bounding box center [1374, 264] width 225 height 115
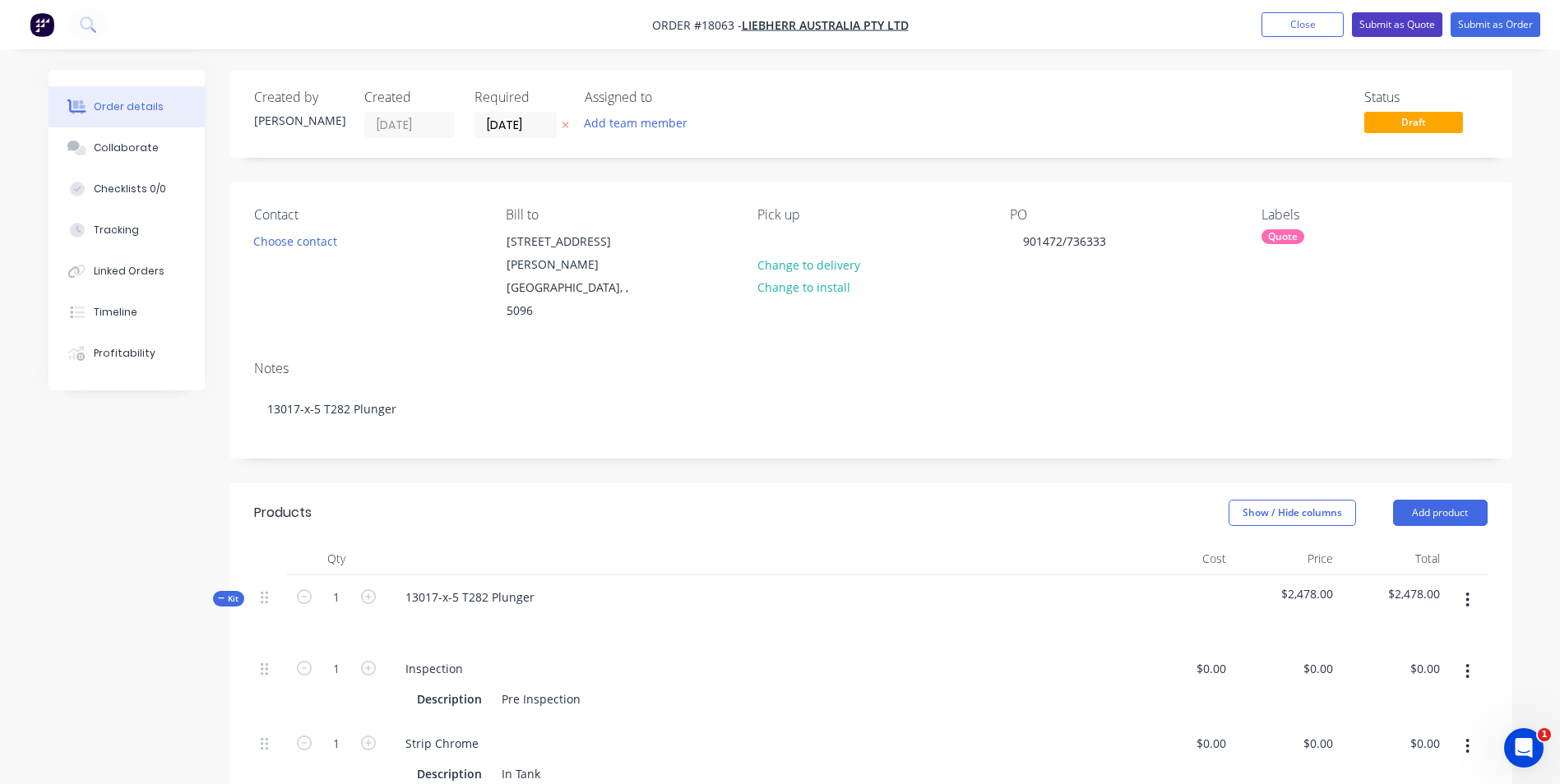
click at [1413, 28] on button "Submit as Quote" at bounding box center [1396, 24] width 90 height 24
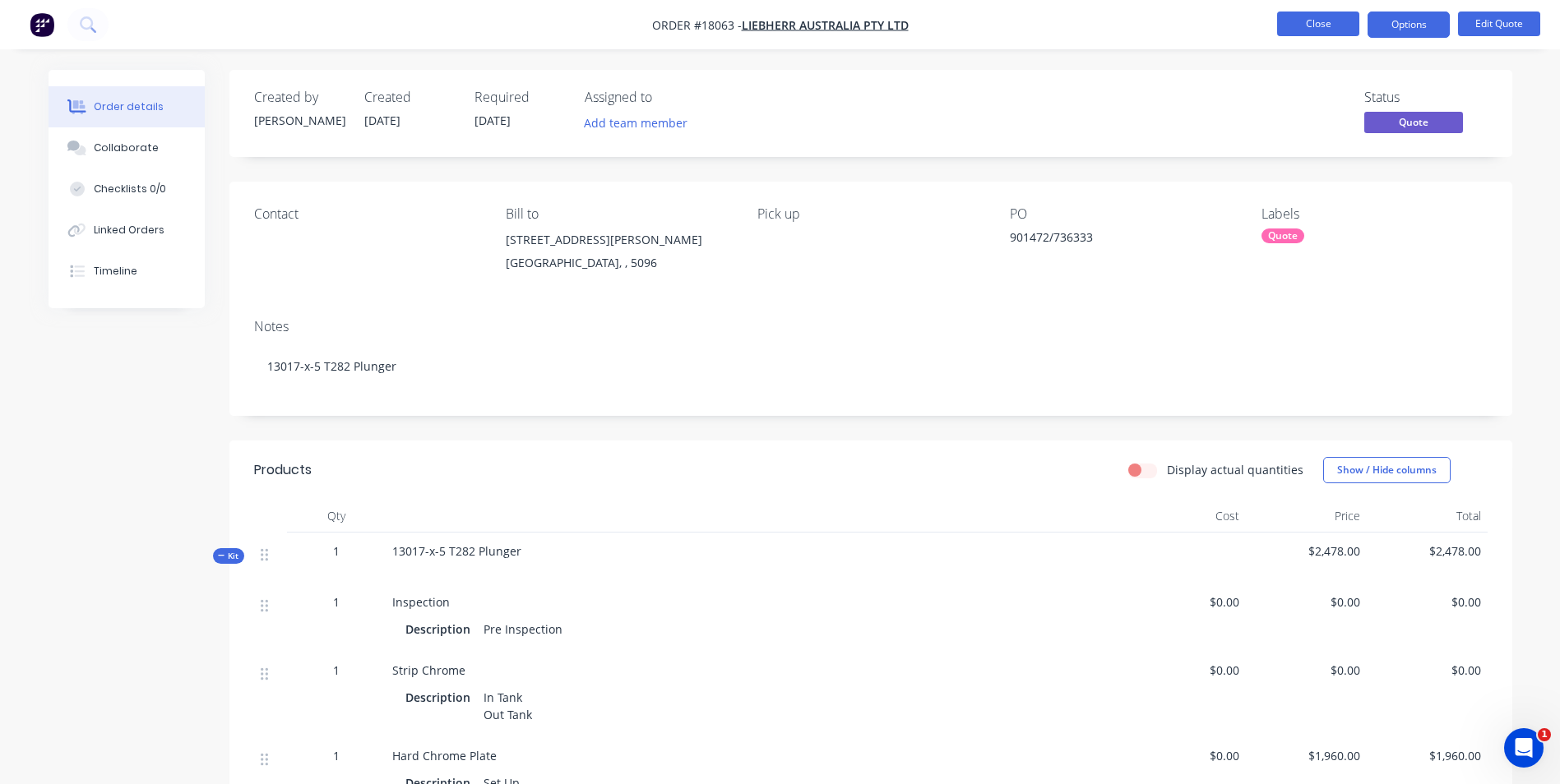
click at [1344, 27] on button "Close" at bounding box center [1318, 23] width 82 height 24
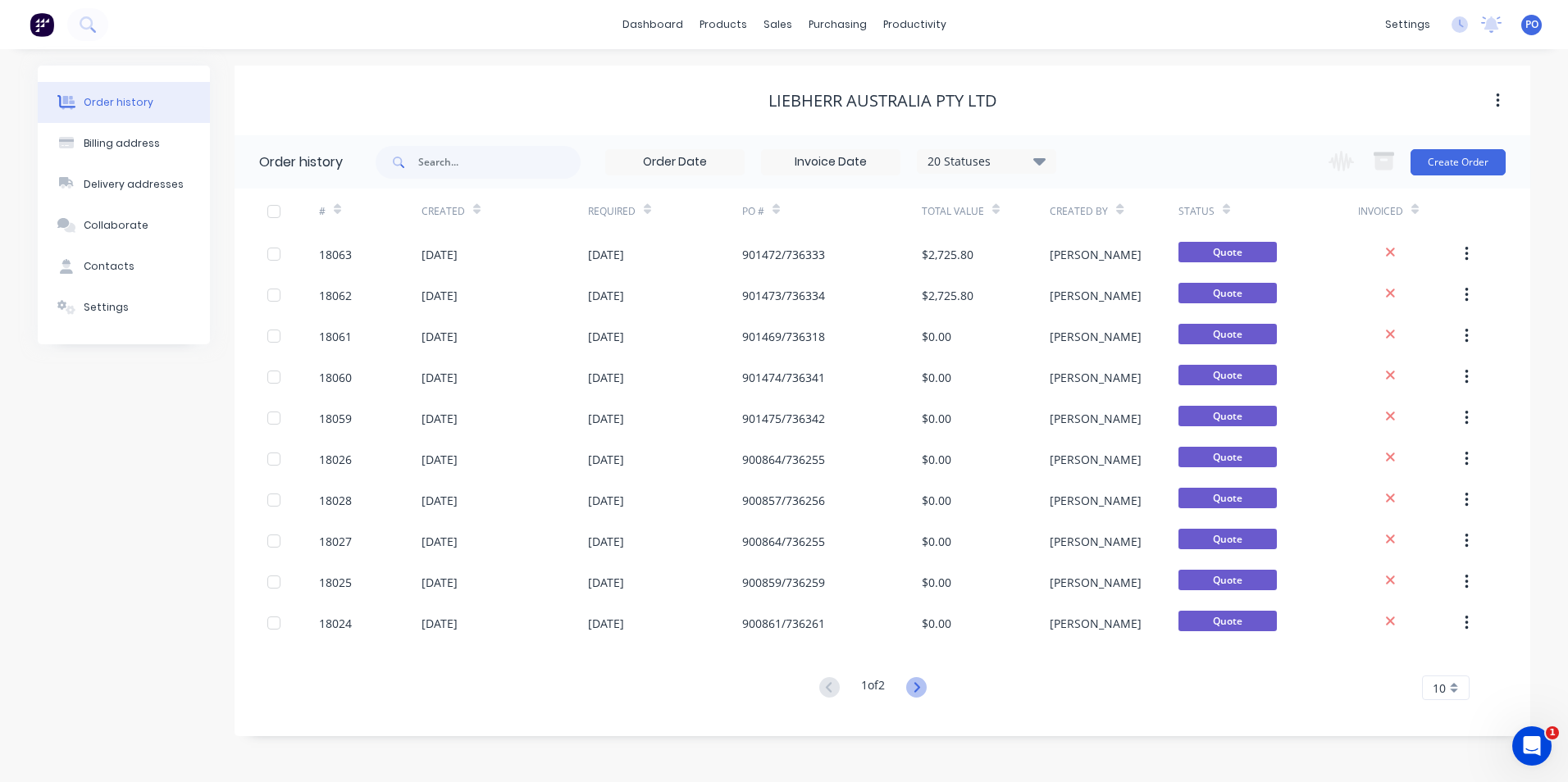
click at [913, 684] on icon at bounding box center [917, 687] width 20 height 20
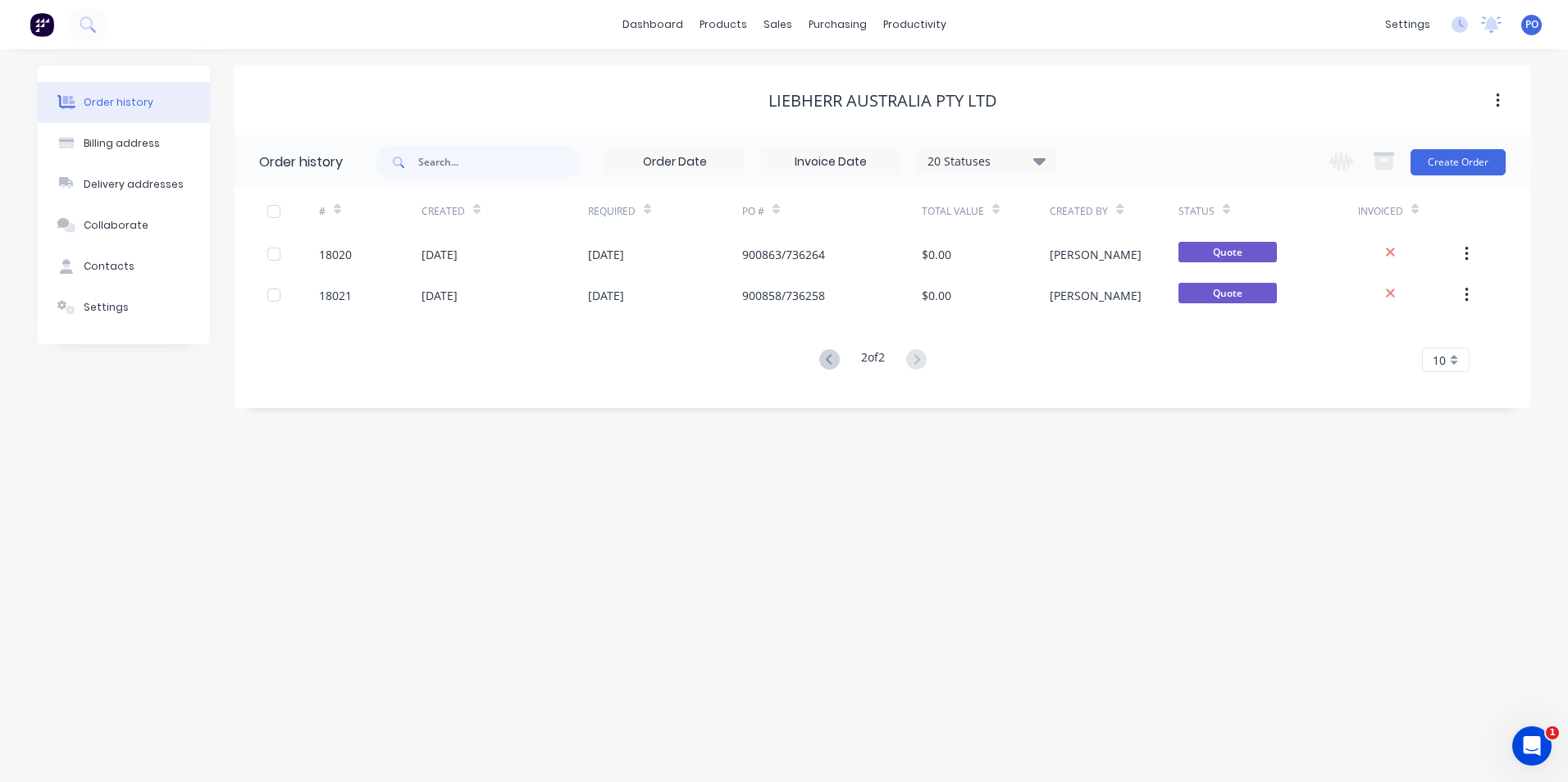
click at [802, 694] on div "Order history Billing address Delivery addresses Collaborate Contacts Settings …" at bounding box center [784, 415] width 1568 height 733
click at [820, 353] on icon at bounding box center [830, 359] width 20 height 20
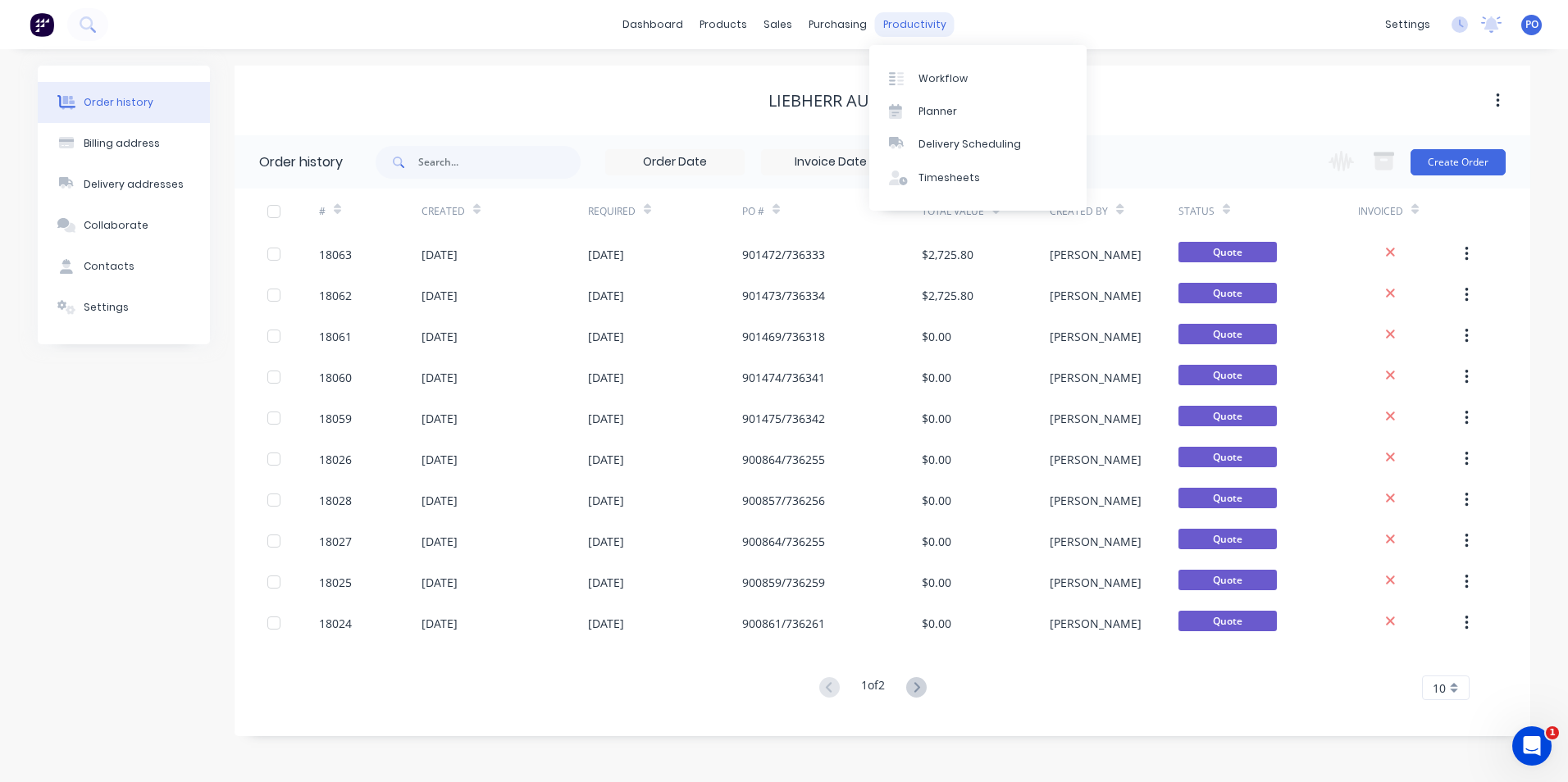
click at [892, 24] on div "productivity" at bounding box center [915, 24] width 80 height 24
click at [907, 75] on div at bounding box center [901, 79] width 24 height 15
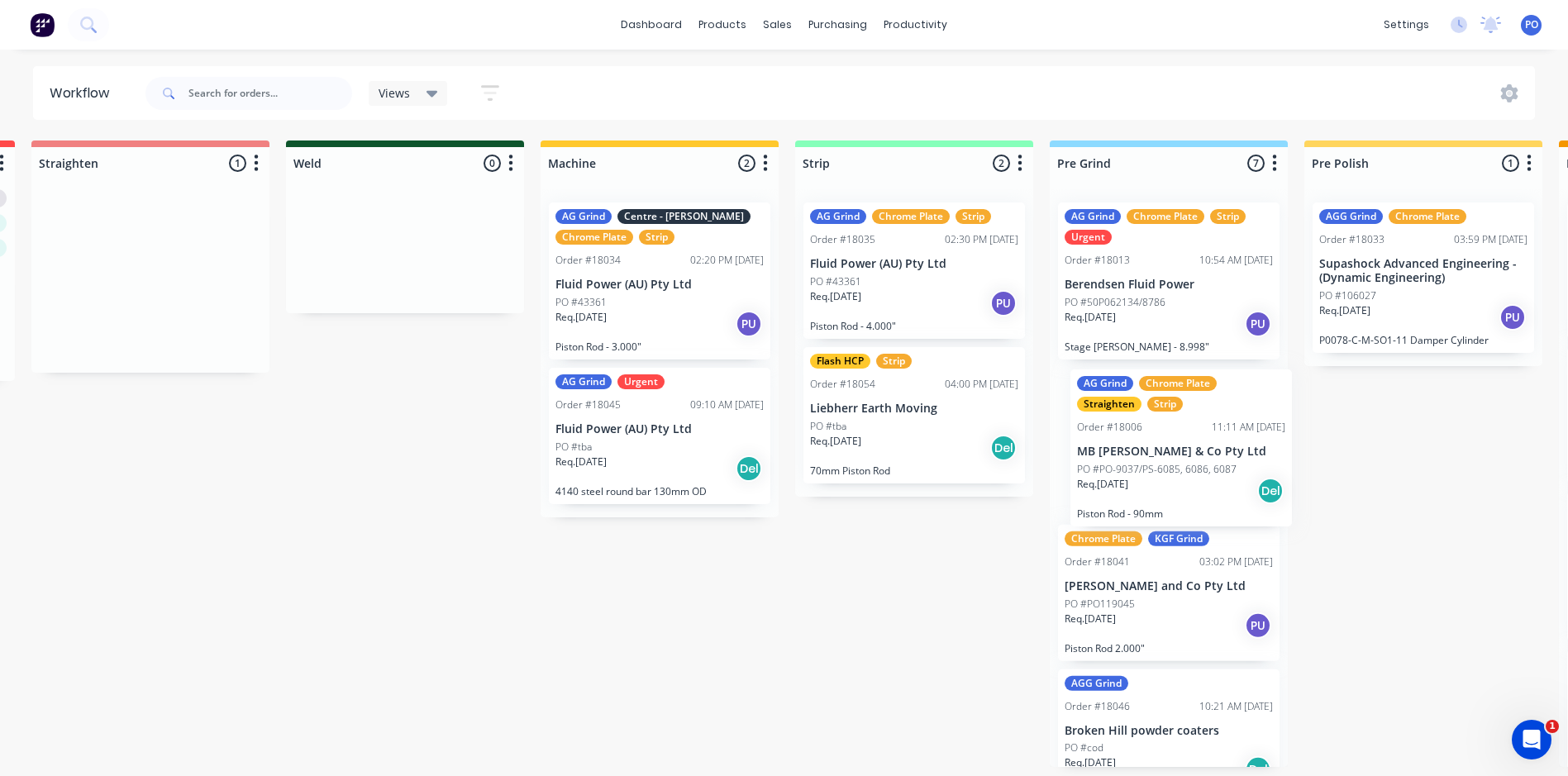
drag, startPoint x: 633, startPoint y: 278, endPoint x: 1146, endPoint y: 447, distance: 540.1
click at [1154, 446] on div "Submitted 0 Status colour #273444 hex #273444 Save Cancel Summaries Total order…" at bounding box center [1332, 453] width 3715 height 626
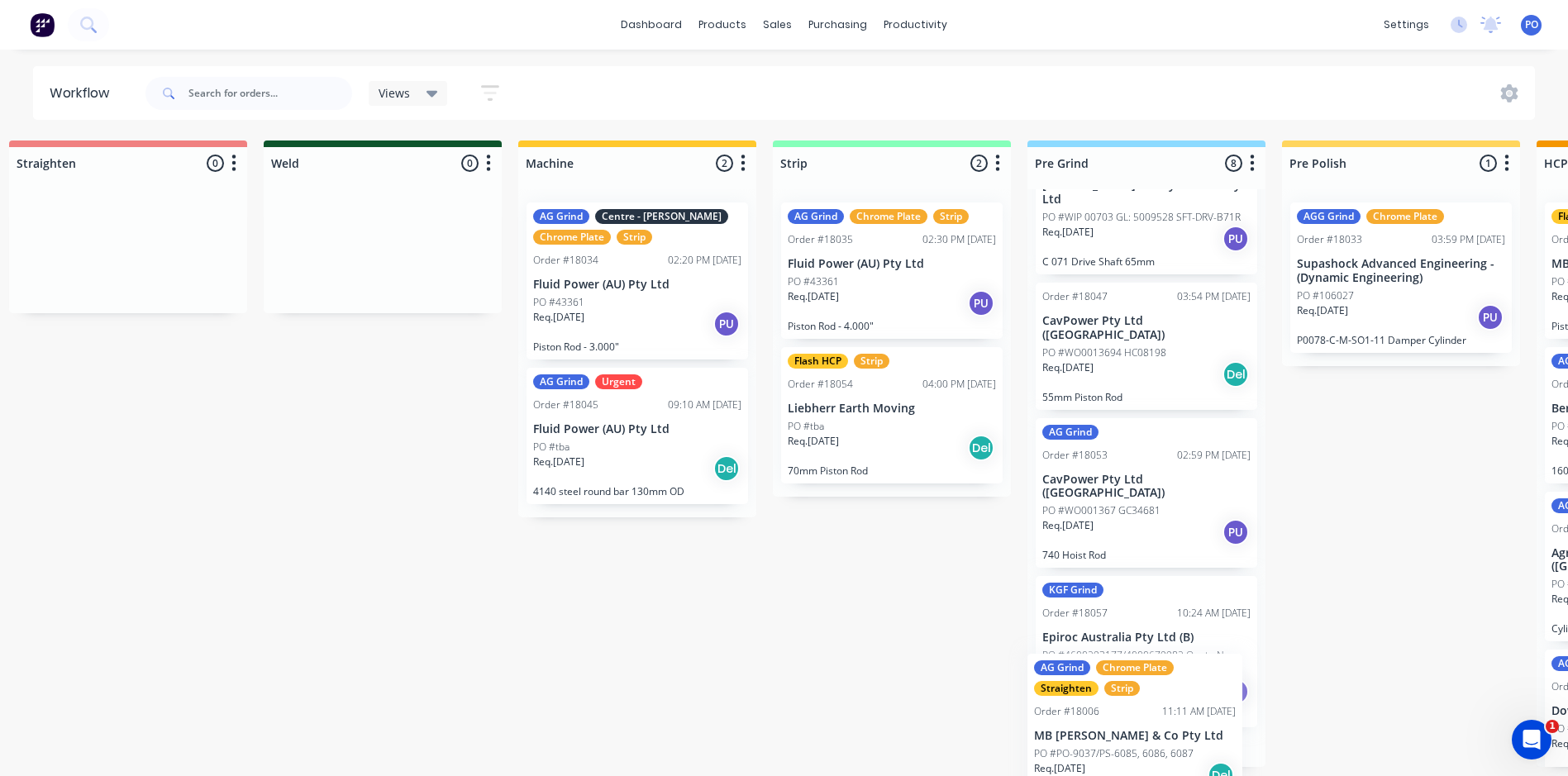
scroll to position [636, 0]
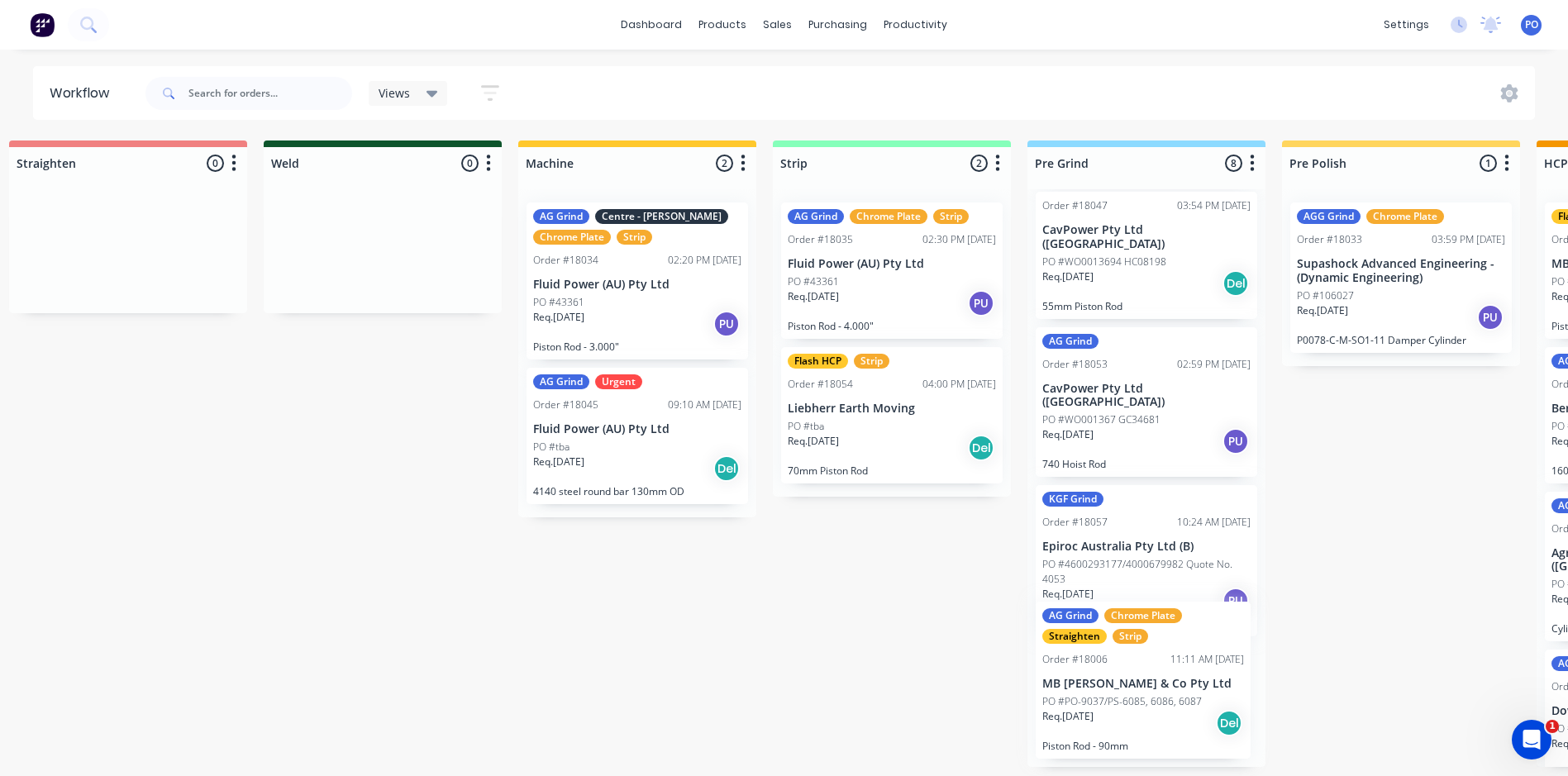
drag, startPoint x: 1155, startPoint y: 446, endPoint x: 1136, endPoint y: 684, distance: 238.8
click at [1136, 684] on div "AG Grind Chrome Plate Strip Urgent Order #18013 10:54 AM 20/08/25 Berendsen Flu…" at bounding box center [1146, 477] width 238 height 578
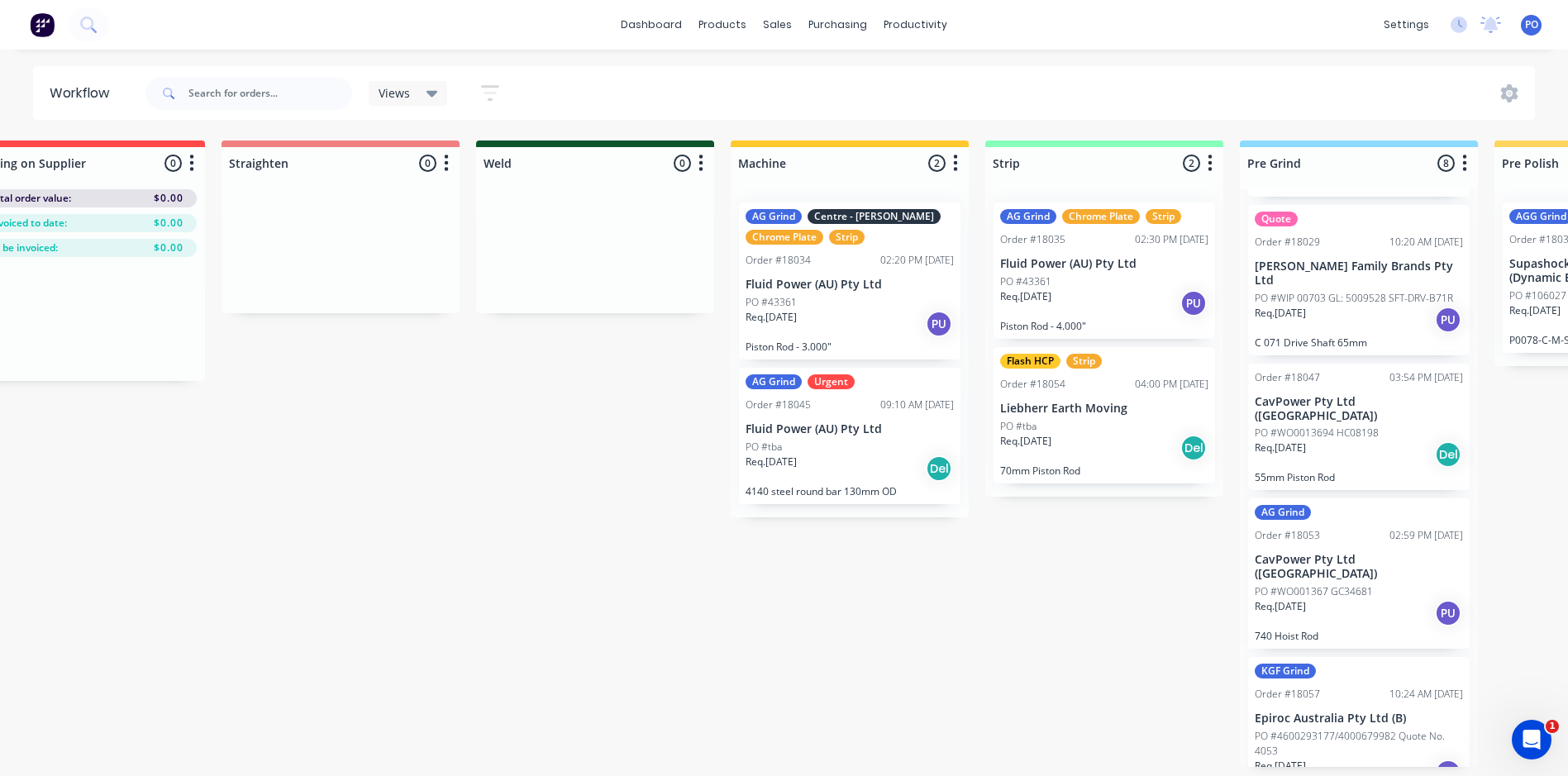
scroll to position [4, 0]
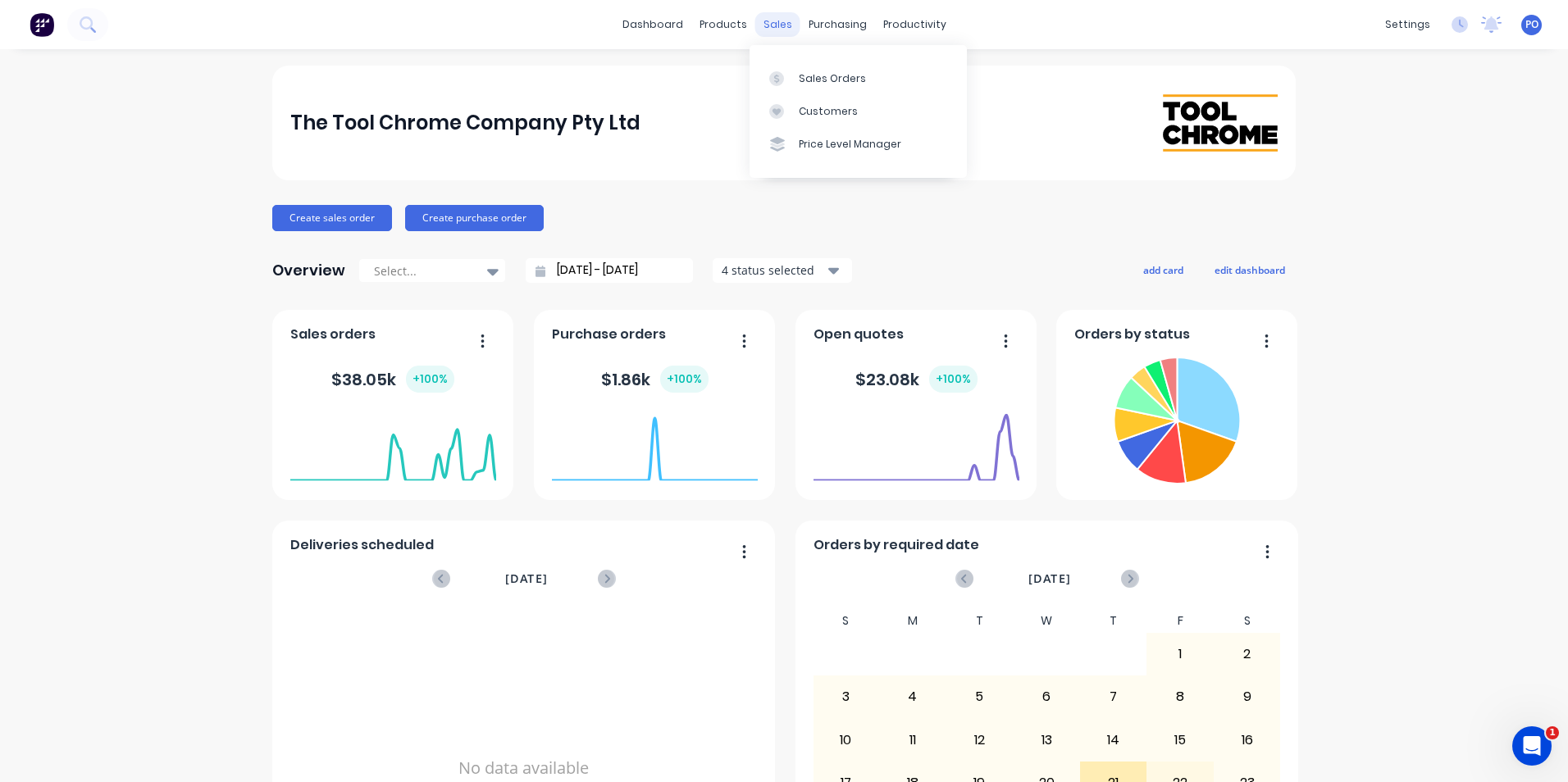
click at [775, 22] on div "sales" at bounding box center [777, 24] width 46 height 24
click at [814, 77] on div "Sales Orders" at bounding box center [832, 79] width 67 height 15
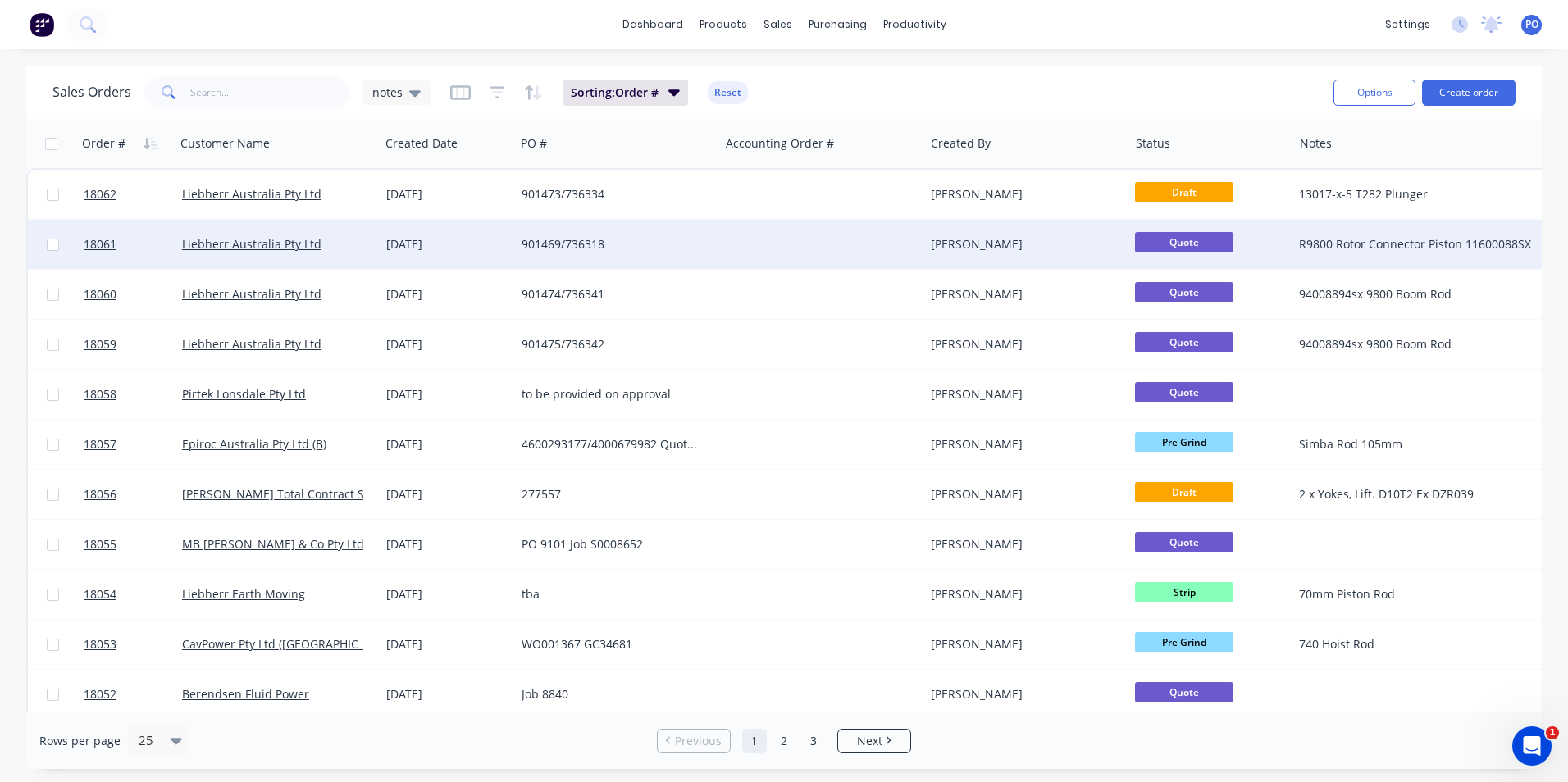
click at [711, 249] on div "901469/736318" at bounding box center [617, 244] width 191 height 17
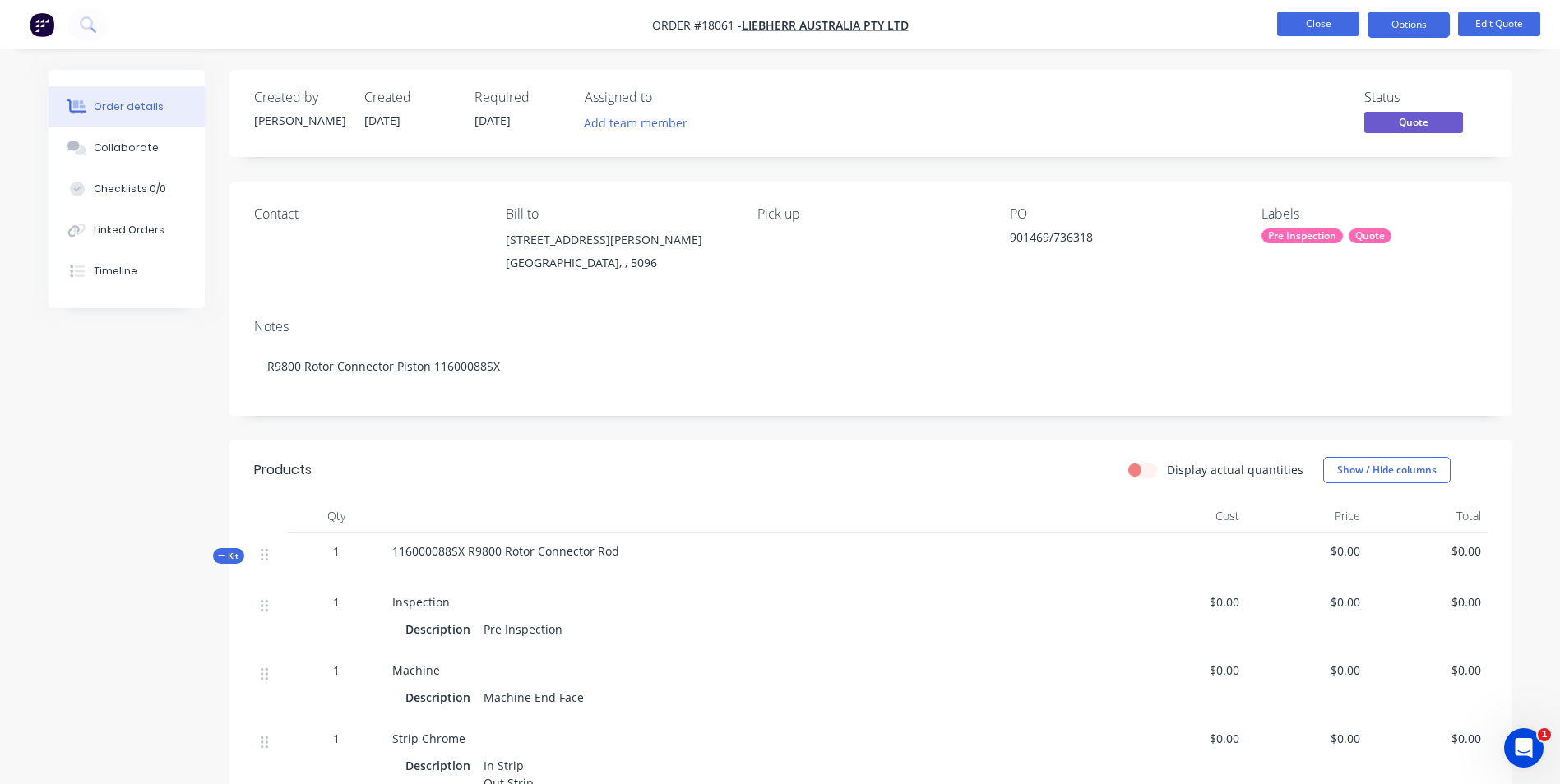
click at [1328, 32] on button "Close" at bounding box center [1318, 23] width 82 height 24
